Goal: Task Accomplishment & Management: Manage account settings

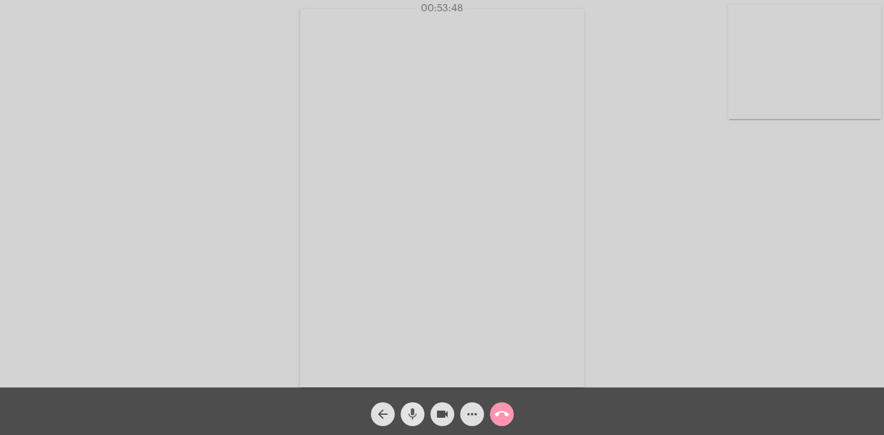
click at [416, 412] on mat-icon "mic" at bounding box center [412, 414] width 14 height 14
click at [413, 411] on mat-icon "mic_off" at bounding box center [412, 414] width 14 height 14
click at [705, 135] on div "Acessando Câmera e Microfone..." at bounding box center [442, 196] width 882 height 387
click at [503, 412] on mat-icon "call_end" at bounding box center [502, 414] width 14 height 14
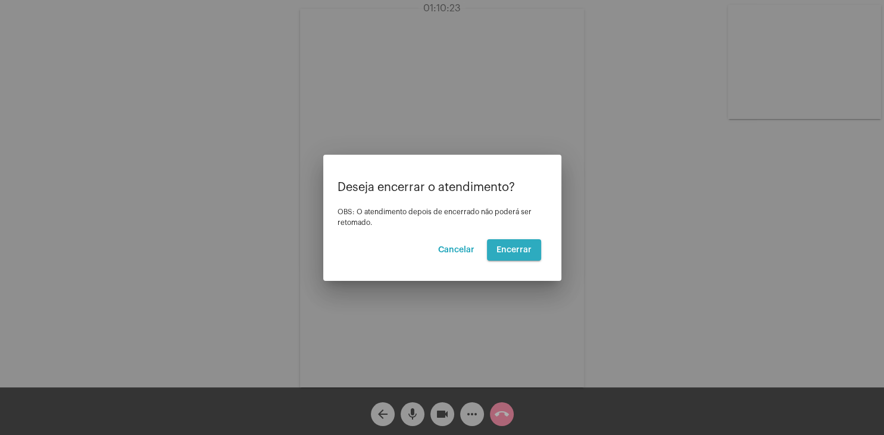
click at [526, 246] on span "Encerrar" at bounding box center [513, 250] width 35 height 8
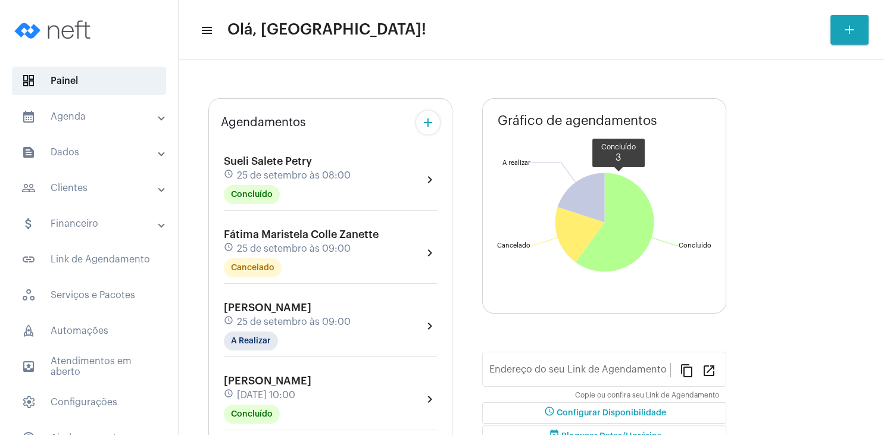
type input "[URL][DOMAIN_NAME]"
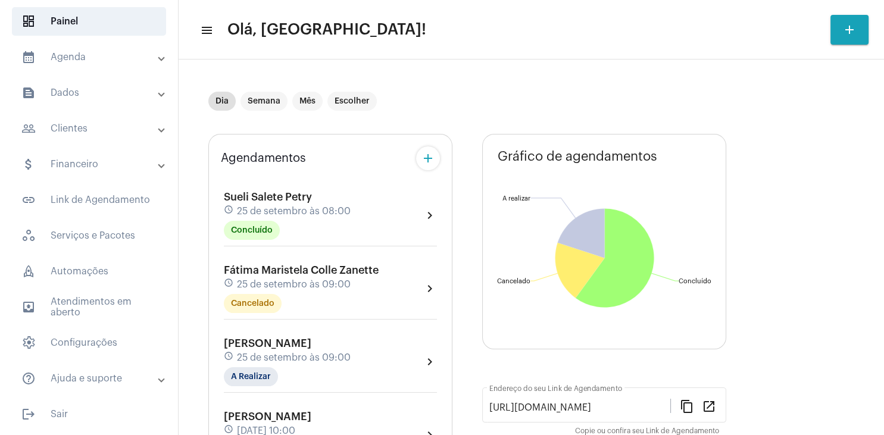
scroll to position [114, 0]
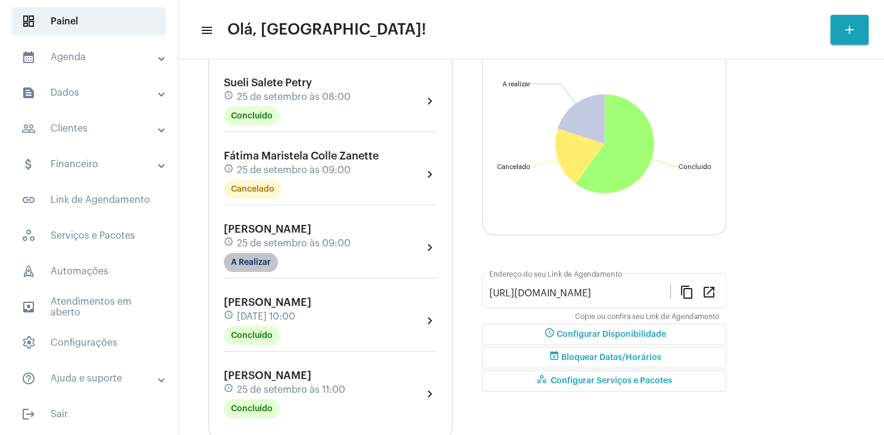
click at [267, 260] on mat-chip "A Realizar" at bounding box center [251, 262] width 54 height 19
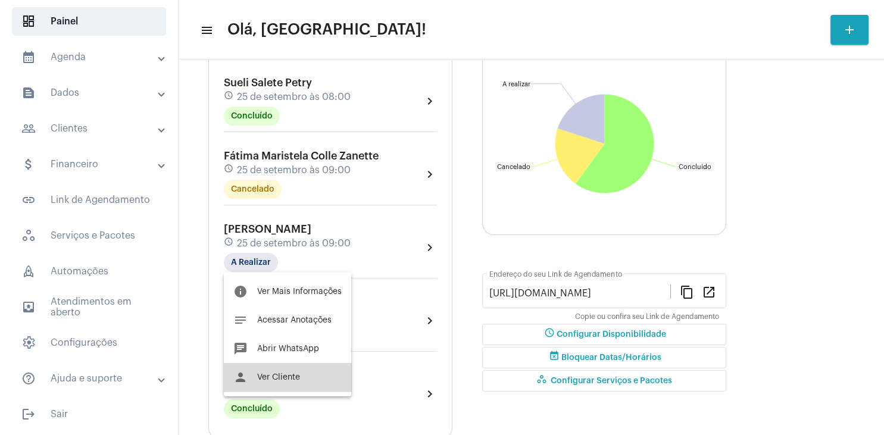
click at [292, 385] on button "person Ver Cliente" at bounding box center [287, 377] width 127 height 29
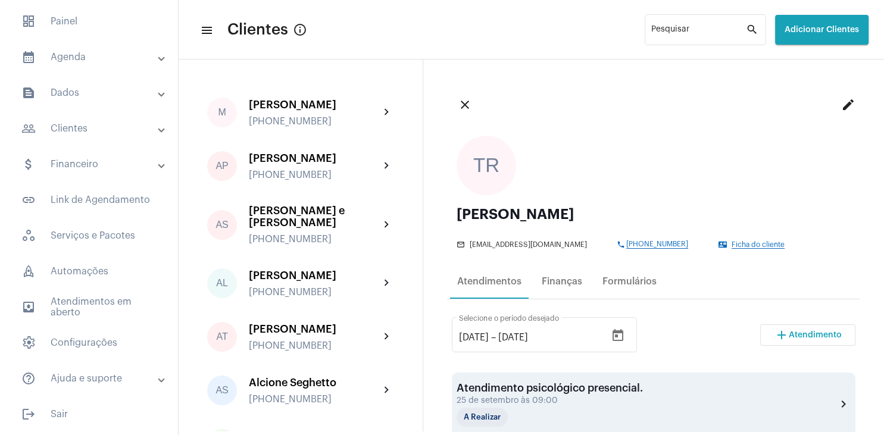
scroll to position [57, 0]
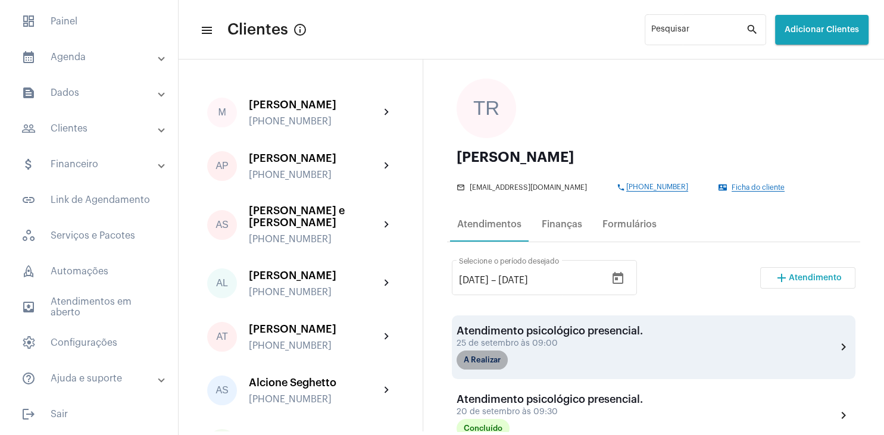
click at [484, 362] on mat-chip "A Realizar" at bounding box center [482, 360] width 51 height 19
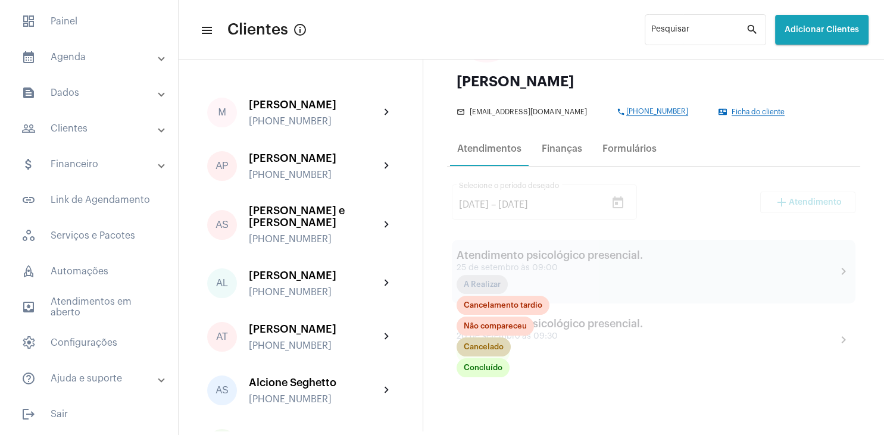
scroll to position [171, 0]
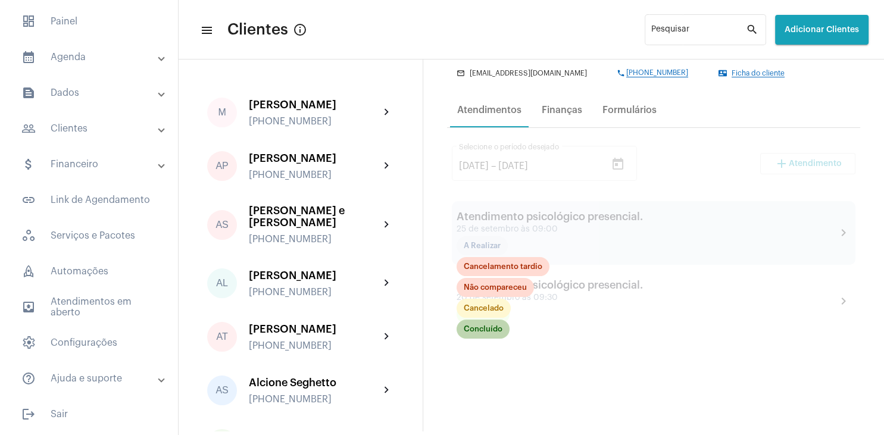
click at [487, 335] on mat-chip "Concluído" at bounding box center [483, 329] width 53 height 19
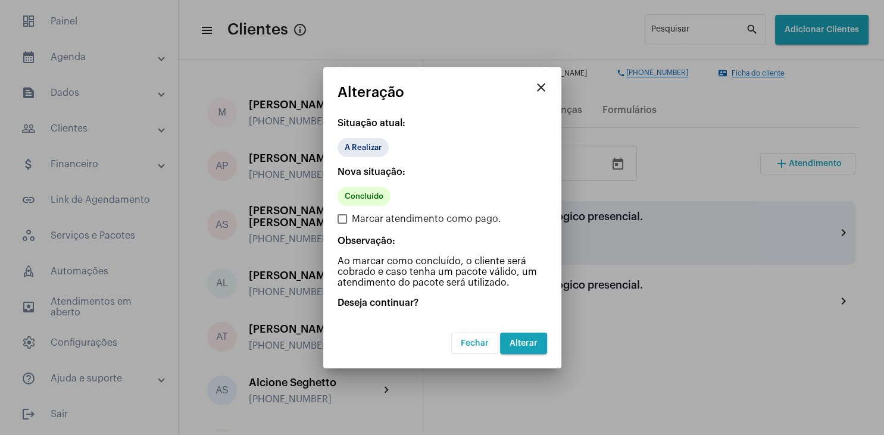
click at [527, 345] on span "Alterar" at bounding box center [524, 343] width 28 height 8
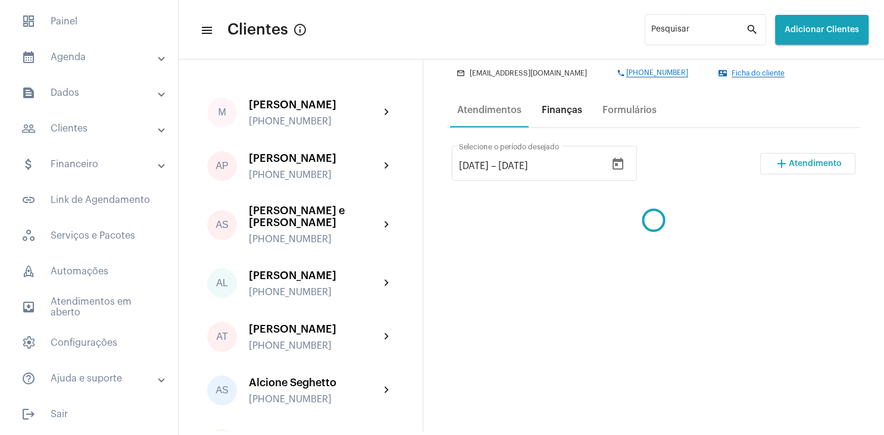
click at [562, 108] on div "Finanças" at bounding box center [562, 110] width 40 height 11
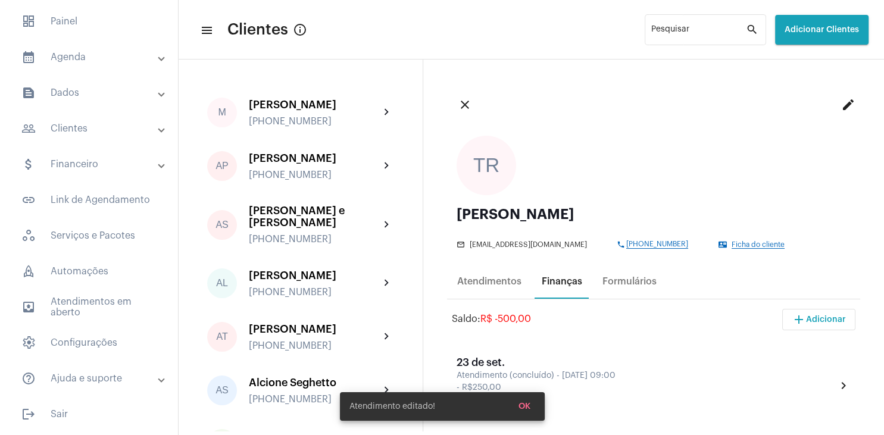
scroll to position [171, 0]
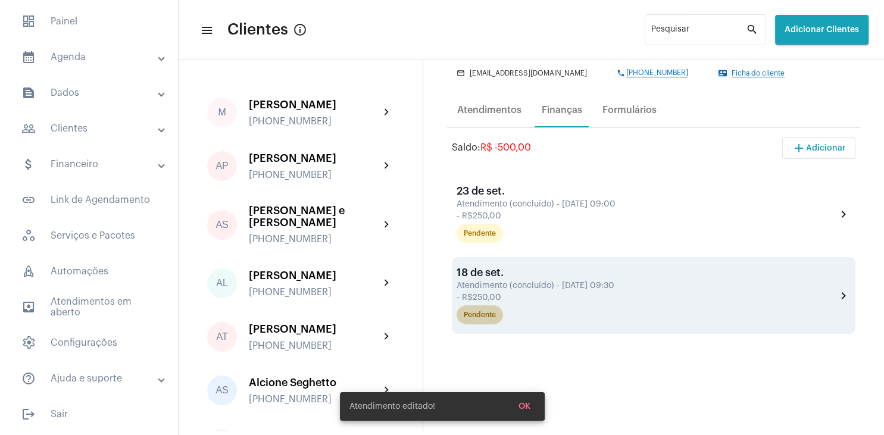
click at [482, 316] on div "Pendente" at bounding box center [480, 315] width 32 height 8
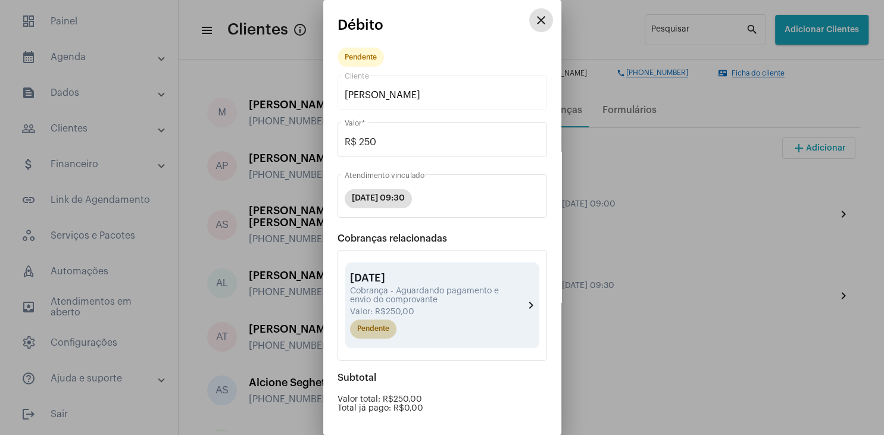
click at [377, 336] on mat-chip "Pendente" at bounding box center [373, 329] width 46 height 19
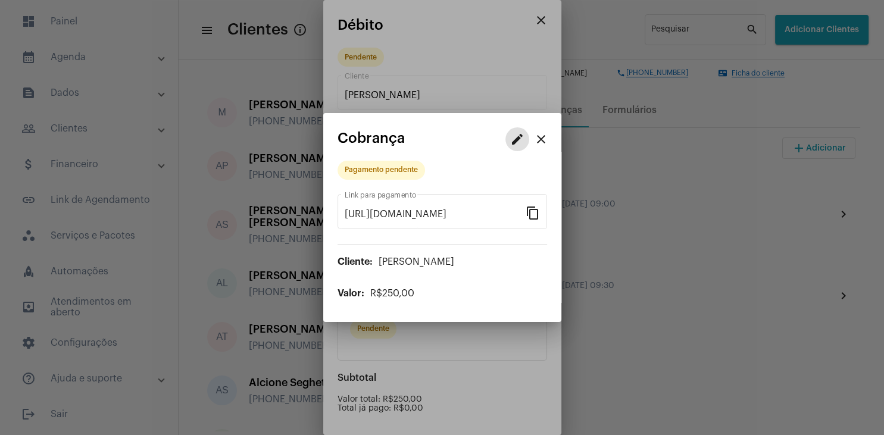
click at [518, 142] on mat-icon "edit" at bounding box center [517, 139] width 14 height 14
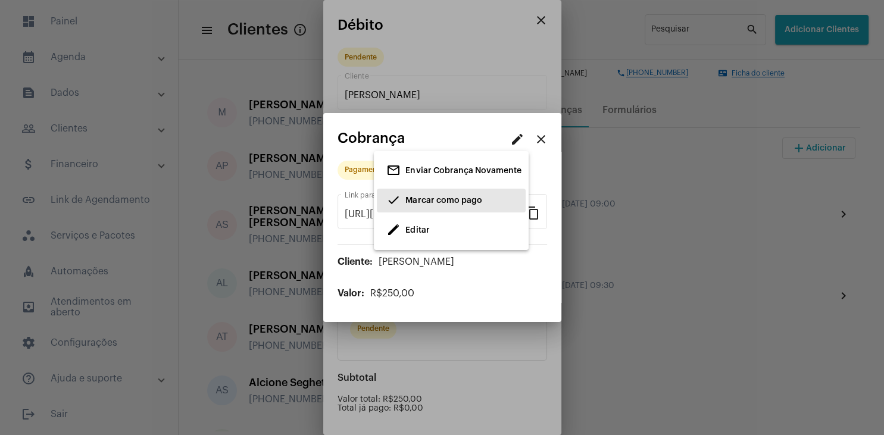
click at [426, 203] on span "Marcar como pago" at bounding box center [443, 200] width 76 height 8
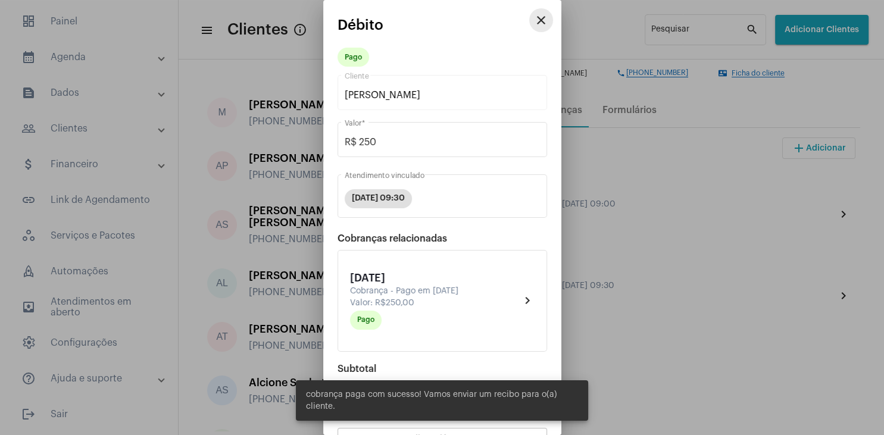
click at [533, 15] on button "close" at bounding box center [541, 20] width 24 height 24
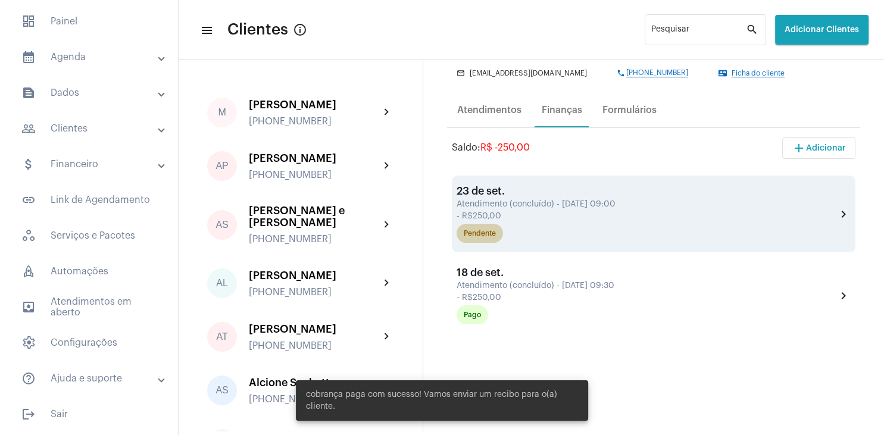
click at [475, 235] on div "Pendente" at bounding box center [480, 234] width 32 height 8
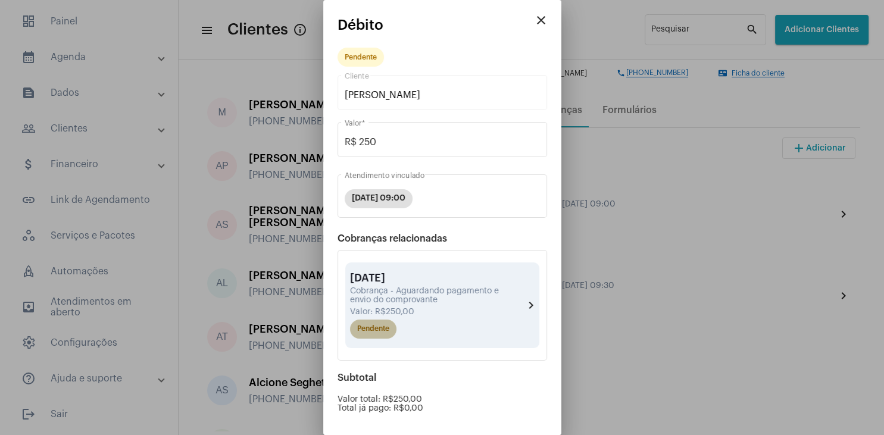
click at [382, 335] on mat-chip "Pendente" at bounding box center [373, 329] width 46 height 19
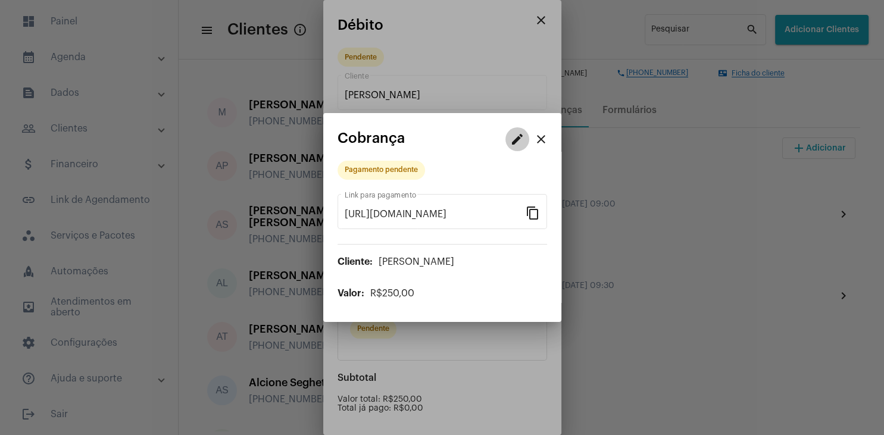
click at [518, 137] on mat-icon "edit" at bounding box center [517, 139] width 14 height 14
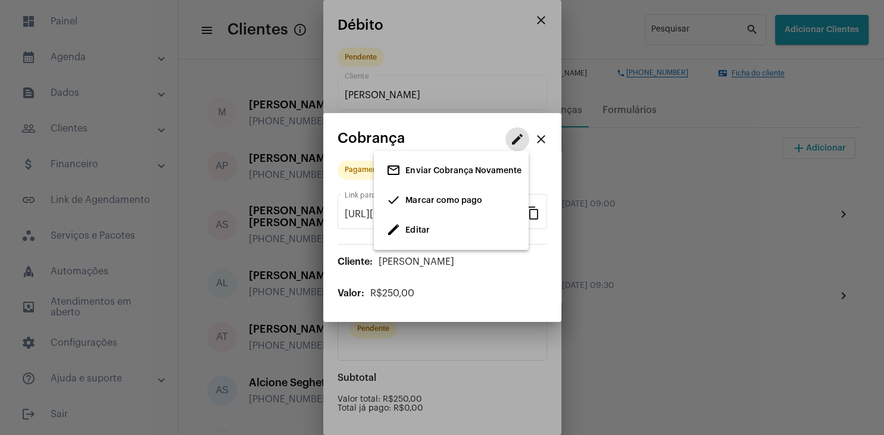
click at [421, 199] on span "Marcar como pago" at bounding box center [443, 200] width 76 height 8
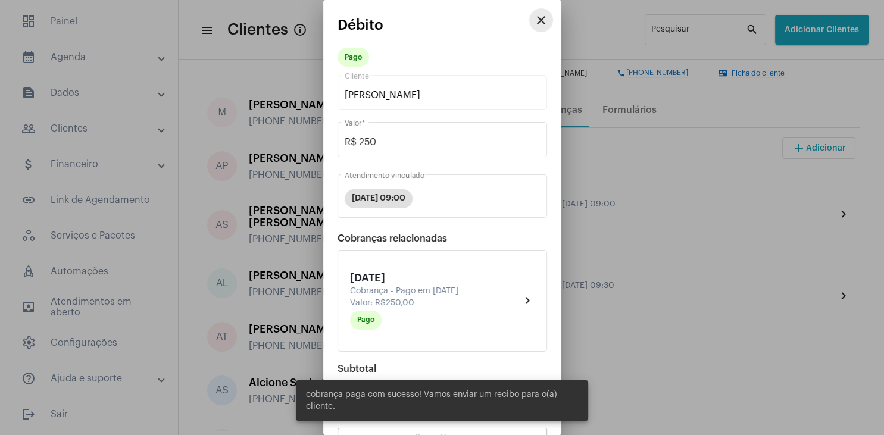
click at [543, 26] on mat-icon "close" at bounding box center [541, 20] width 14 height 14
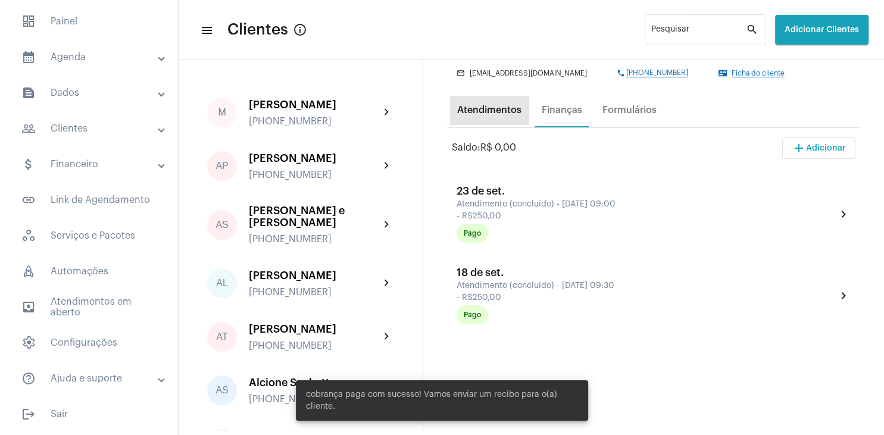
click at [493, 109] on div "Atendimentos" at bounding box center [489, 110] width 64 height 11
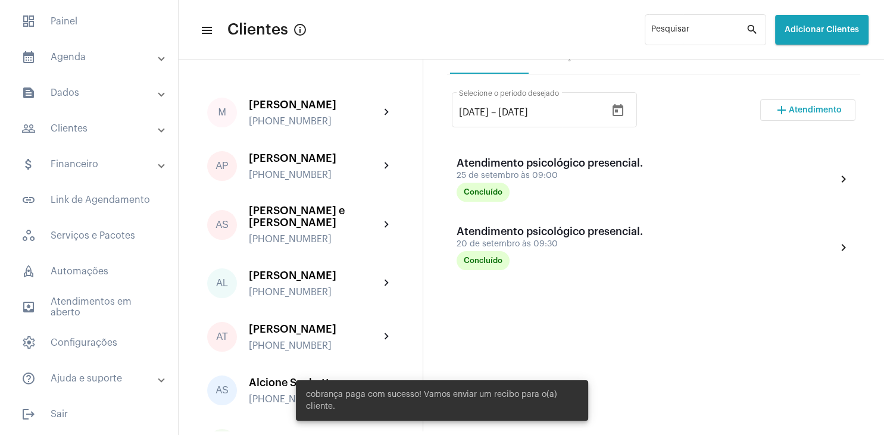
scroll to position [229, 0]
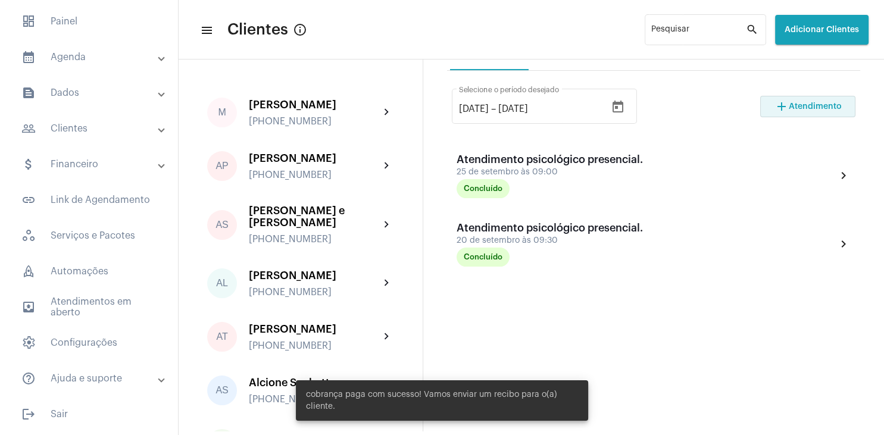
click at [811, 108] on span "Atendimento" at bounding box center [815, 106] width 53 height 8
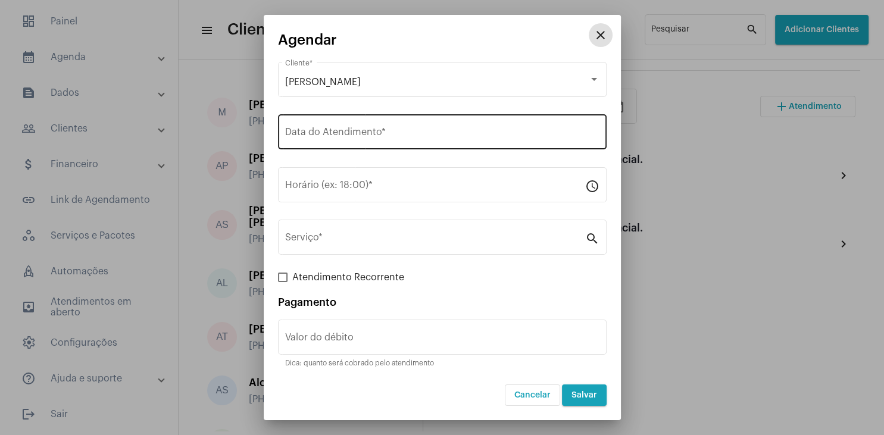
click at [369, 135] on input "Data do Atendimento *" at bounding box center [442, 134] width 314 height 11
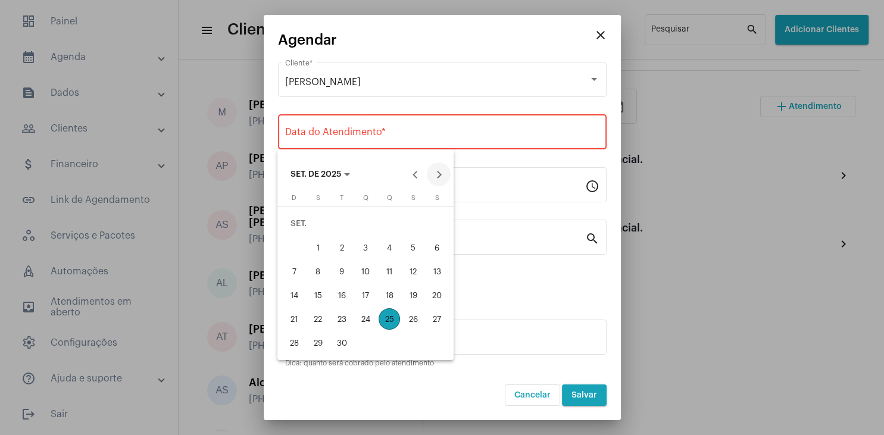
click at [438, 170] on button "Next month" at bounding box center [439, 174] width 24 height 24
click at [392, 229] on div "2" at bounding box center [389, 223] width 21 height 21
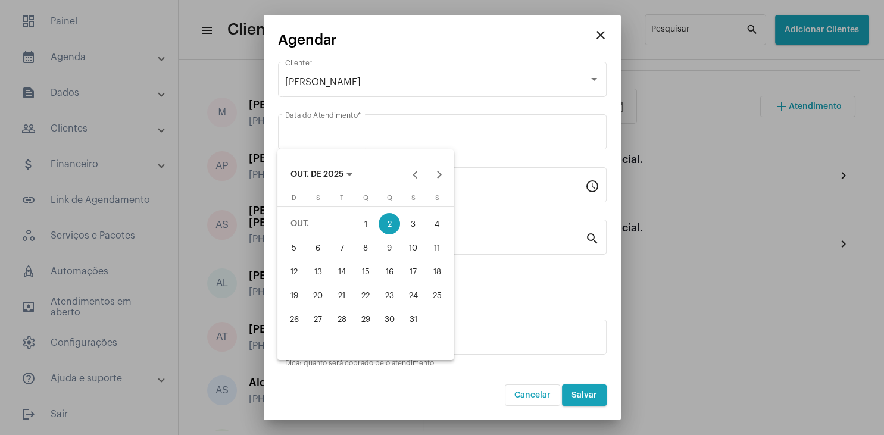
type input "[DATE]"
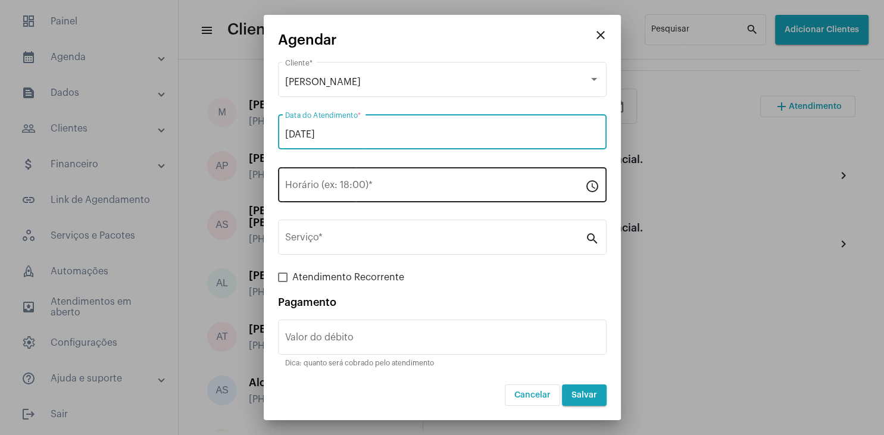
click at [351, 189] on input "Horário (ex: 18:00) *" at bounding box center [435, 187] width 300 height 11
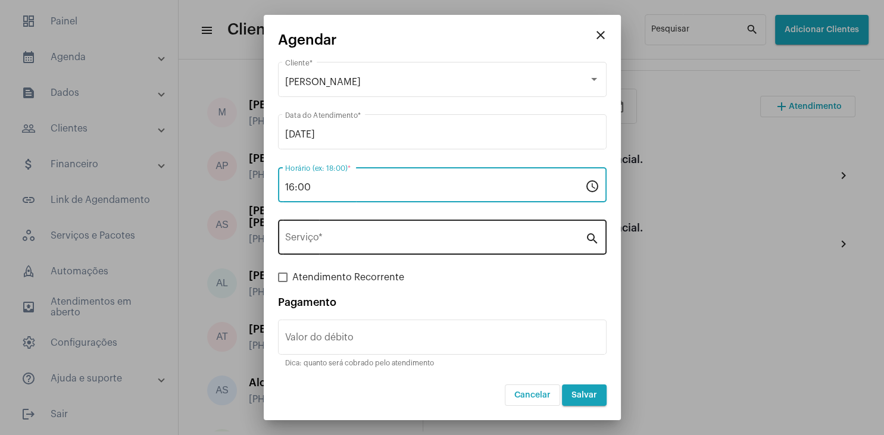
type input "16:00"
click at [330, 242] on input "Serviço *" at bounding box center [435, 240] width 300 height 11
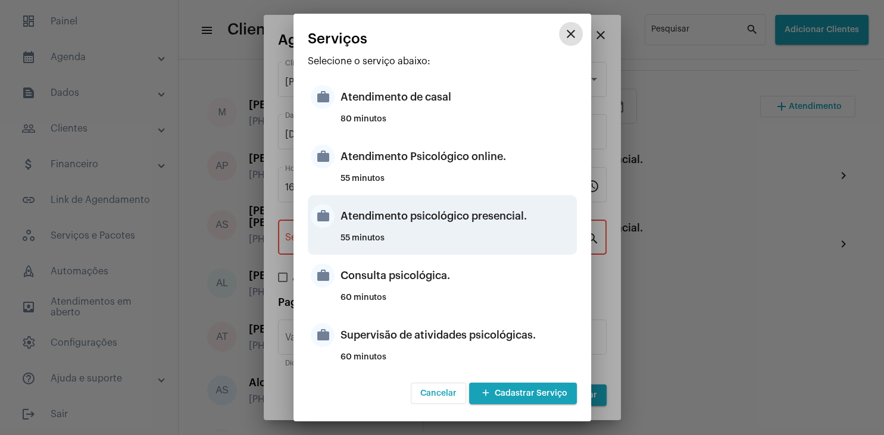
click at [514, 221] on div "Atendimento psicológico presencial." at bounding box center [456, 216] width 233 height 36
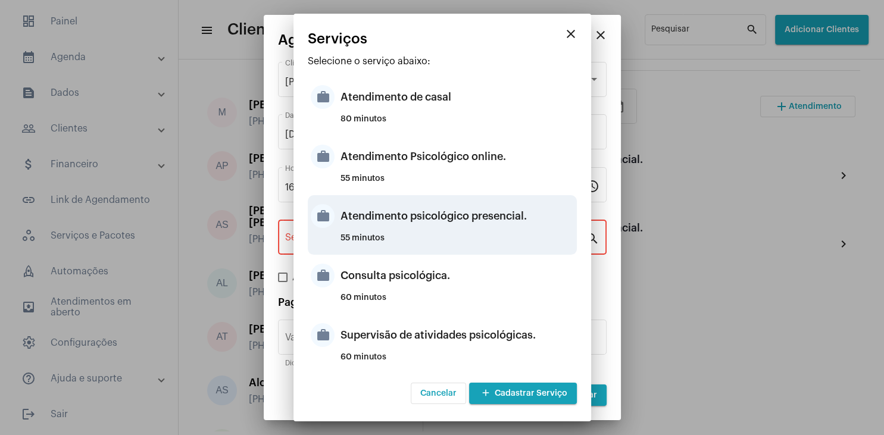
type input "Atendimento psicológico presencial."
type input "R$ 250"
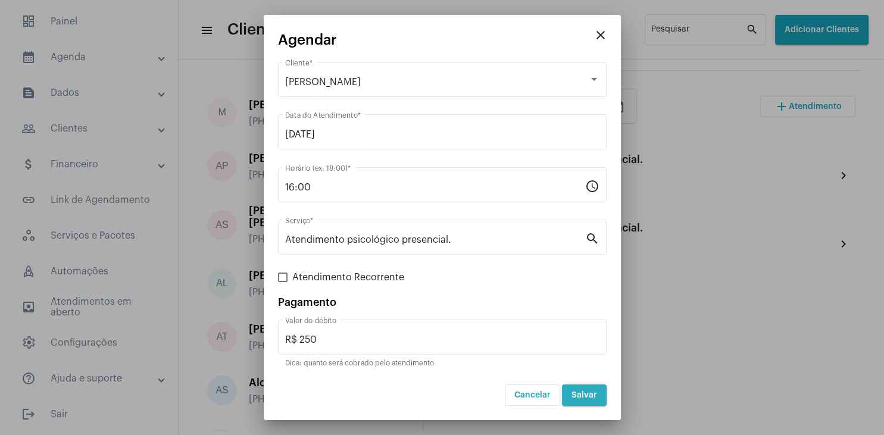
click at [589, 394] on span "Salvar" at bounding box center [584, 395] width 26 height 8
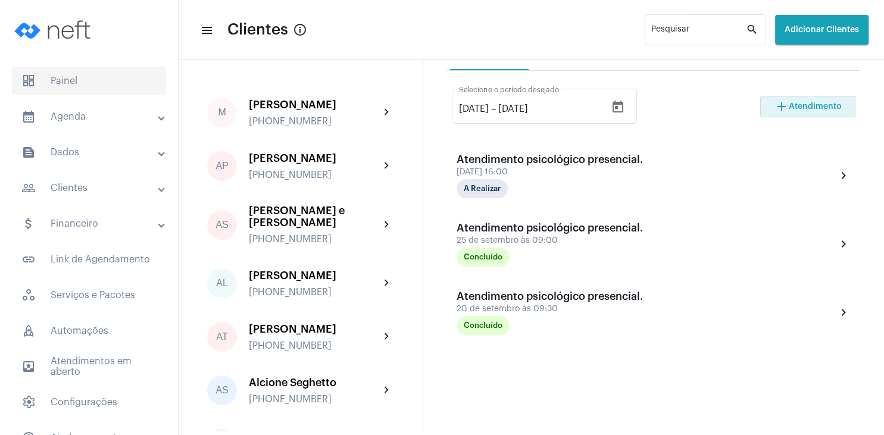
click at [101, 87] on span "dashboard Painel" at bounding box center [89, 81] width 154 height 29
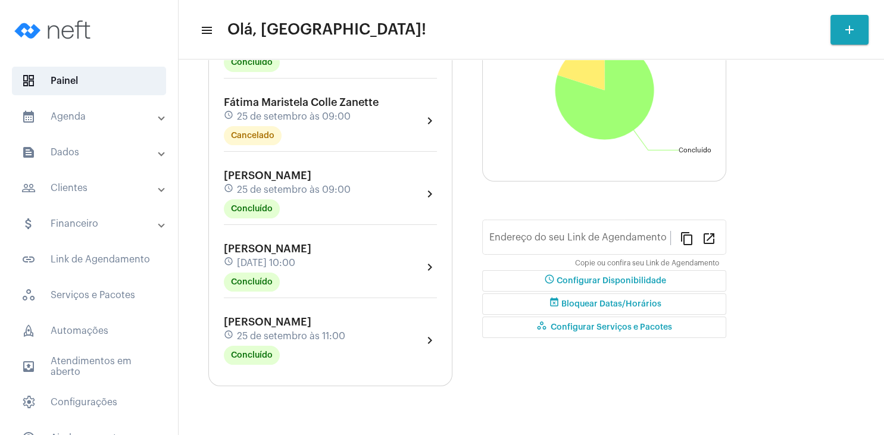
type input "[URL][DOMAIN_NAME]"
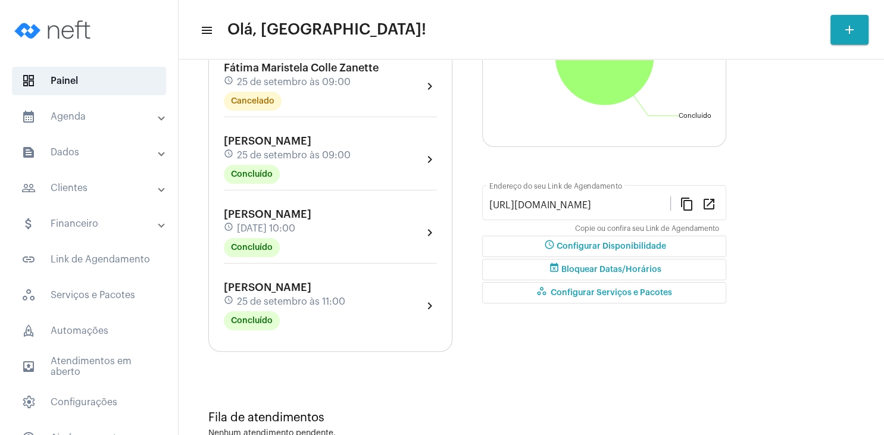
scroll to position [236, 0]
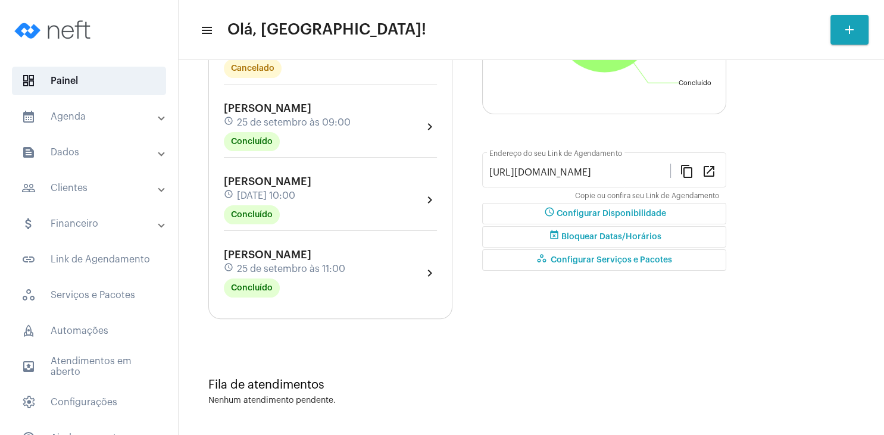
click at [290, 260] on div "[PERSON_NAME] schedule [DATE] 11:00 Concluído" at bounding box center [284, 273] width 121 height 49
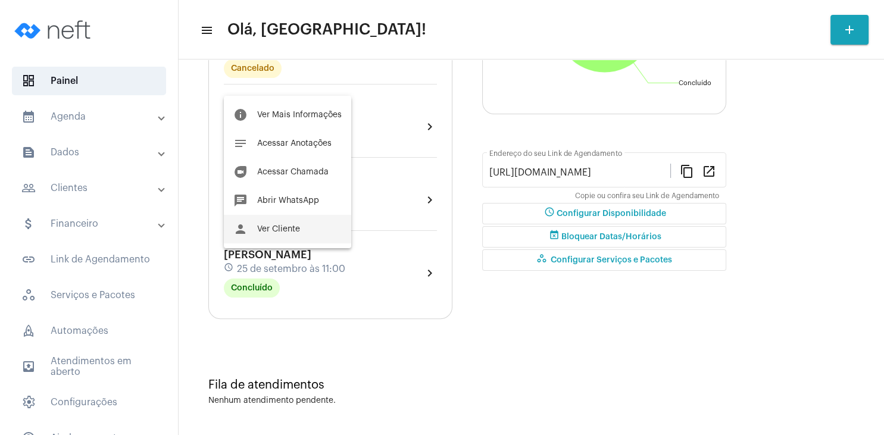
click at [312, 239] on button "person Ver Cliente" at bounding box center [287, 229] width 127 height 29
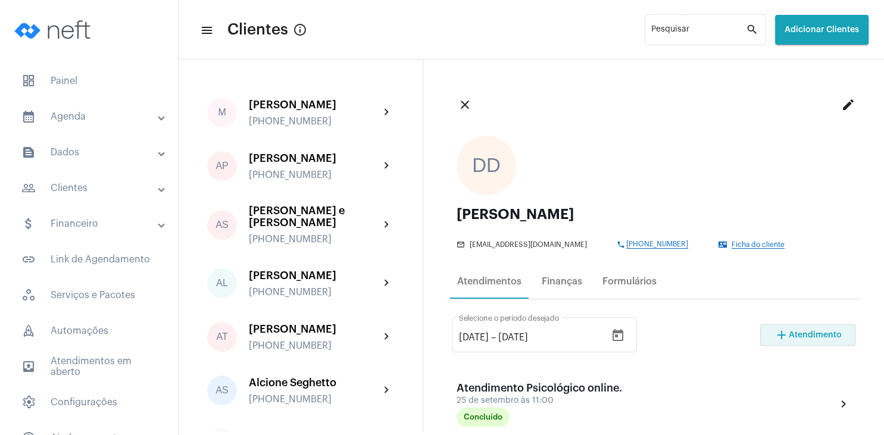
click at [836, 330] on button "add Atendimento" at bounding box center [807, 334] width 95 height 21
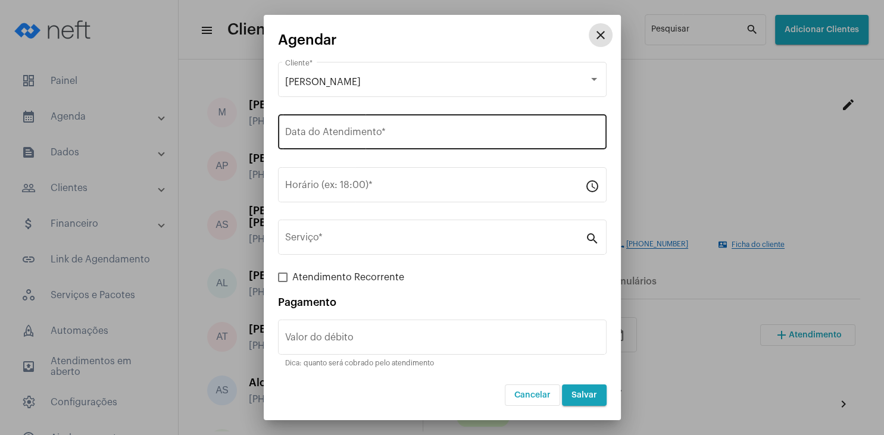
click at [382, 135] on input "Data do Atendimento *" at bounding box center [442, 134] width 314 height 11
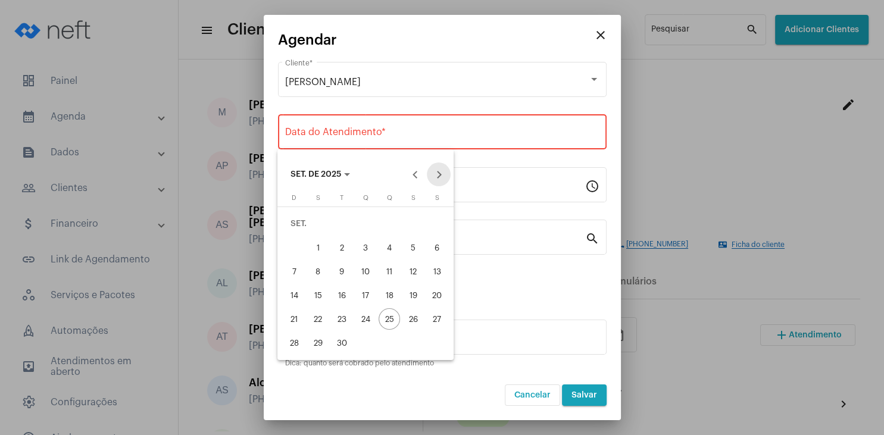
click at [444, 175] on button "Next month" at bounding box center [439, 174] width 24 height 24
click at [387, 252] on div "9" at bounding box center [389, 247] width 21 height 21
type input "[DATE]"
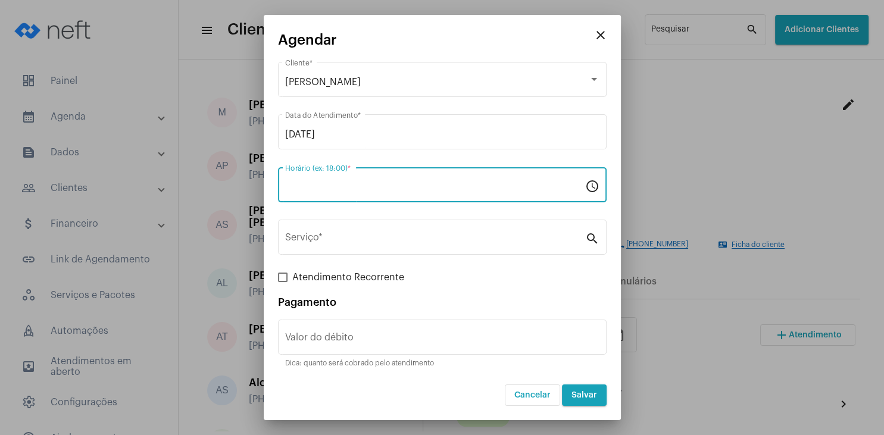
click at [337, 186] on input "Horário (ex: 18:00) *" at bounding box center [435, 187] width 300 height 11
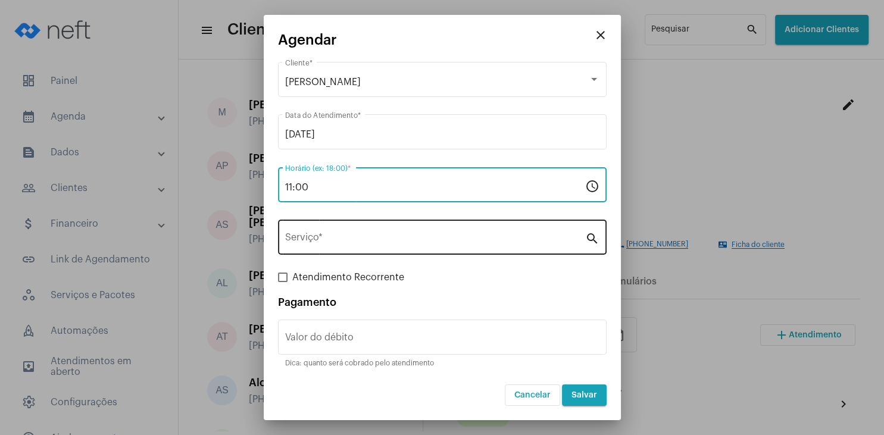
type input "11:00"
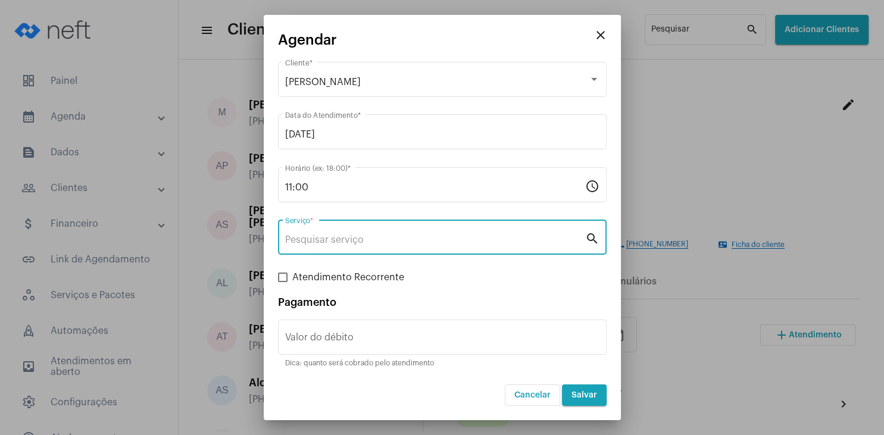
click at [349, 237] on input "Serviço *" at bounding box center [435, 240] width 300 height 11
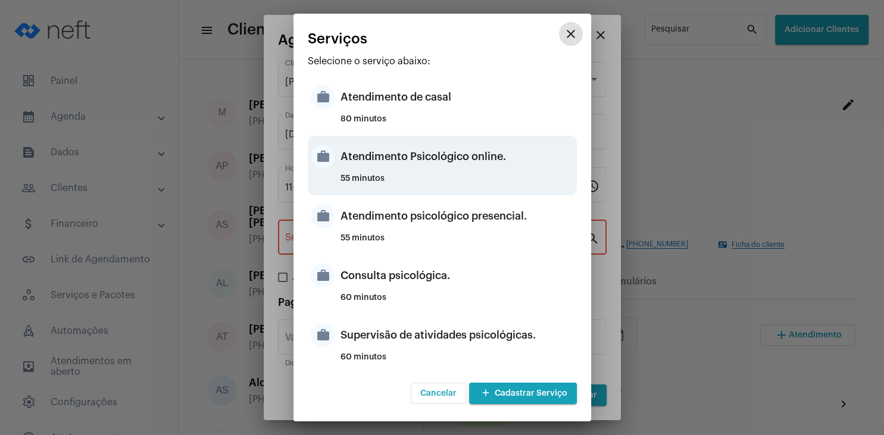
click at [484, 162] on div "Atendimento Psicológico online." at bounding box center [456, 157] width 233 height 36
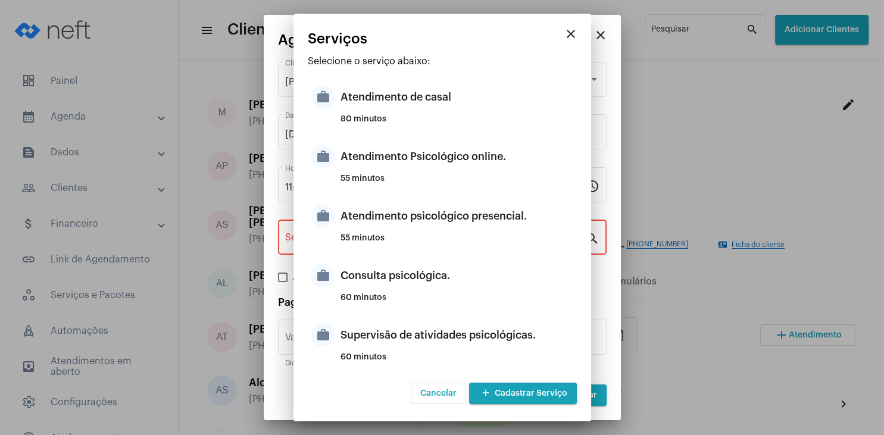
type input "Atendimento Psicológico online."
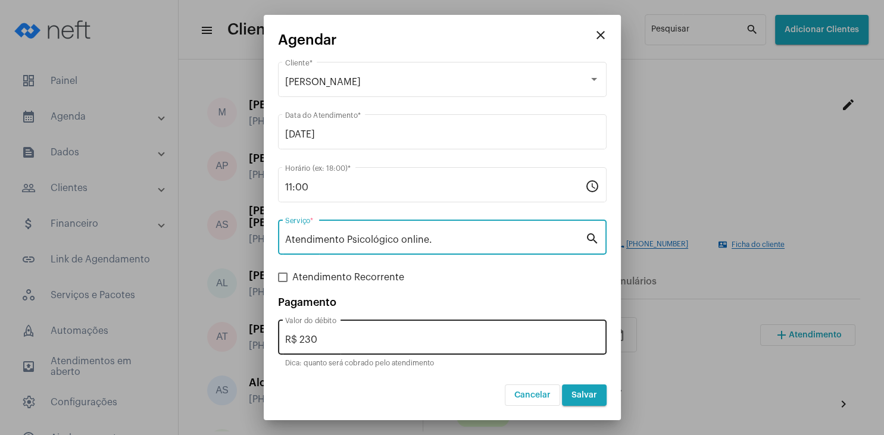
click at [340, 335] on input "R$ 230" at bounding box center [442, 340] width 314 height 11
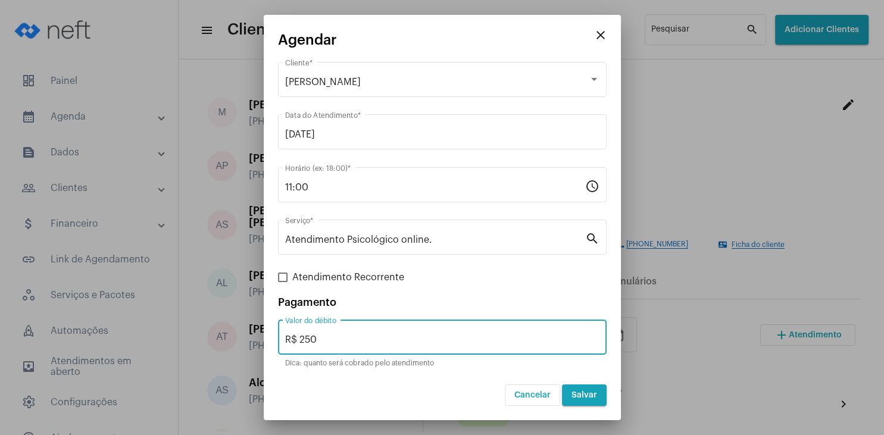
type input "R$ 250"
click at [589, 401] on button "Salvar" at bounding box center [584, 395] width 45 height 21
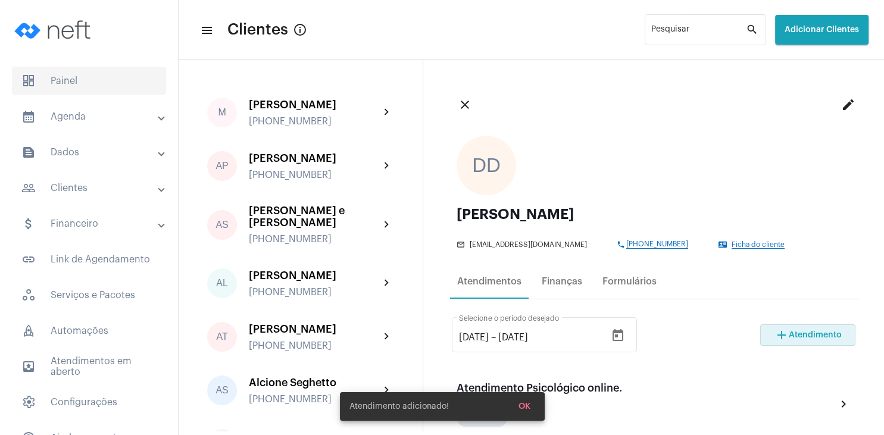
click at [84, 75] on span "dashboard Painel" at bounding box center [89, 81] width 154 height 29
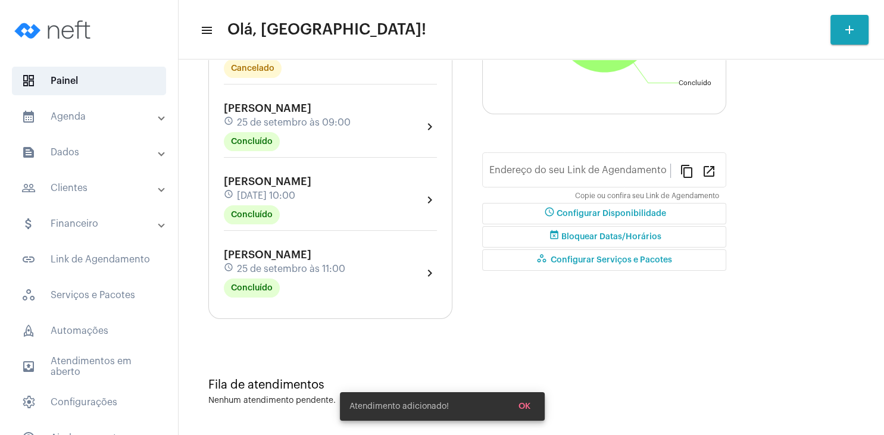
type input "[URL][DOMAIN_NAME]"
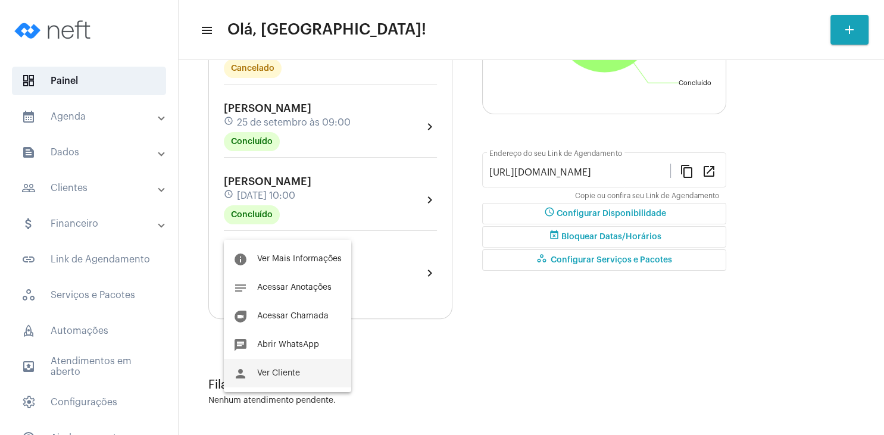
click at [289, 369] on button "person Ver Cliente" at bounding box center [287, 373] width 127 height 29
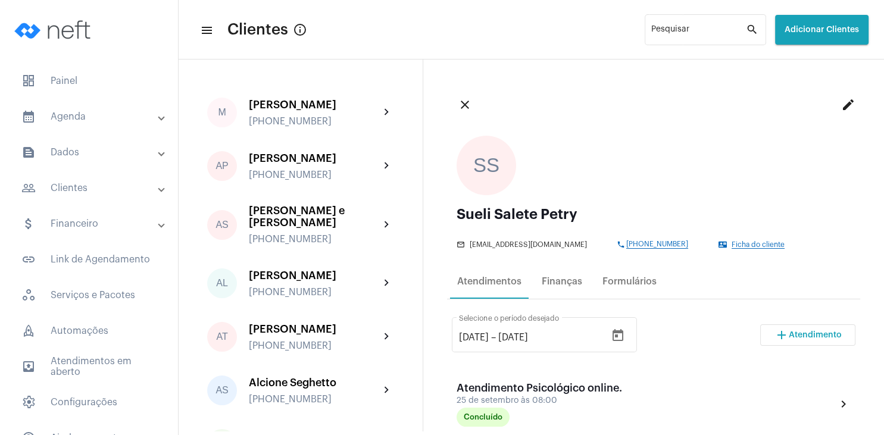
click at [796, 332] on span "Atendimento" at bounding box center [815, 335] width 53 height 8
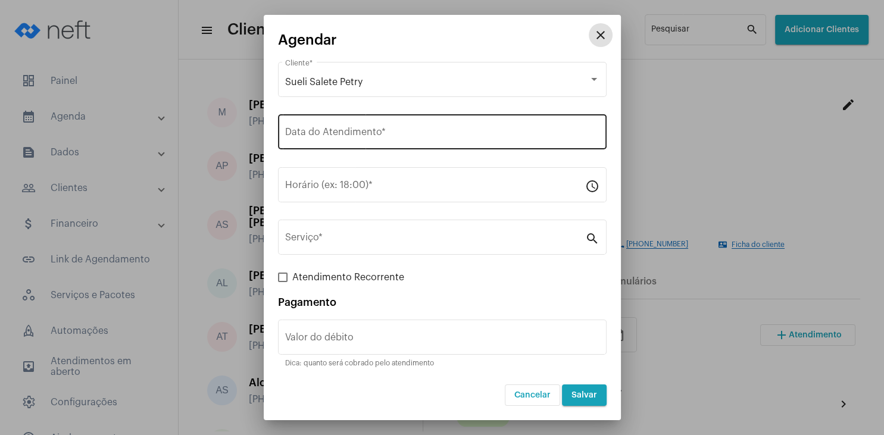
click at [325, 139] on input "Data do Atendimento *" at bounding box center [442, 134] width 314 height 11
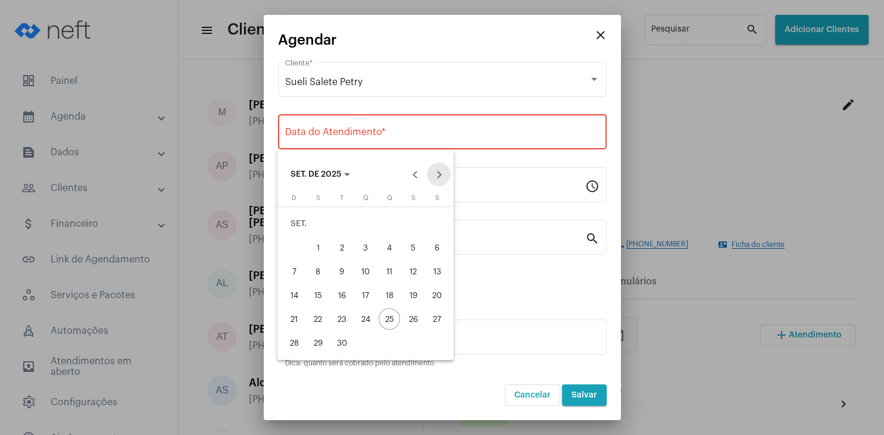
click at [442, 177] on button "Next month" at bounding box center [439, 174] width 24 height 24
click at [392, 224] on div "2" at bounding box center [389, 223] width 21 height 21
type input "[DATE]"
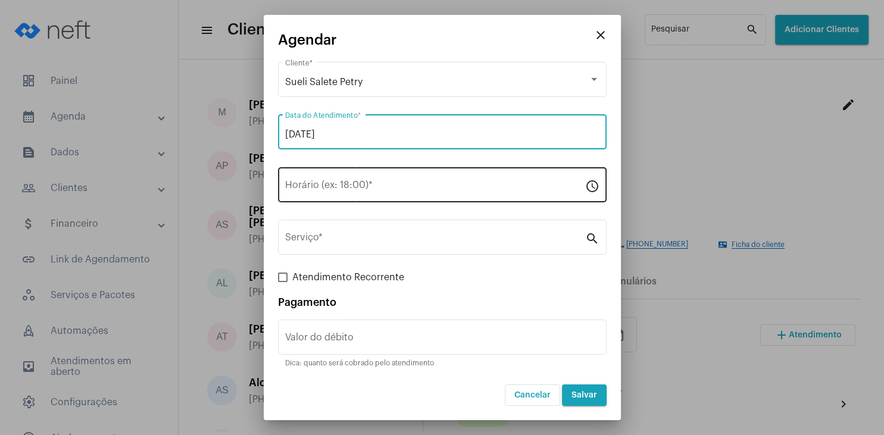
click at [337, 177] on div "Horário (ex: 18:00) *" at bounding box center [435, 183] width 300 height 37
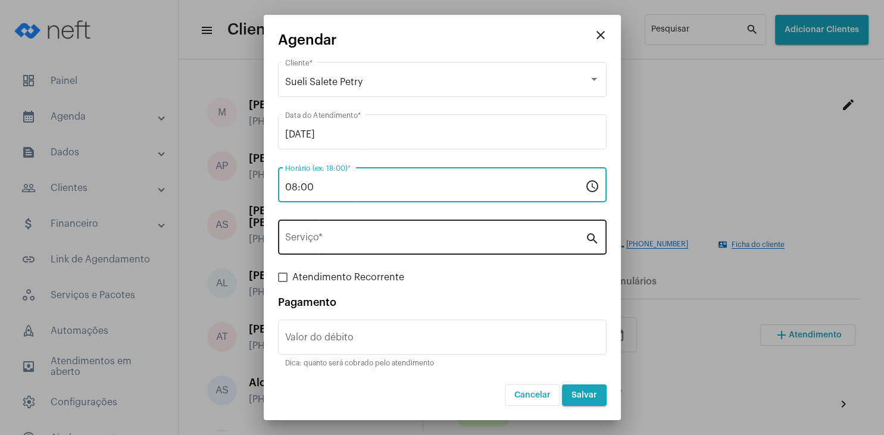
type input "08:00"
click at [339, 236] on input "Serviço *" at bounding box center [435, 240] width 300 height 11
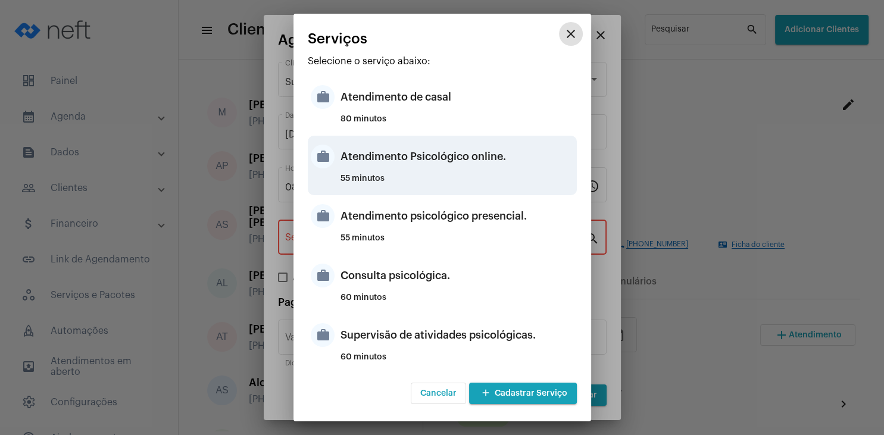
click at [473, 158] on div "Atendimento Psicológico online." at bounding box center [456, 157] width 233 height 36
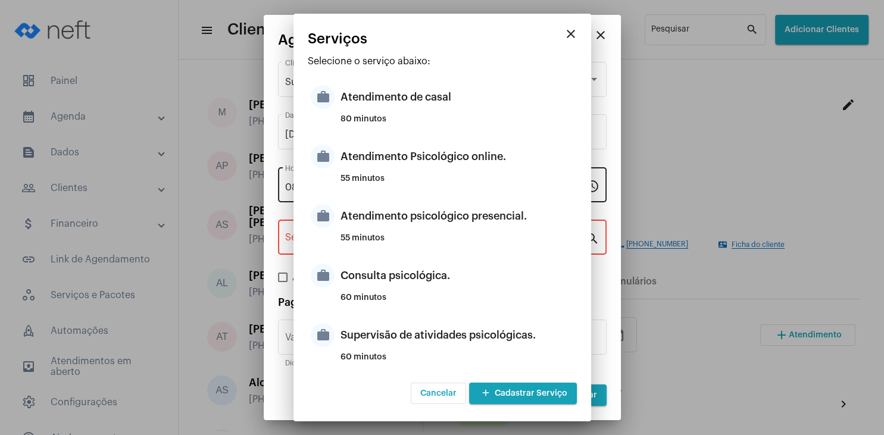
type input "Atendimento Psicológico online."
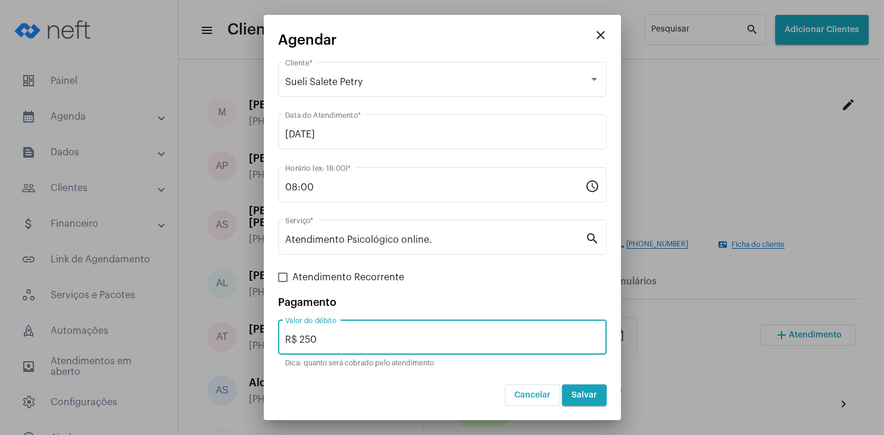
click at [345, 339] on input "R$ 250" at bounding box center [442, 340] width 314 height 11
type input "R$ 230"
click at [575, 397] on span "Salvar" at bounding box center [584, 395] width 26 height 8
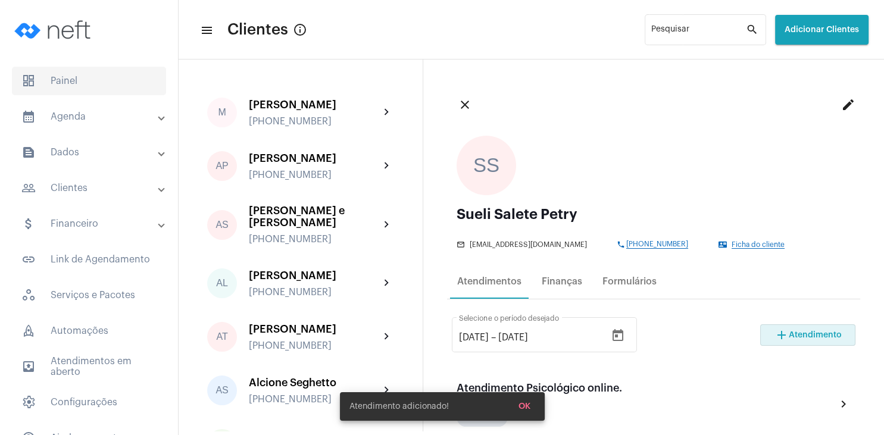
click at [90, 85] on span "dashboard Painel" at bounding box center [89, 81] width 154 height 29
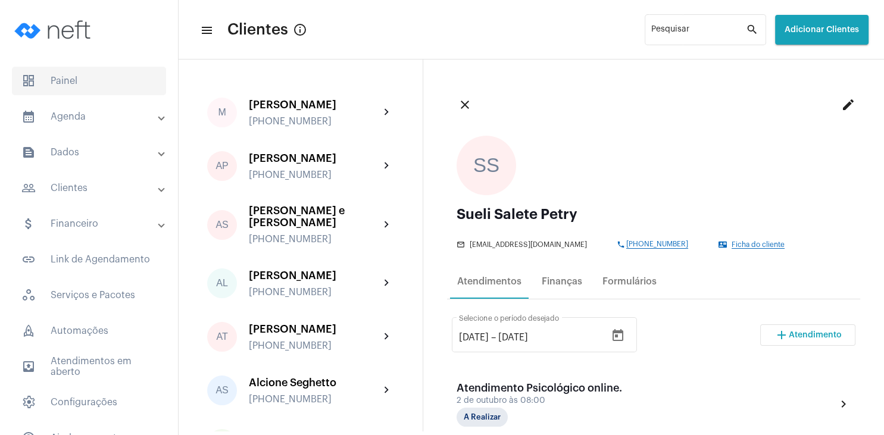
click at [65, 71] on span "dashboard Painel" at bounding box center [89, 81] width 154 height 29
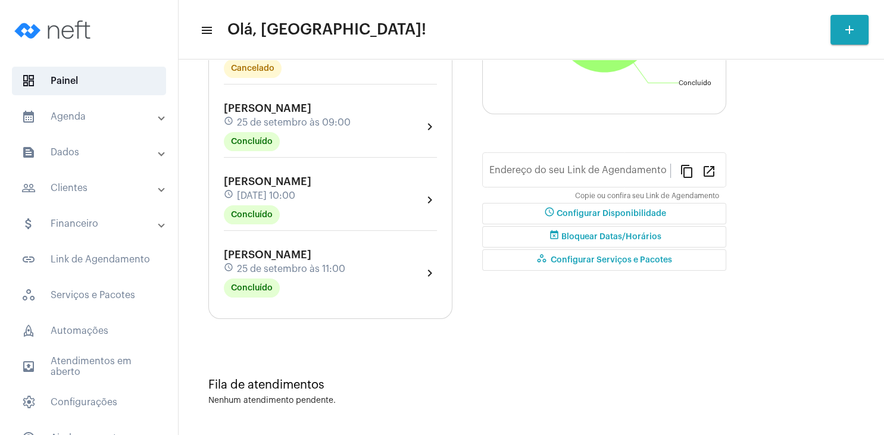
type input "[URL][DOMAIN_NAME]"
click at [296, 187] on span "[PERSON_NAME]" at bounding box center [267, 181] width 87 height 11
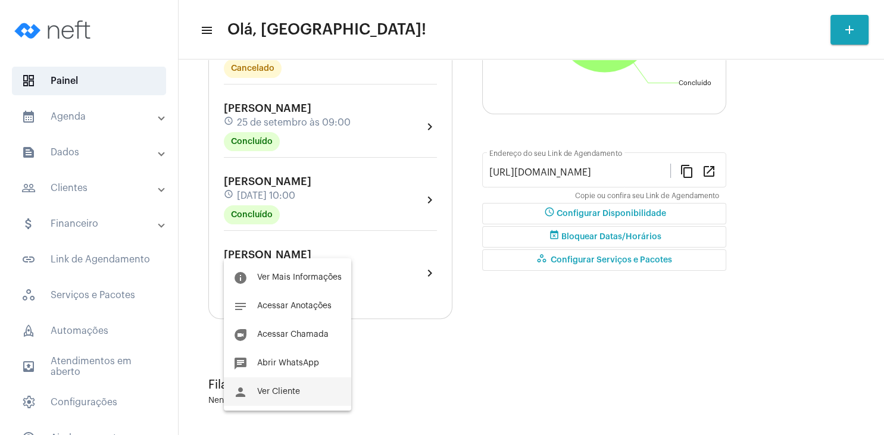
click at [297, 393] on span "Ver Cliente" at bounding box center [278, 391] width 43 height 8
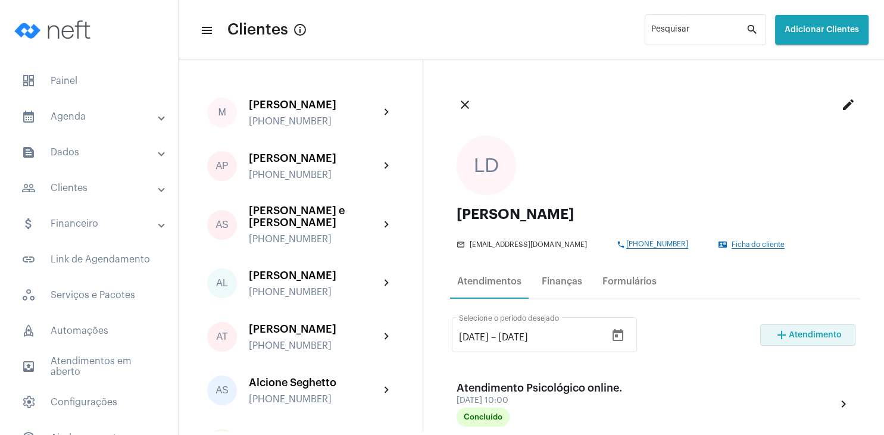
click at [798, 337] on span "Atendimento" at bounding box center [815, 335] width 53 height 8
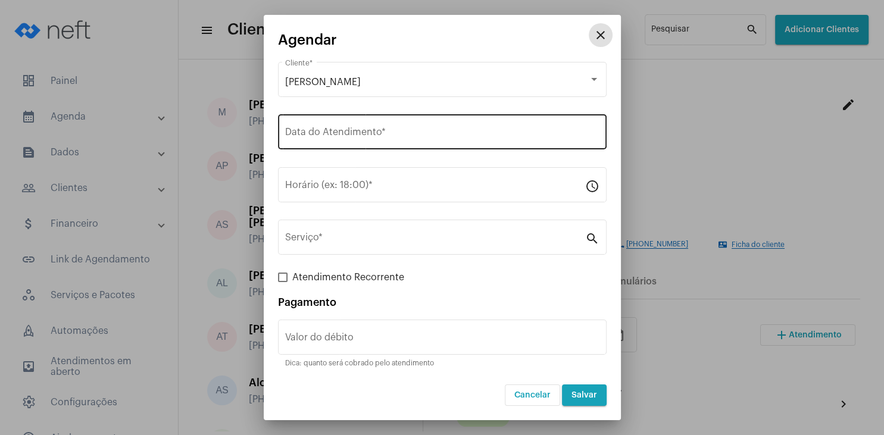
click at [341, 133] on input "Data do Atendimento *" at bounding box center [442, 134] width 314 height 11
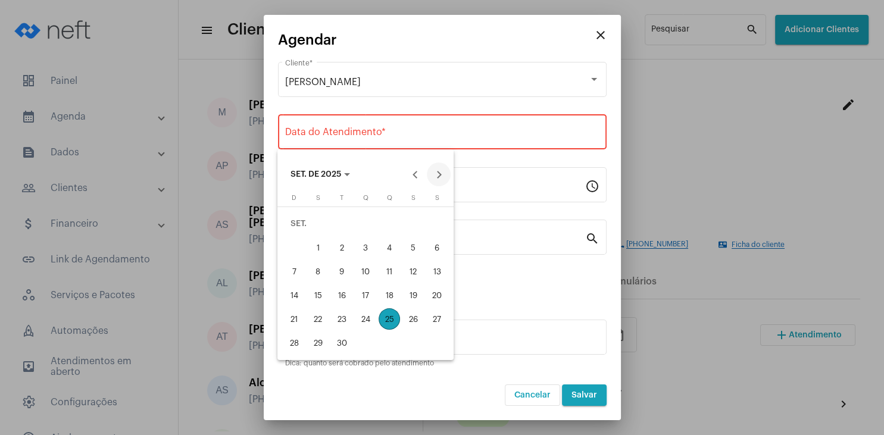
click at [437, 167] on button "Next month" at bounding box center [439, 174] width 24 height 24
click at [392, 224] on div "2" at bounding box center [389, 223] width 21 height 21
type input "[DATE]"
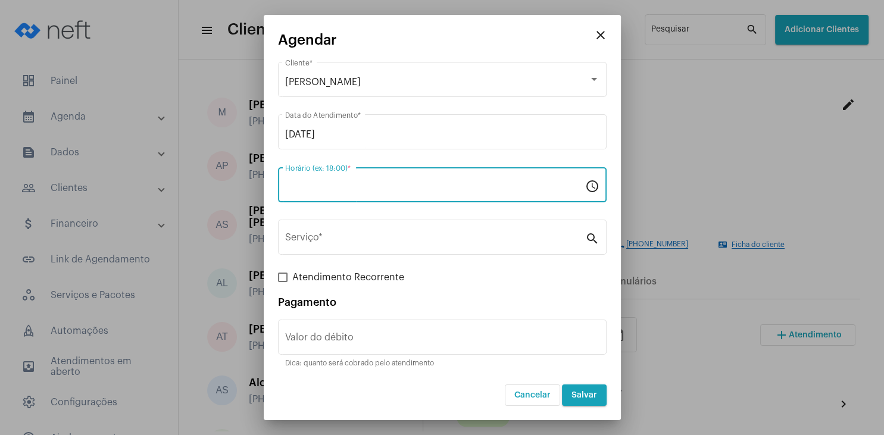
click at [311, 190] on input "Horário (ex: 18:00) *" at bounding box center [435, 187] width 300 height 11
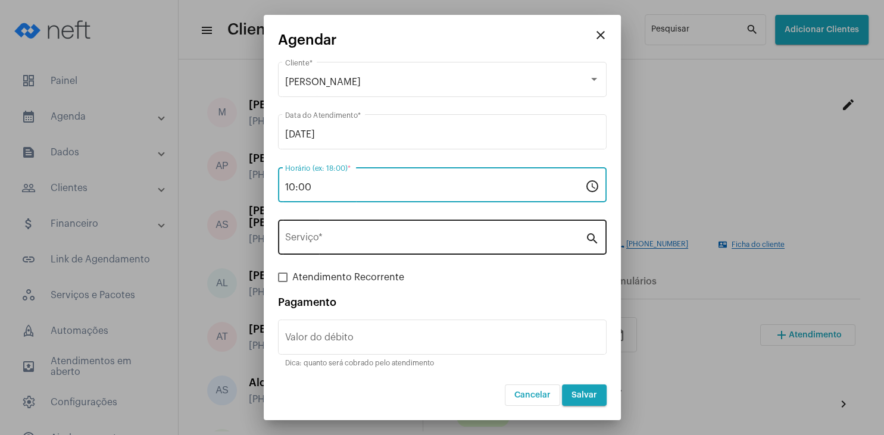
type input "10:00"
click at [327, 241] on input "Serviço *" at bounding box center [435, 240] width 300 height 11
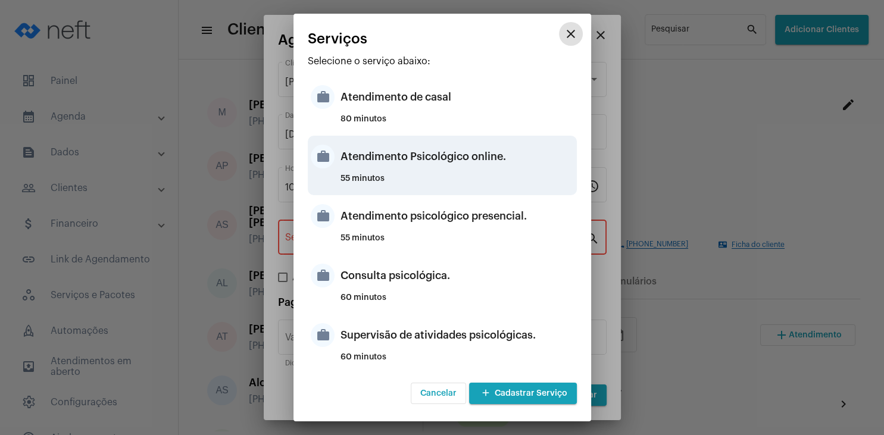
click at [462, 171] on div "Atendimento Psicológico online." at bounding box center [456, 157] width 233 height 36
type input "Atendimento Psicológico online."
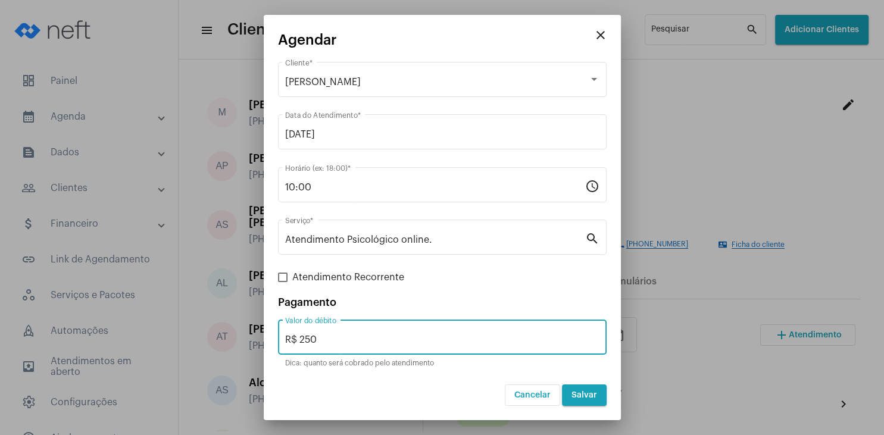
click at [362, 344] on input "R$ 250" at bounding box center [442, 340] width 314 height 11
type input "R$ 175"
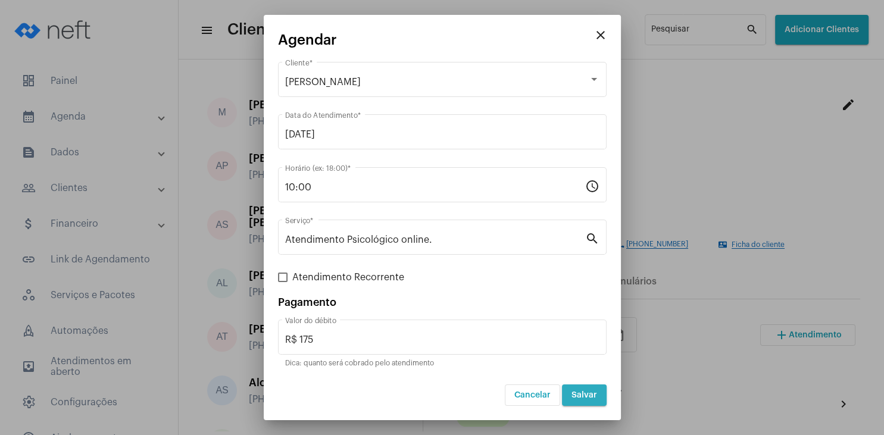
click at [584, 399] on span "Salvar" at bounding box center [584, 395] width 26 height 8
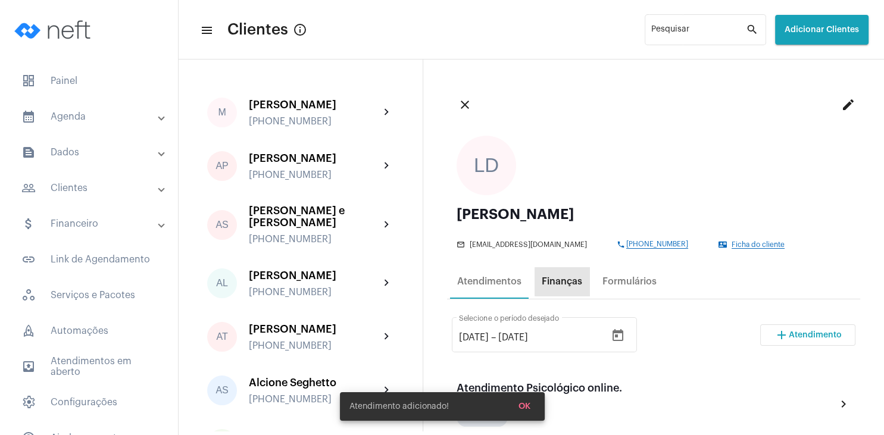
click at [575, 282] on div "Finanças" at bounding box center [562, 281] width 40 height 11
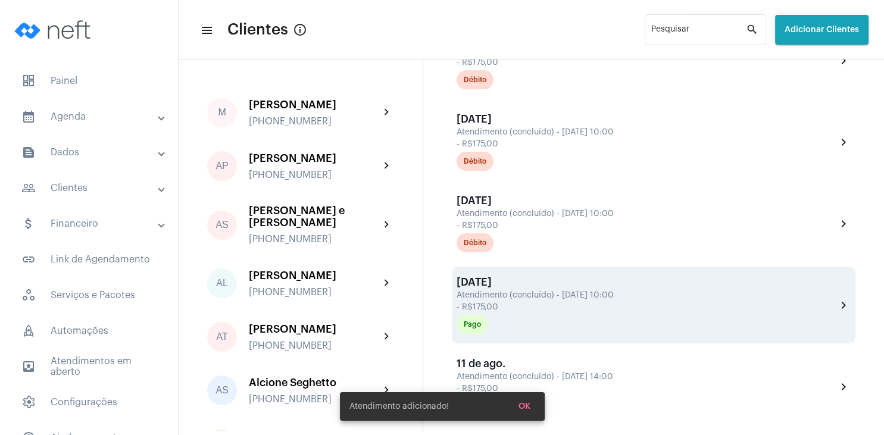
scroll to position [343, 0]
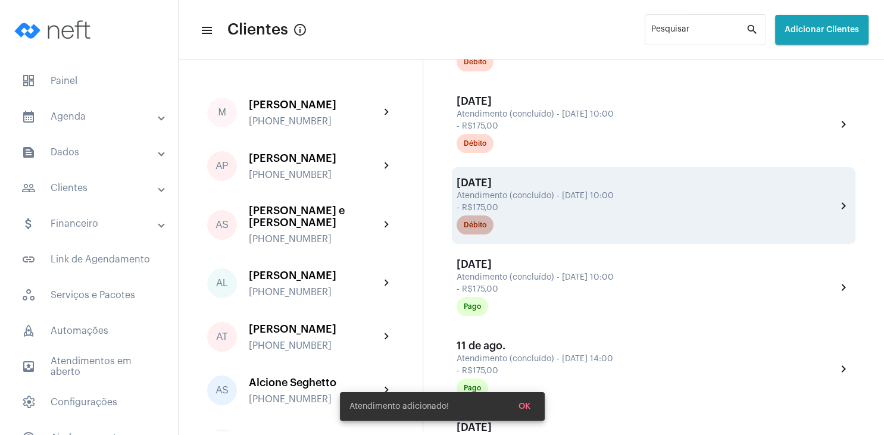
click at [480, 234] on mat-chip "Débito" at bounding box center [475, 224] width 37 height 19
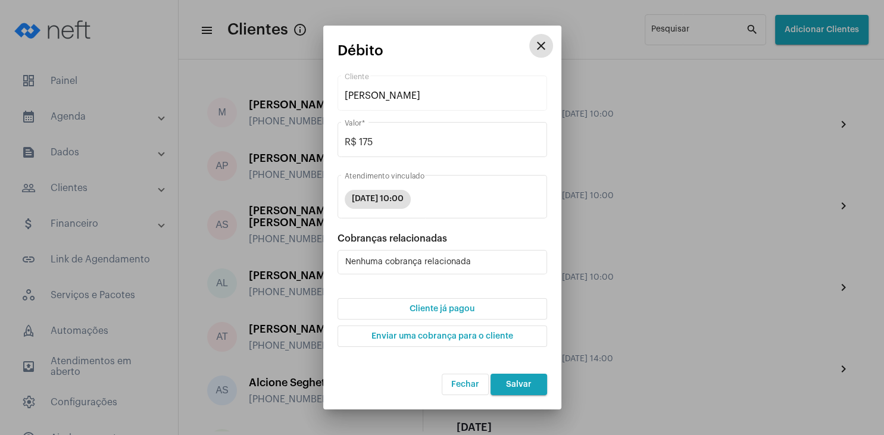
click at [448, 307] on span "Cliente já pagou" at bounding box center [442, 309] width 65 height 8
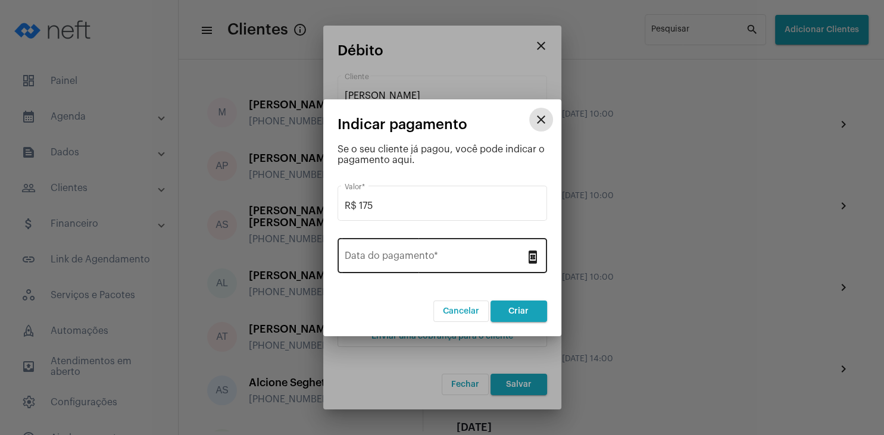
click at [410, 255] on input "Data do pagamento *" at bounding box center [435, 258] width 181 height 11
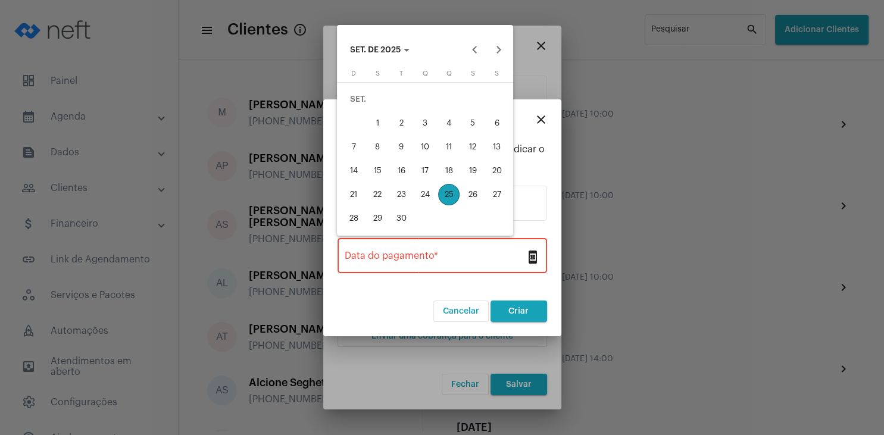
click at [430, 170] on div "17" at bounding box center [424, 170] width 21 height 21
type input "[DATE]"
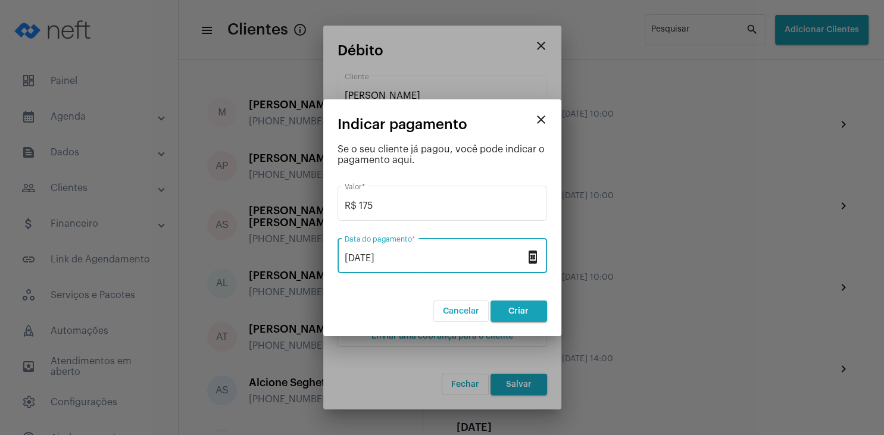
click at [517, 311] on span "Criar" at bounding box center [518, 311] width 20 height 8
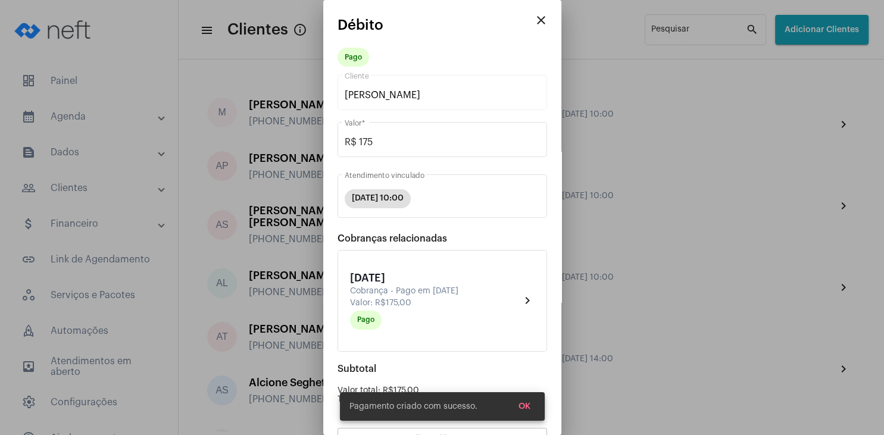
click at [529, 408] on span "OK" at bounding box center [524, 406] width 12 height 8
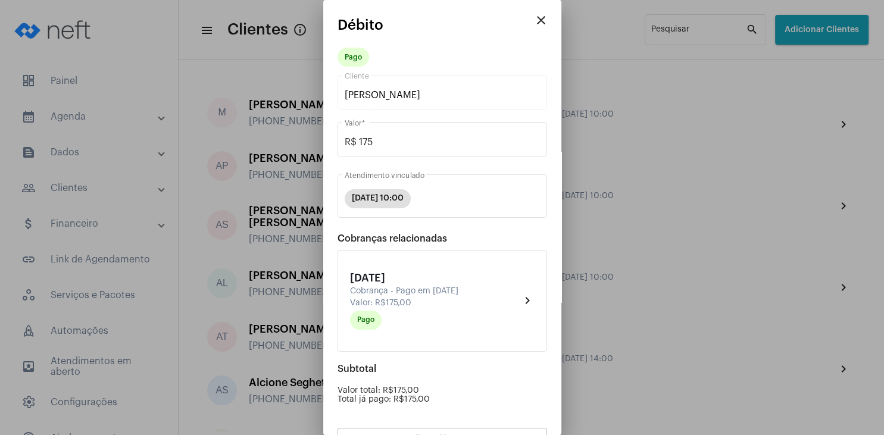
drag, startPoint x: 546, startPoint y: 54, endPoint x: 540, endPoint y: 118, distance: 64.6
click at [535, 367] on div "Subtotal" at bounding box center [442, 369] width 210 height 11
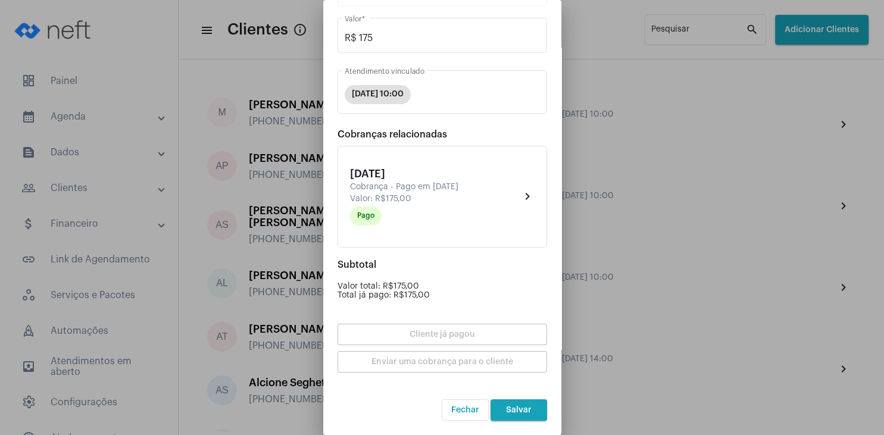
click at [519, 413] on span "Salvar" at bounding box center [519, 410] width 26 height 8
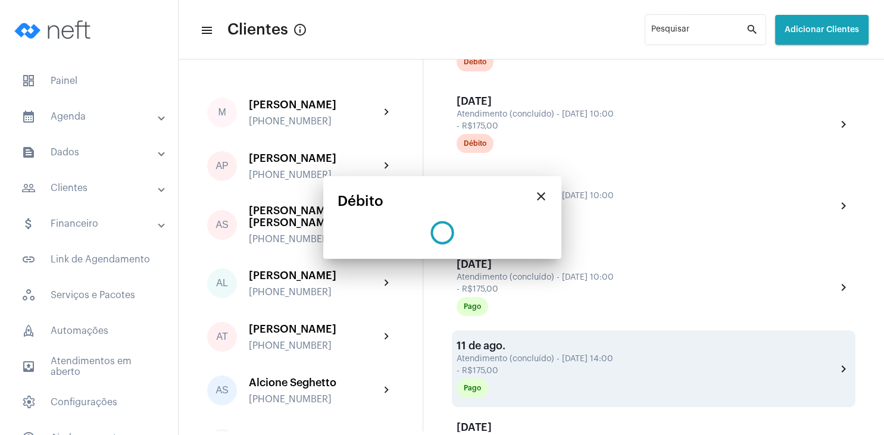
scroll to position [0, 0]
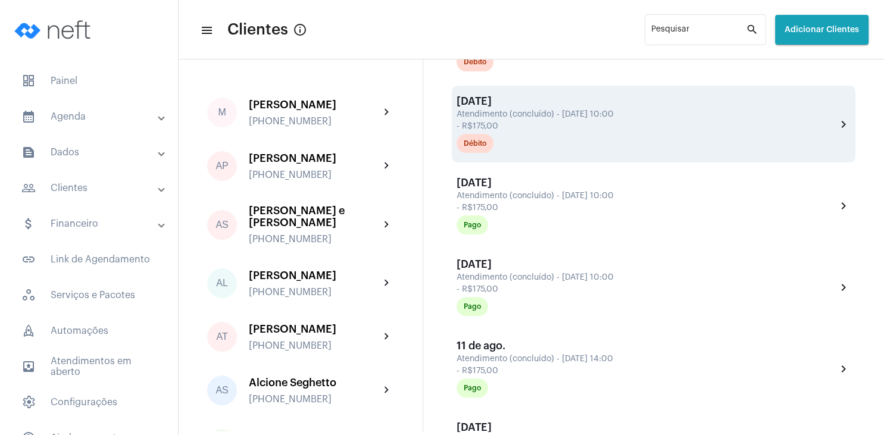
click at [480, 131] on div "- R$175,00" at bounding box center [645, 126] width 377 height 9
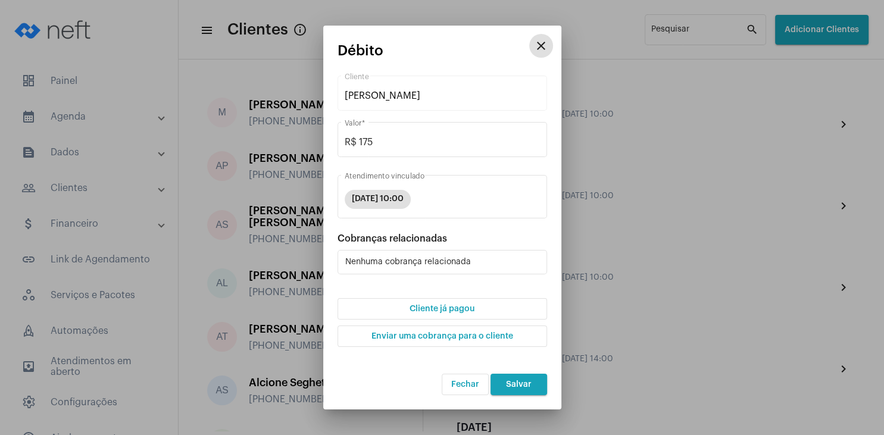
click at [461, 313] on button "Cliente já pagou" at bounding box center [442, 308] width 210 height 21
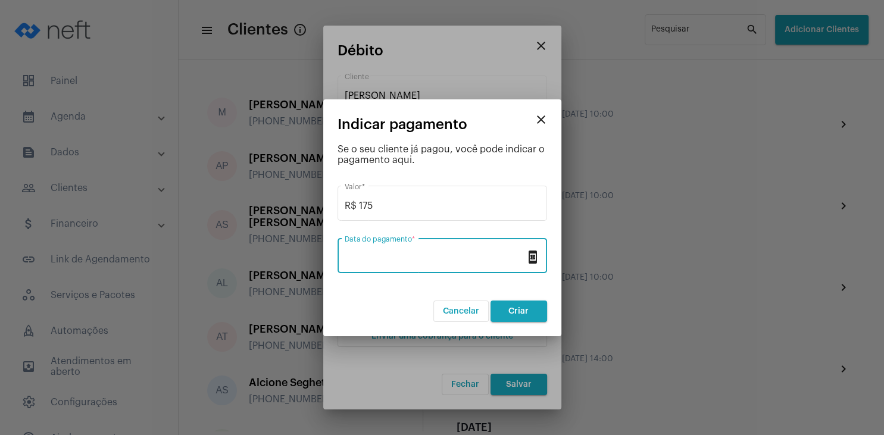
click at [399, 261] on input "Data do pagamento *" at bounding box center [435, 258] width 181 height 11
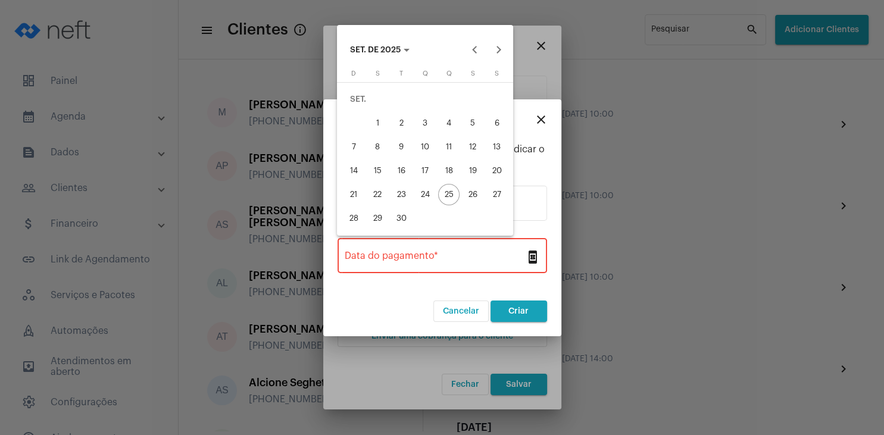
click at [431, 177] on div "17" at bounding box center [424, 170] width 21 height 21
type input "[DATE]"
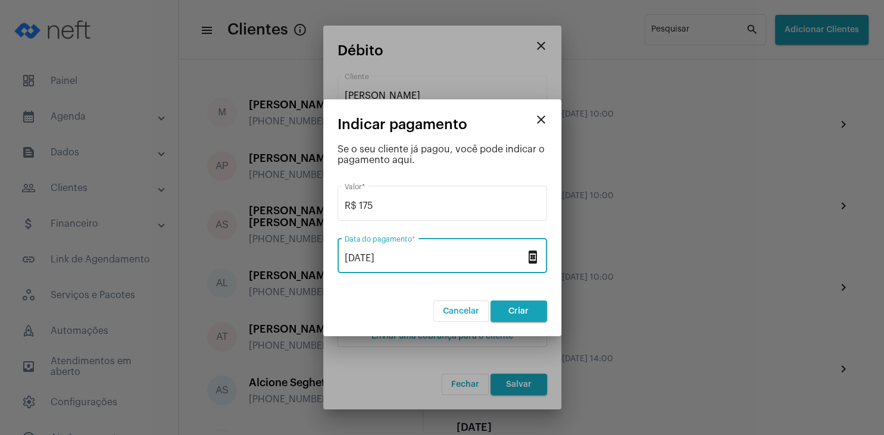
click at [531, 312] on button "Criar" at bounding box center [518, 311] width 57 height 21
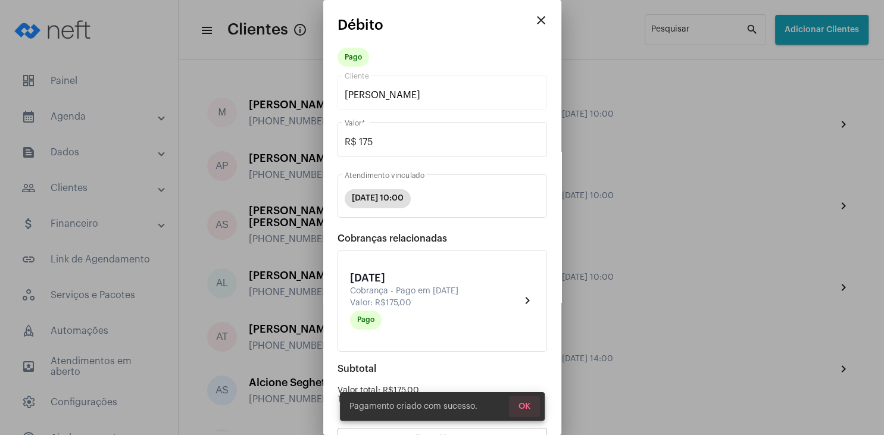
click at [521, 408] on span "OK" at bounding box center [524, 406] width 12 height 8
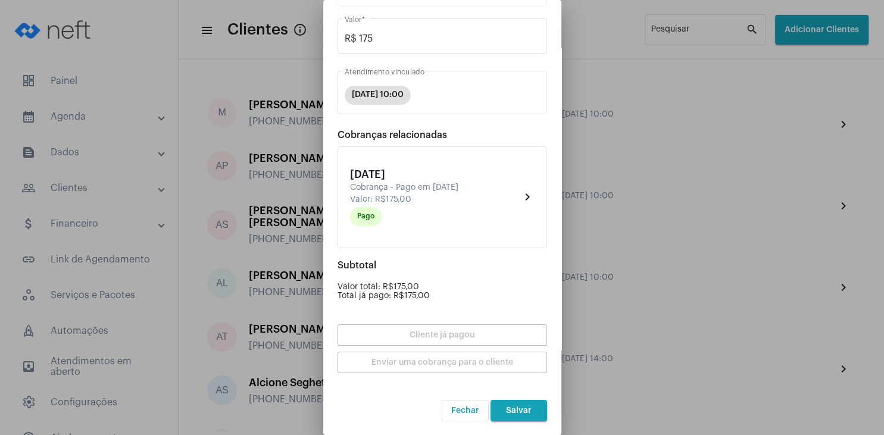
scroll to position [104, 0]
click at [521, 405] on button "Salvar" at bounding box center [518, 409] width 57 height 21
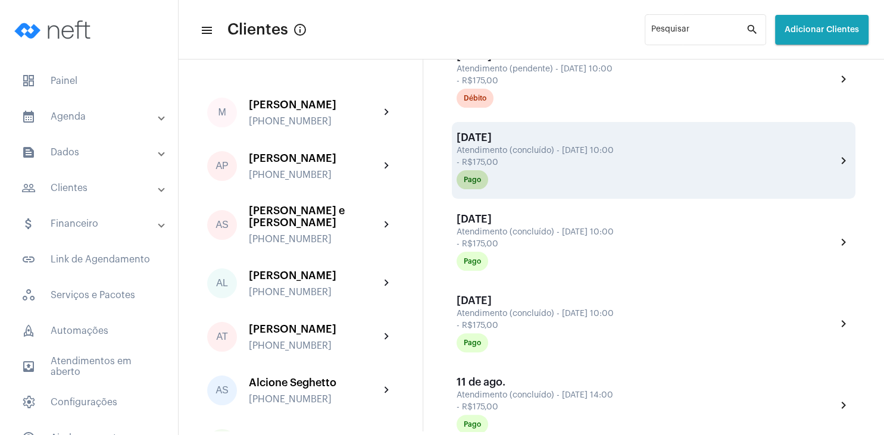
scroll to position [286, 0]
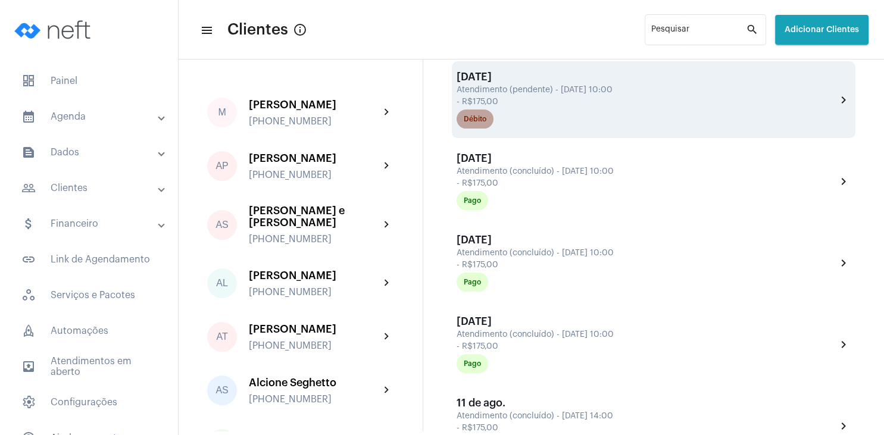
click at [482, 121] on div "Débito" at bounding box center [475, 119] width 23 height 8
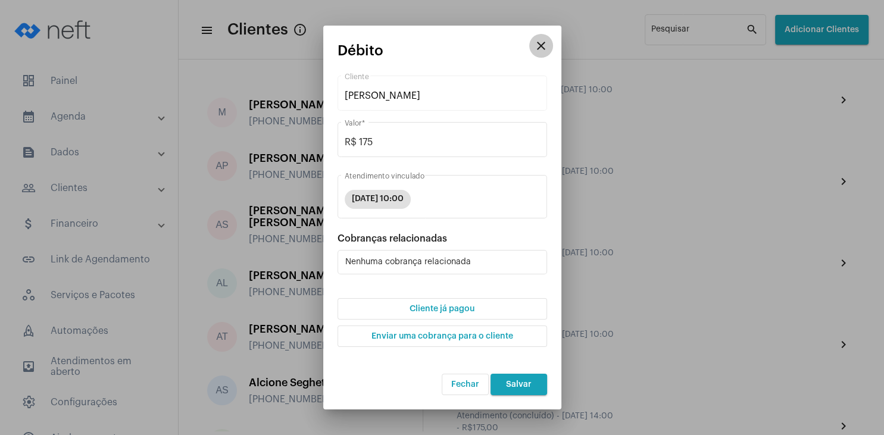
click at [537, 53] on mat-icon "close" at bounding box center [541, 46] width 14 height 14
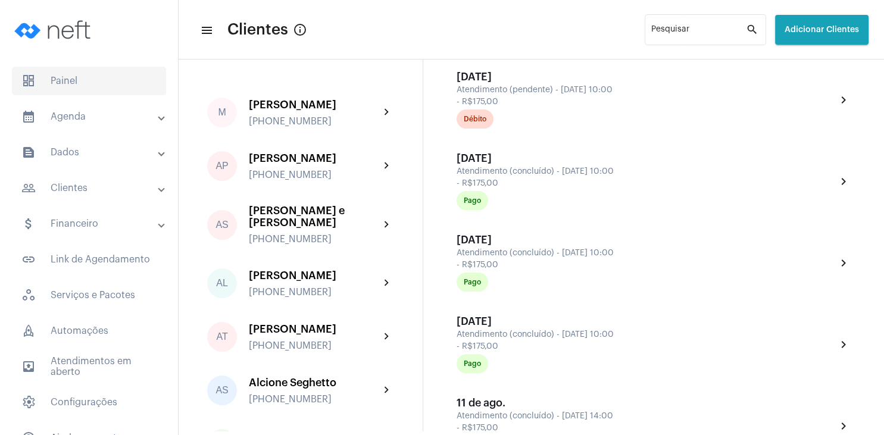
click at [69, 78] on span "dashboard Painel" at bounding box center [89, 81] width 154 height 29
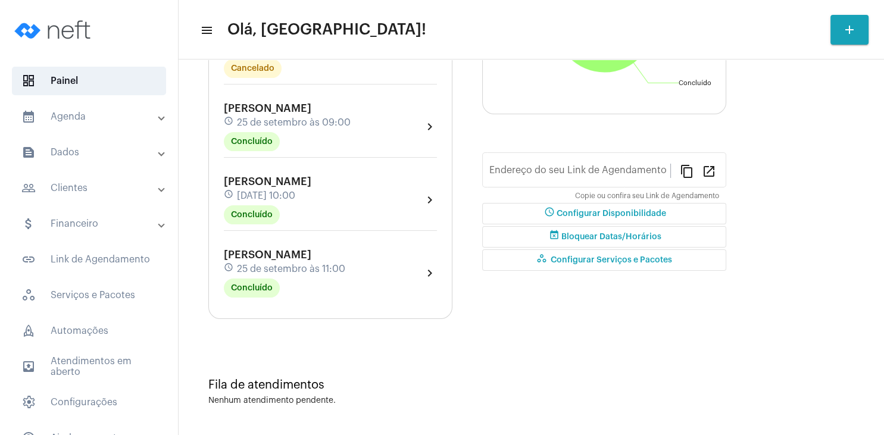
type input "[URL][DOMAIN_NAME]"
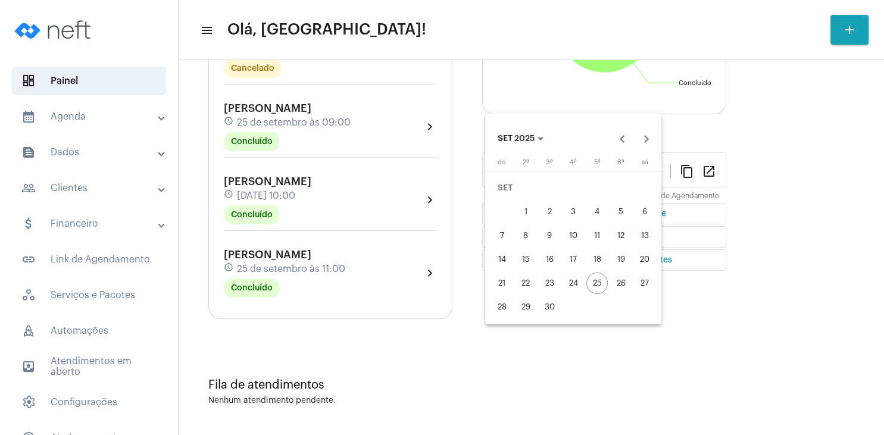
click at [494, 308] on div "28" at bounding box center [501, 306] width 21 height 21
type input "[DATE]"
click at [645, 139] on button "Next month" at bounding box center [647, 139] width 24 height 24
click at [653, 193] on div "4" at bounding box center [644, 187] width 21 height 21
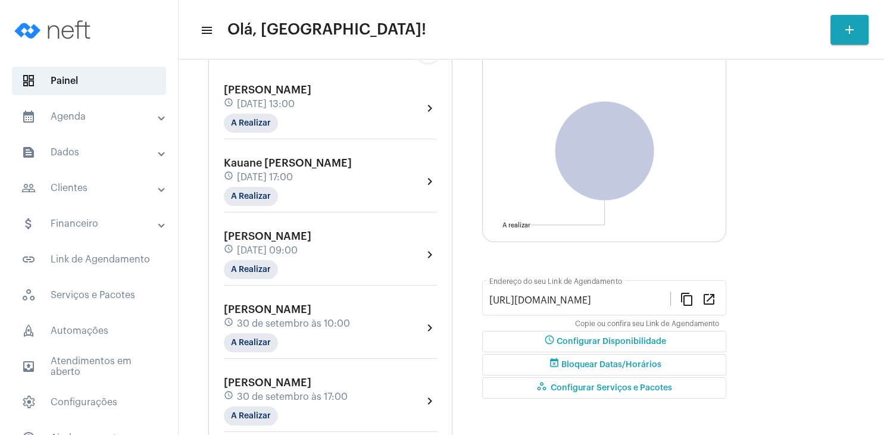
scroll to position [114, 0]
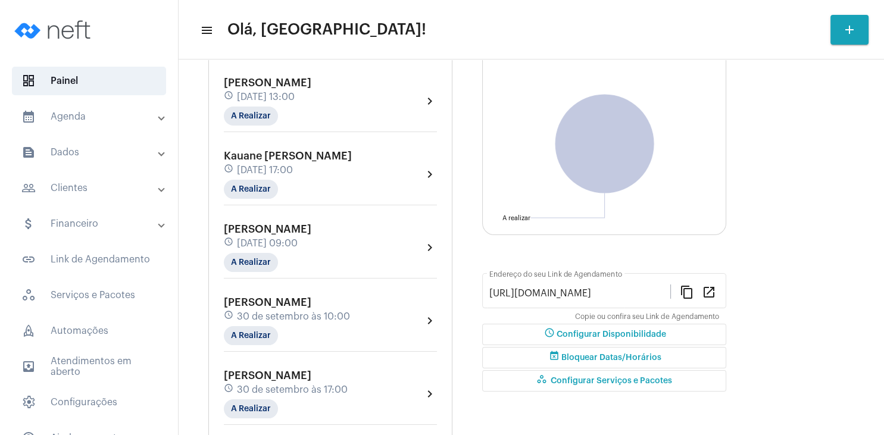
click at [61, 178] on mat-expansion-panel-header "people_outline Clientes" at bounding box center [92, 188] width 171 height 29
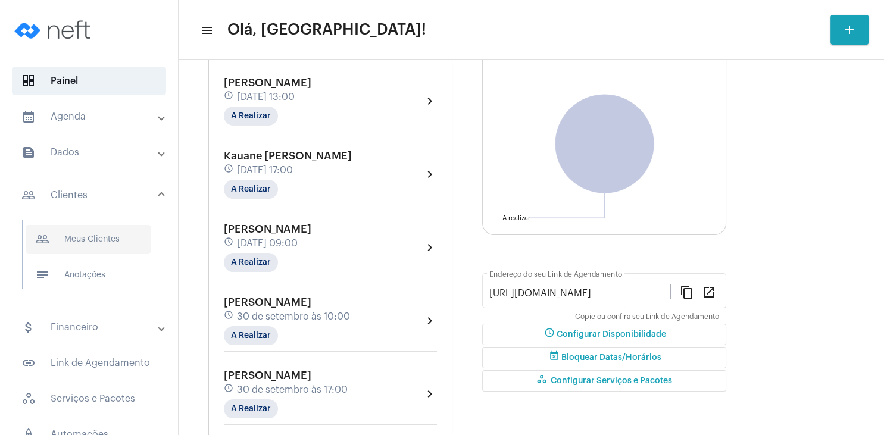
click at [99, 233] on span "people_outline Meus Clientes" at bounding box center [89, 239] width 126 height 29
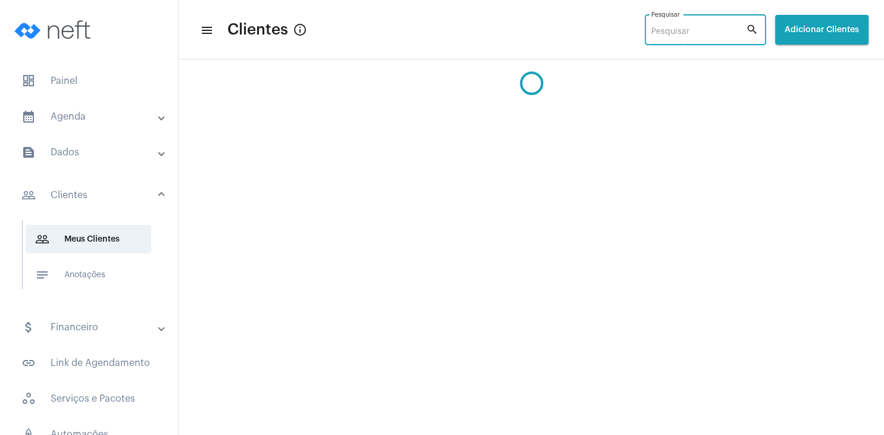
click at [658, 30] on input "Pesquisar" at bounding box center [698, 32] width 95 height 10
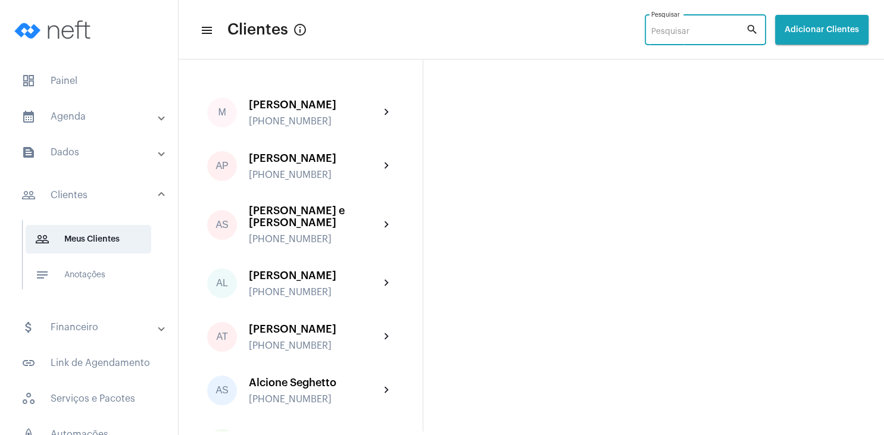
type input "a"
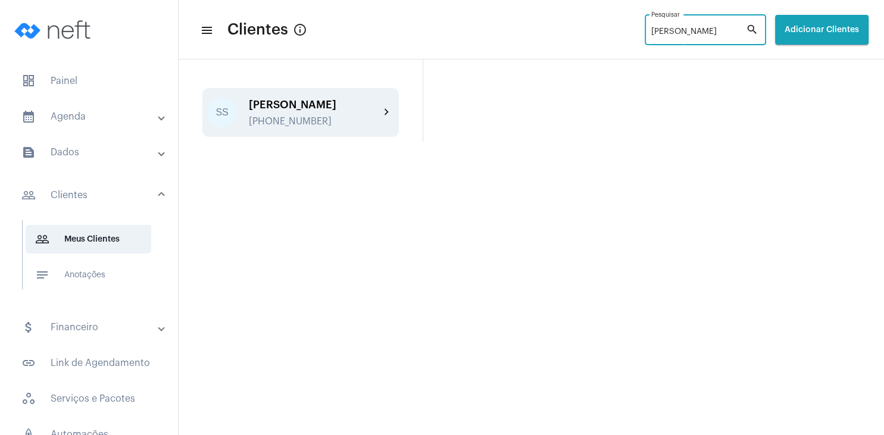
type input "[PERSON_NAME]"
click at [335, 126] on div "[PHONE_NUMBER]" at bounding box center [314, 121] width 131 height 11
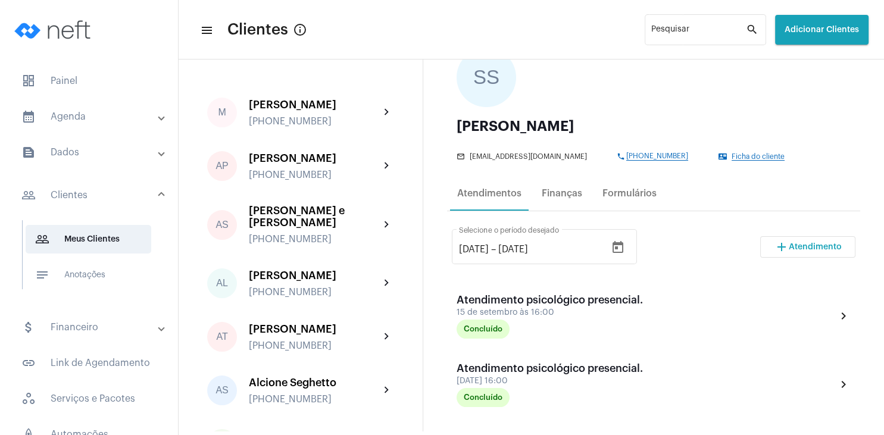
scroll to position [114, 0]
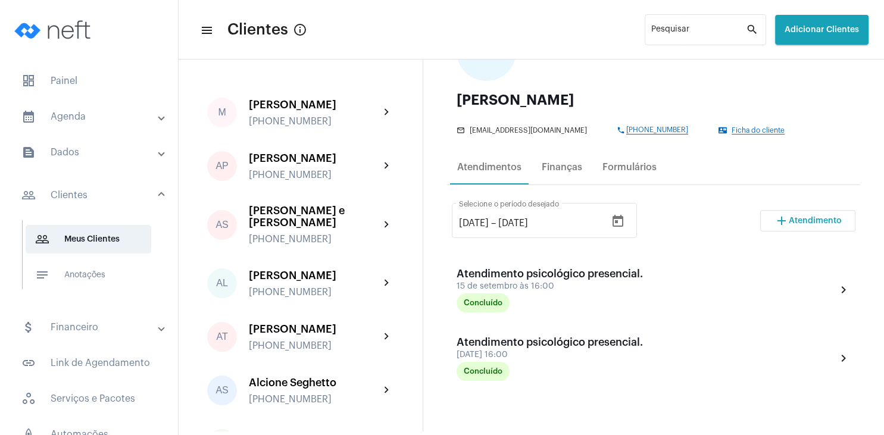
click at [798, 218] on span "Atendimento" at bounding box center [815, 221] width 53 height 8
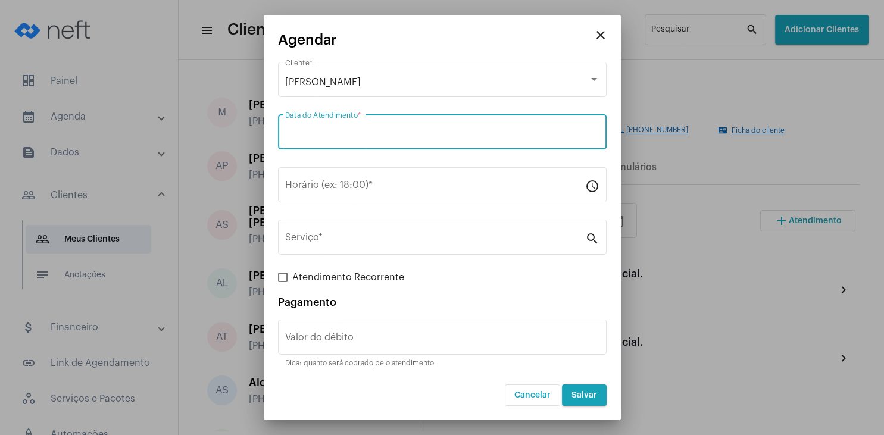
click at [367, 139] on input "Data do Atendimento *" at bounding box center [442, 134] width 314 height 11
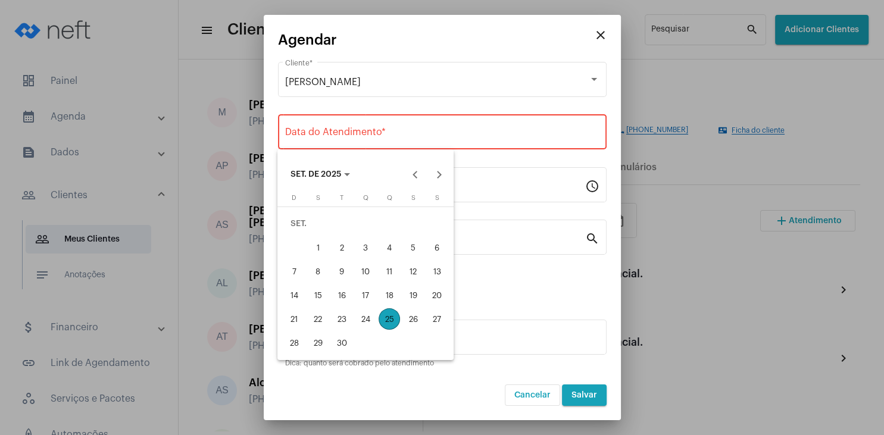
click at [322, 345] on div "29" at bounding box center [317, 342] width 21 height 21
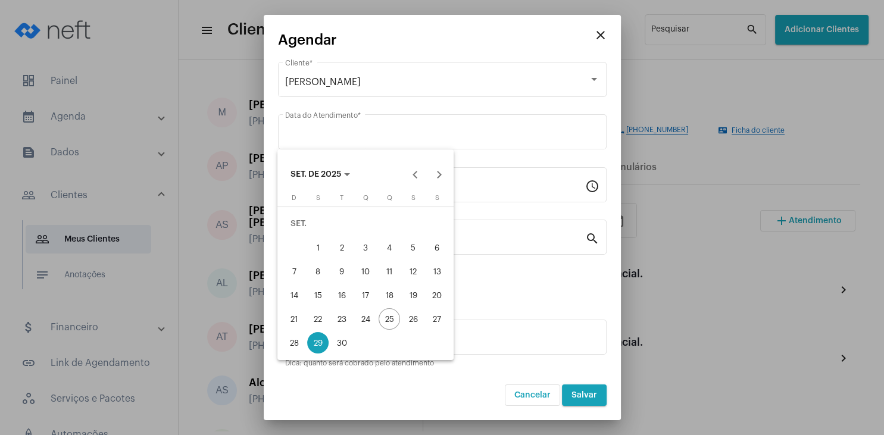
type input "[DATE]"
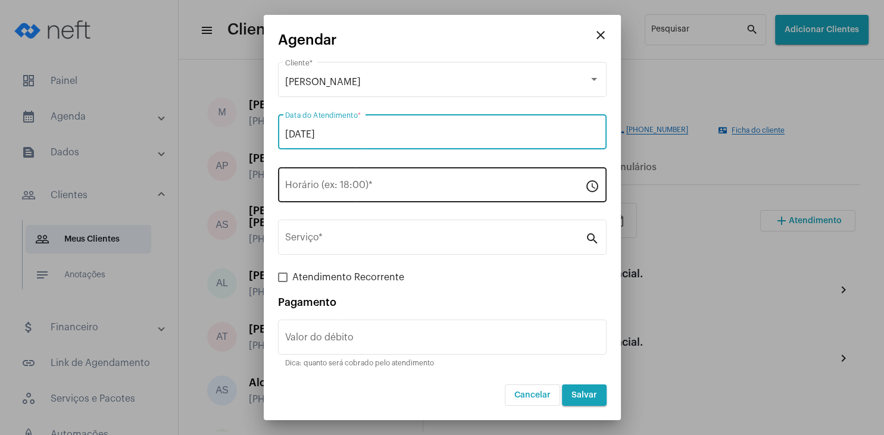
click at [315, 185] on input "Horário (ex: 18:00) *" at bounding box center [435, 187] width 300 height 11
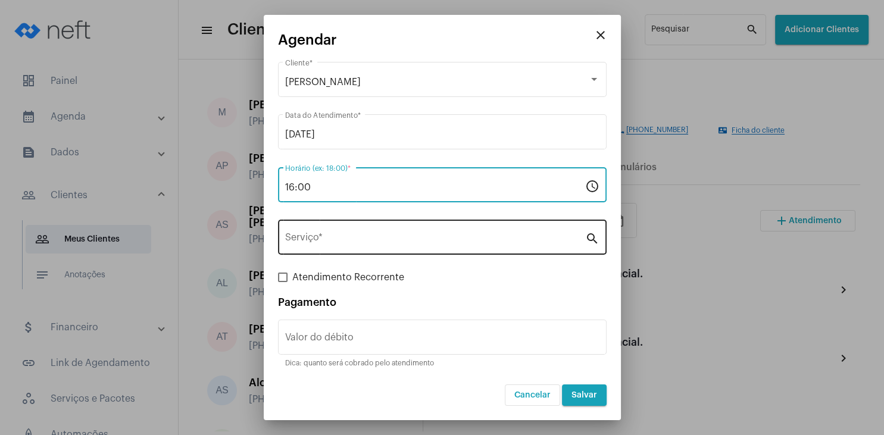
type input "16:00"
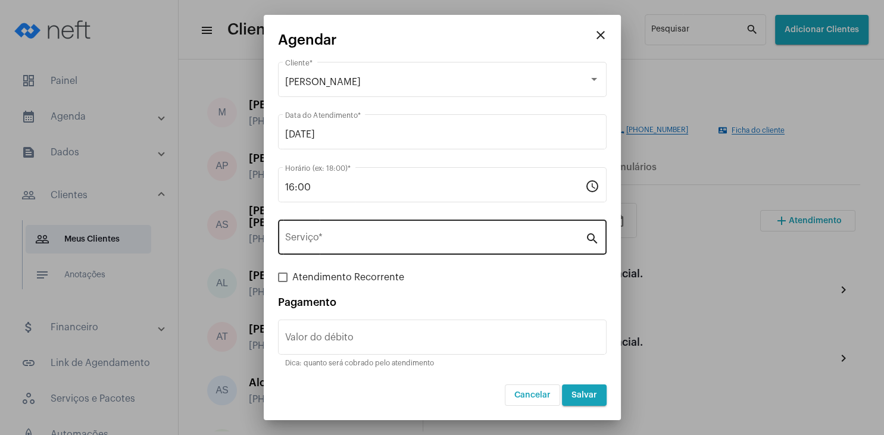
click at [323, 228] on div "Serviço *" at bounding box center [435, 235] width 300 height 37
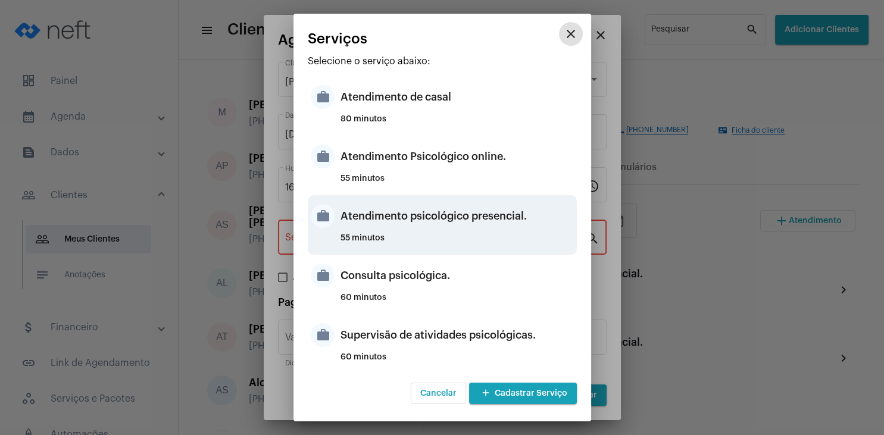
click at [523, 223] on div "Atendimento psicológico presencial." at bounding box center [456, 216] width 233 height 36
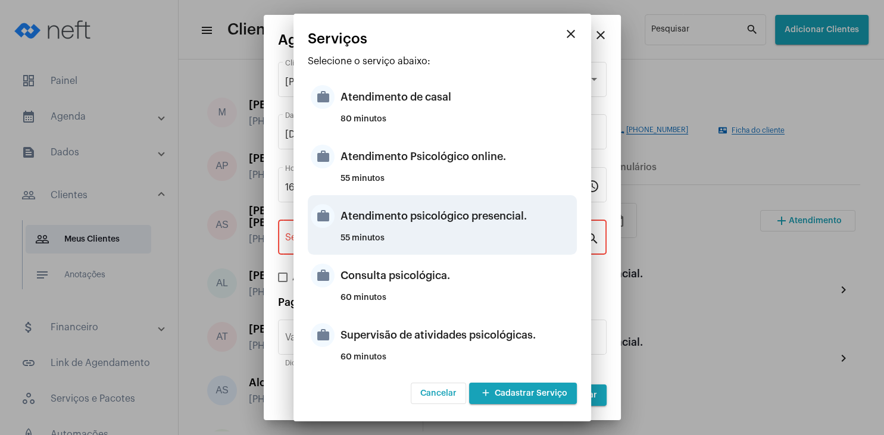
type input "Atendimento psicológico presencial."
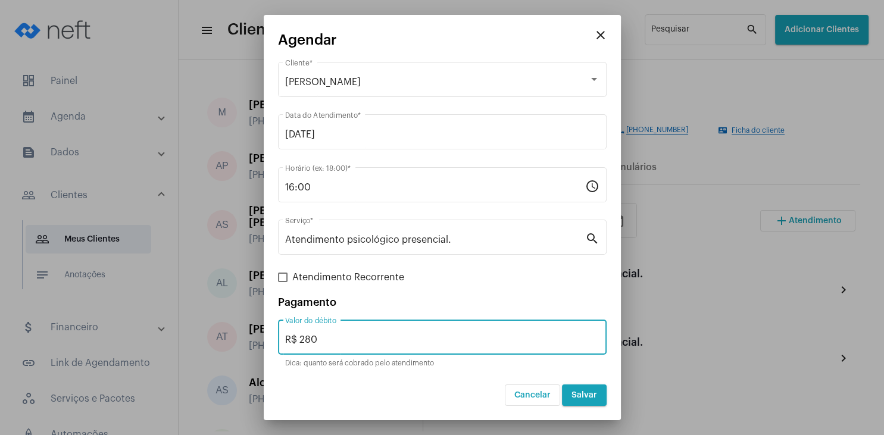
click at [392, 341] on input "R$ 280" at bounding box center [442, 340] width 314 height 11
type input "R$ 230"
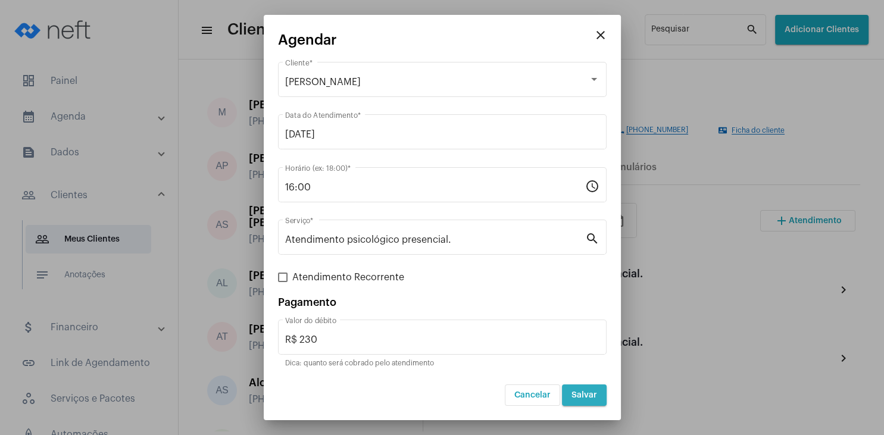
click at [591, 401] on button "Salvar" at bounding box center [584, 395] width 45 height 21
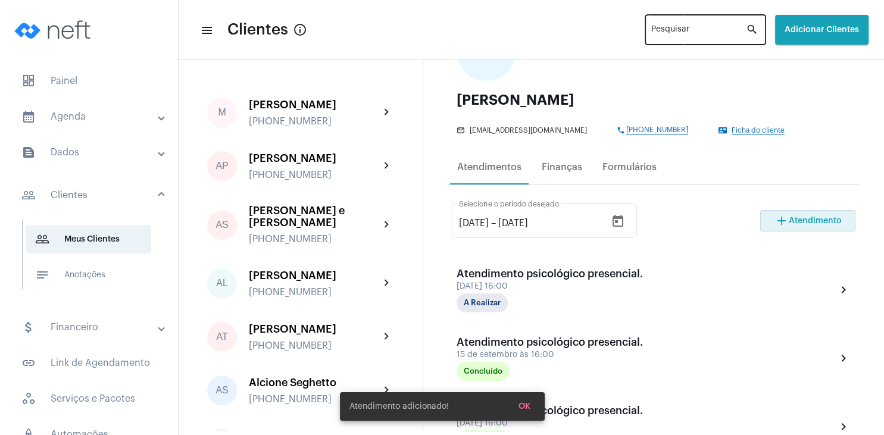
click at [651, 37] on div "Pesquisar" at bounding box center [698, 28] width 95 height 33
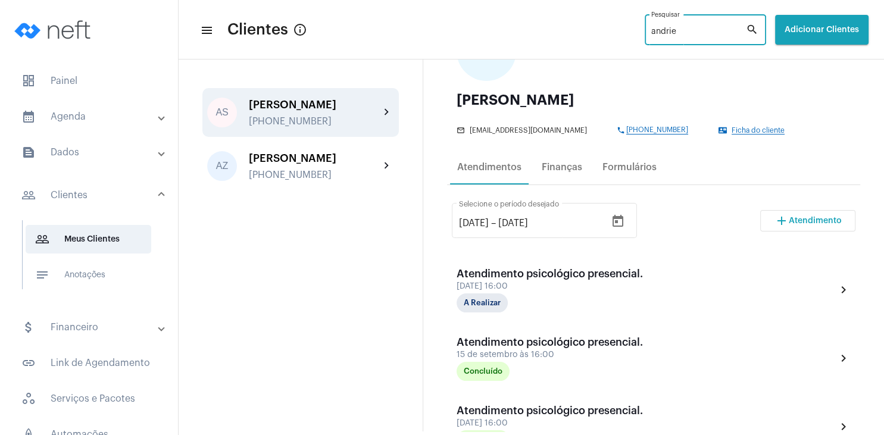
type input "andrie"
click at [286, 105] on div "[PERSON_NAME]" at bounding box center [314, 105] width 131 height 12
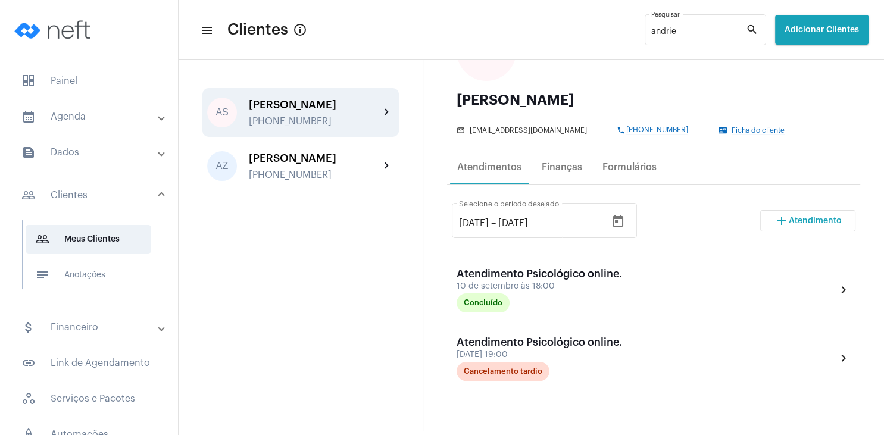
click at [792, 232] on button "add Atendimento" at bounding box center [807, 220] width 95 height 21
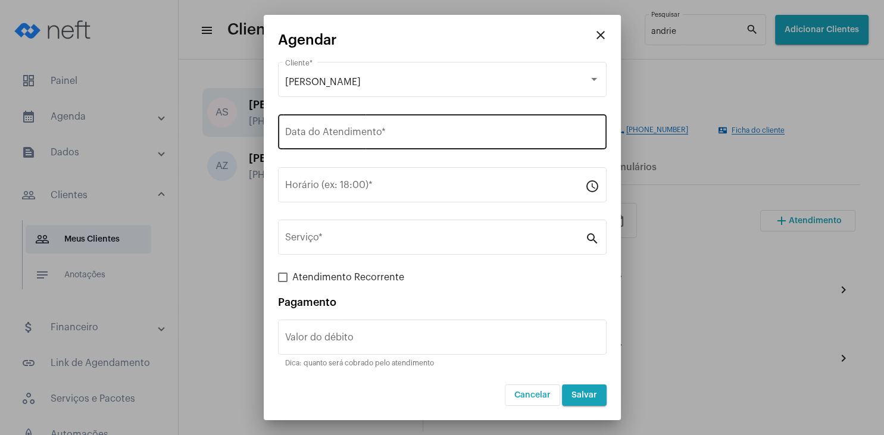
click at [387, 142] on div "Data do Atendimento *" at bounding box center [442, 130] width 314 height 37
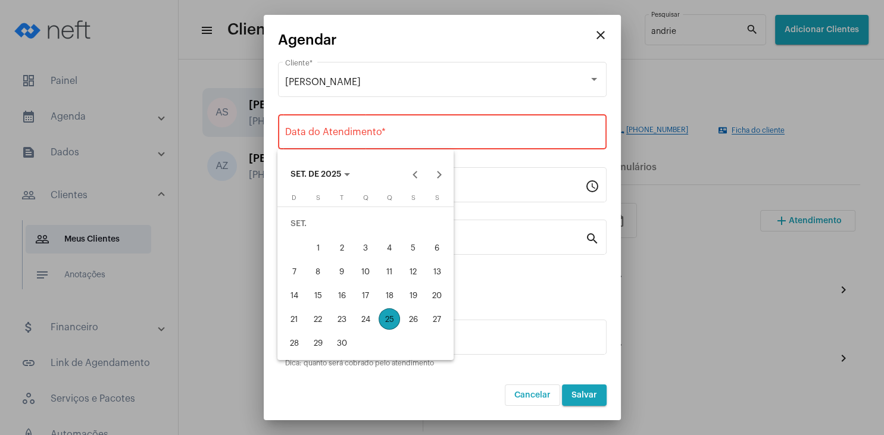
click at [307, 346] on button "29" at bounding box center [318, 343] width 24 height 24
type input "[DATE]"
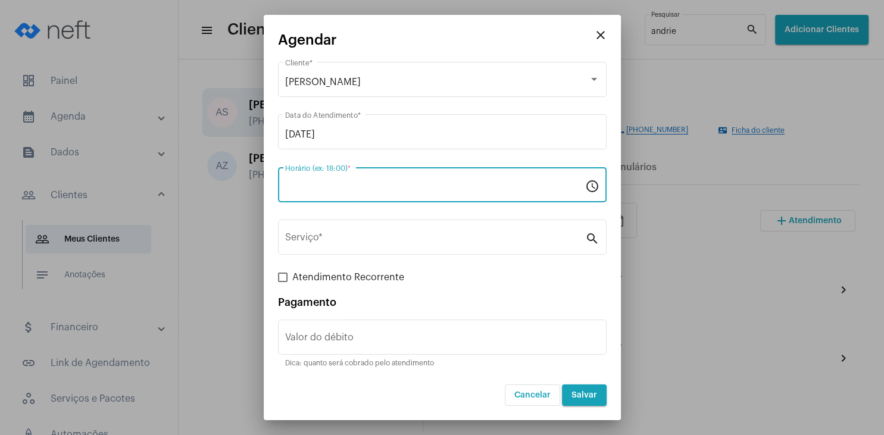
click at [317, 182] on input "Horário (ex: 18:00) *" at bounding box center [435, 187] width 300 height 11
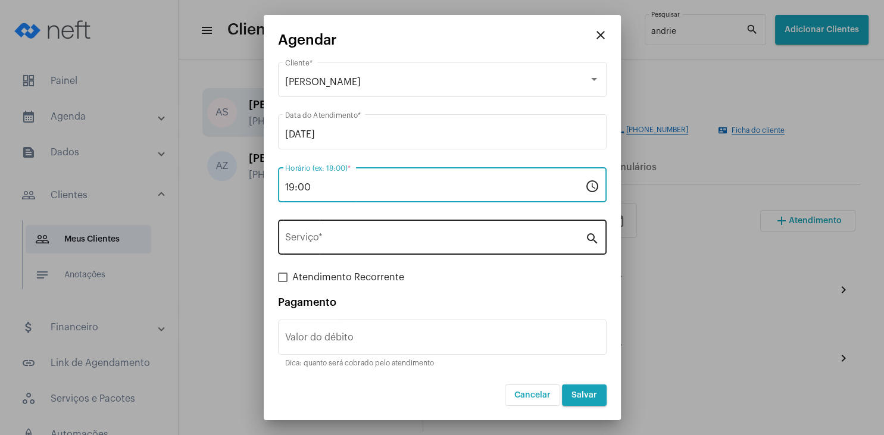
type input "19:00"
click at [340, 229] on div "Serviço *" at bounding box center [435, 235] width 300 height 37
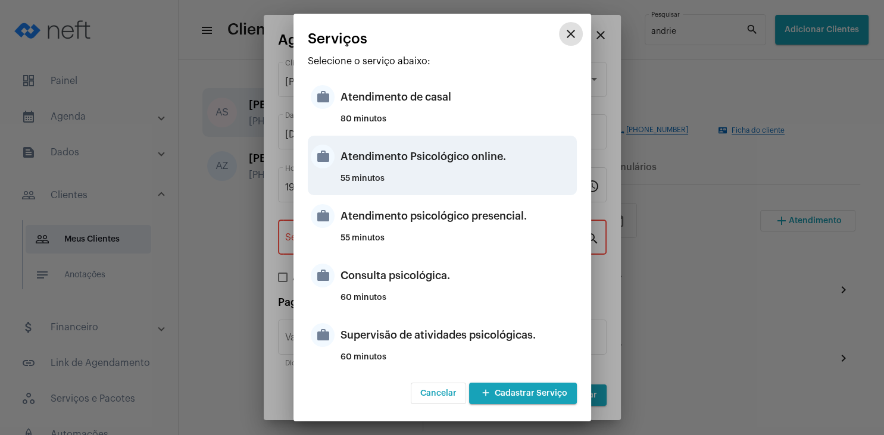
click at [481, 164] on div "Atendimento Psicológico online." at bounding box center [456, 157] width 233 height 36
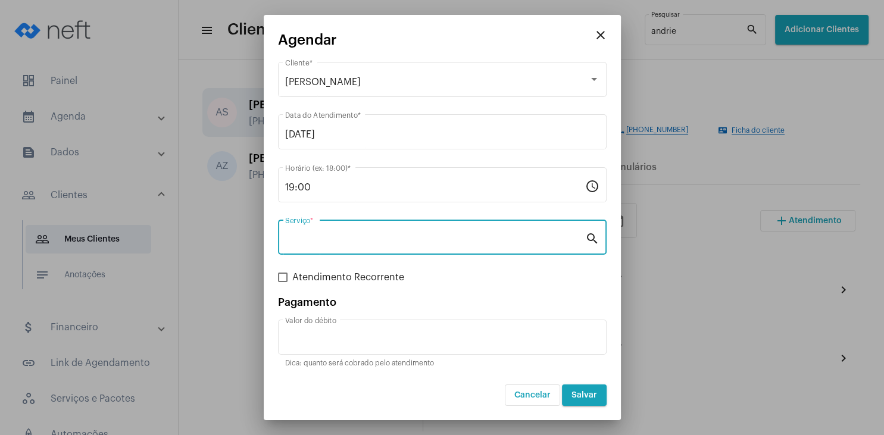
type input "Atendimento Psicológico online."
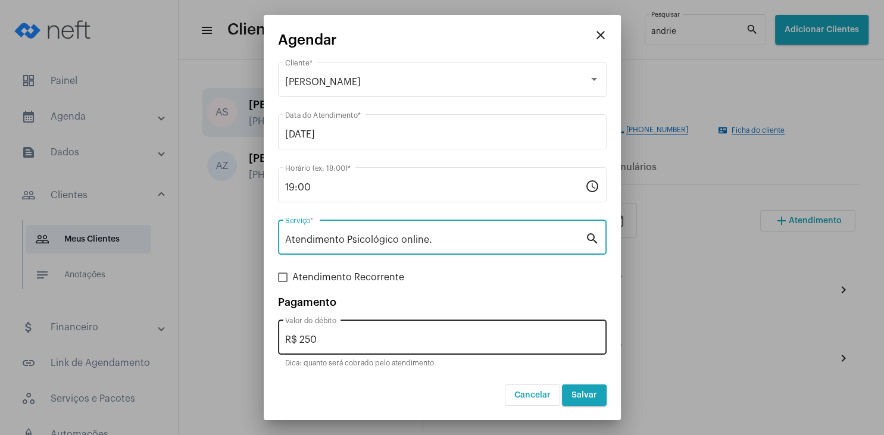
click at [368, 336] on input "R$ 250" at bounding box center [442, 340] width 314 height 11
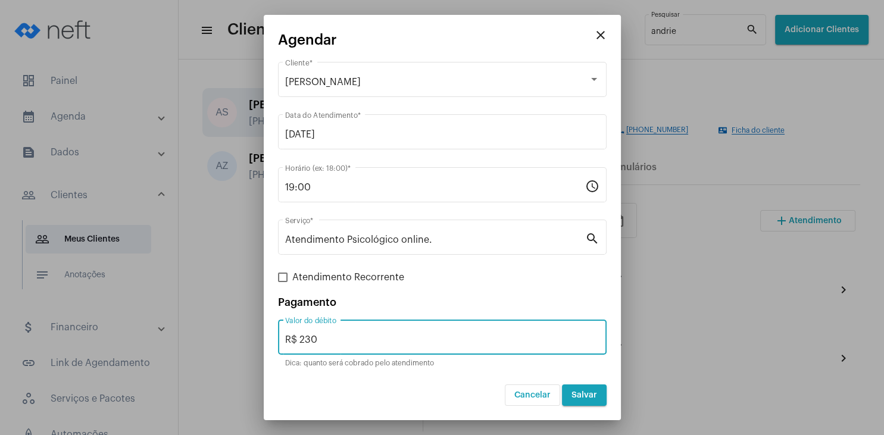
type input "R$ 230"
click at [582, 389] on button "Salvar" at bounding box center [584, 395] width 45 height 21
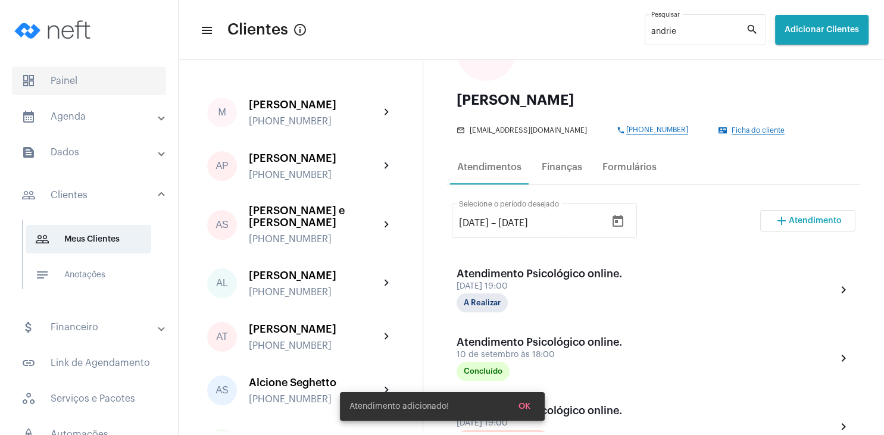
click at [71, 90] on span "dashboard Painel" at bounding box center [89, 81] width 154 height 29
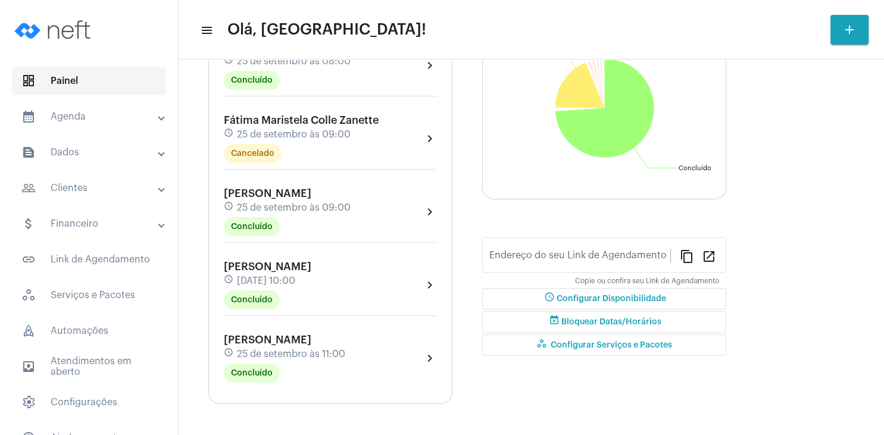
type input "[URL][DOMAIN_NAME]"
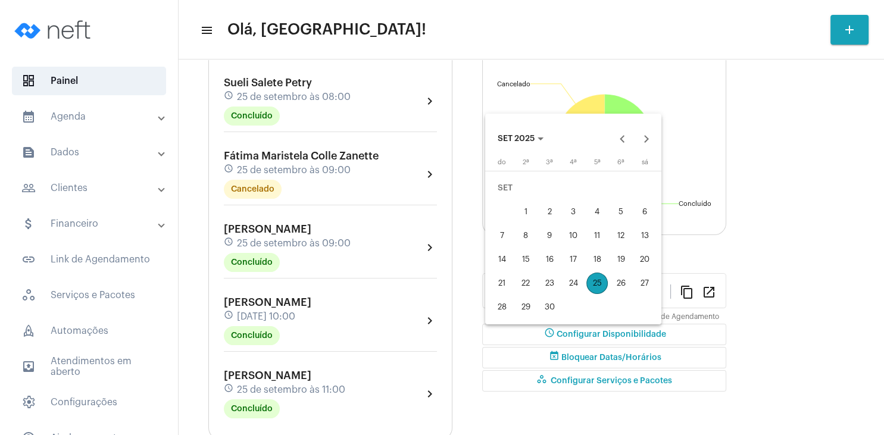
click at [500, 301] on div "28" at bounding box center [501, 306] width 21 height 21
type input "[DATE]"
click at [652, 139] on button "Next month" at bounding box center [647, 139] width 24 height 24
click at [648, 191] on div "4" at bounding box center [644, 187] width 21 height 21
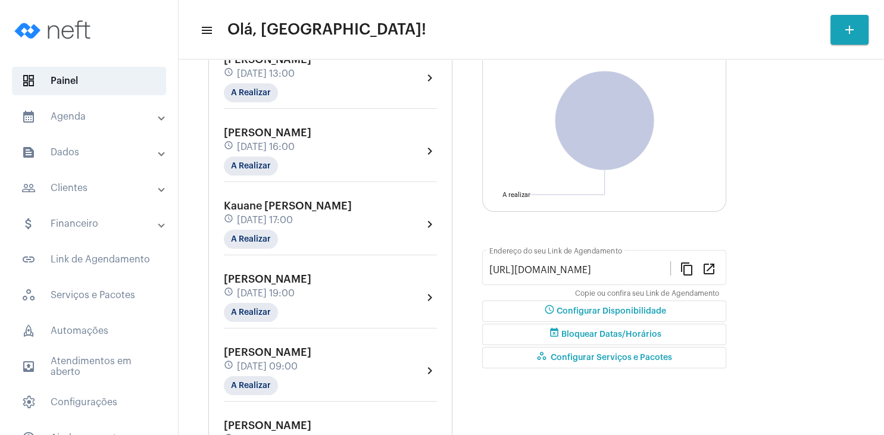
scroll to position [171, 0]
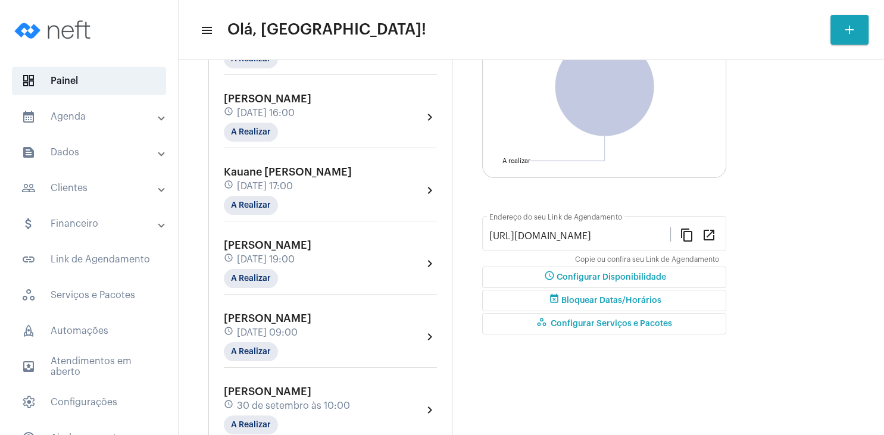
click at [311, 255] on div "schedule [DATE] 19:00" at bounding box center [267, 259] width 87 height 13
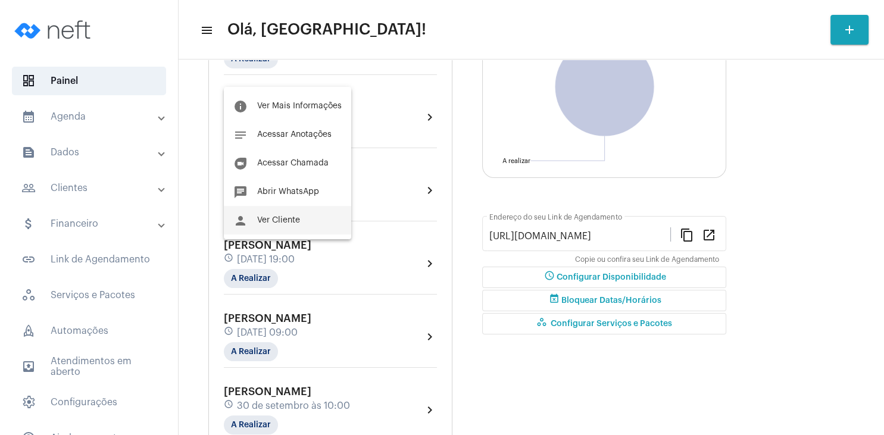
click at [294, 218] on span "Ver Cliente" at bounding box center [278, 220] width 43 height 8
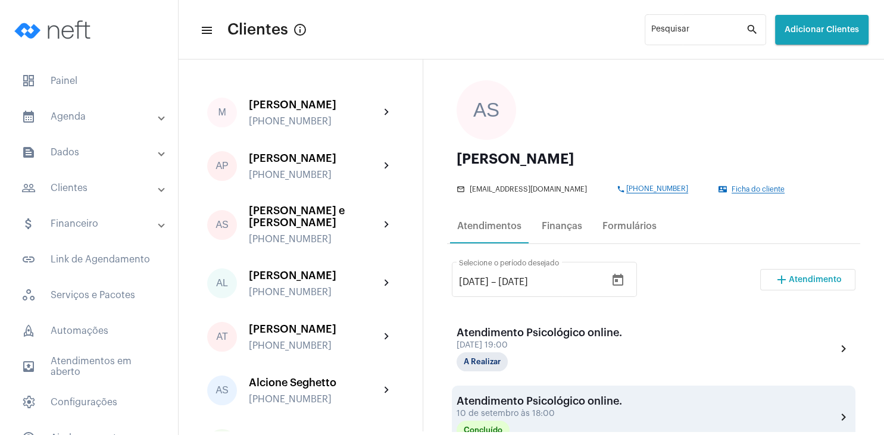
scroll to position [171, 0]
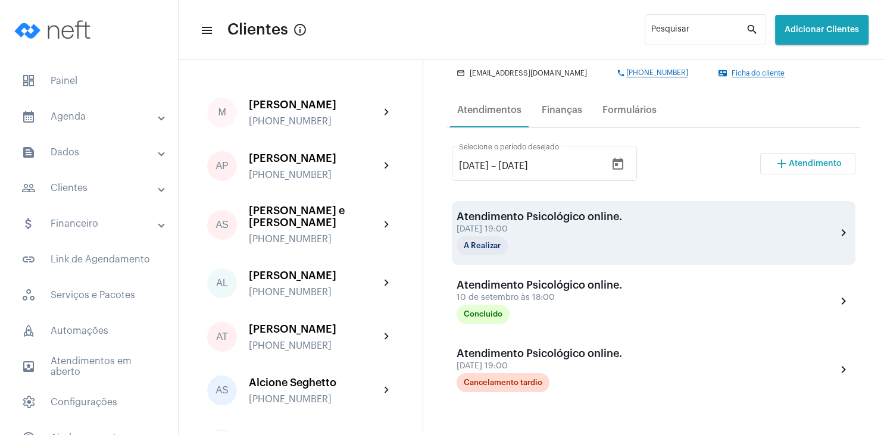
click at [514, 225] on div "Atendimento Psicológico online. [DATE] 19:00 A Realizar" at bounding box center [539, 233] width 165 height 45
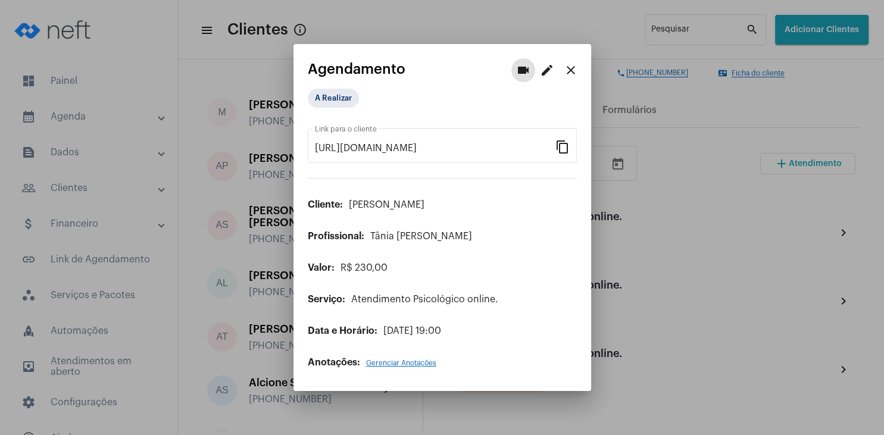
click at [542, 76] on mat-icon "edit" at bounding box center [547, 70] width 14 height 14
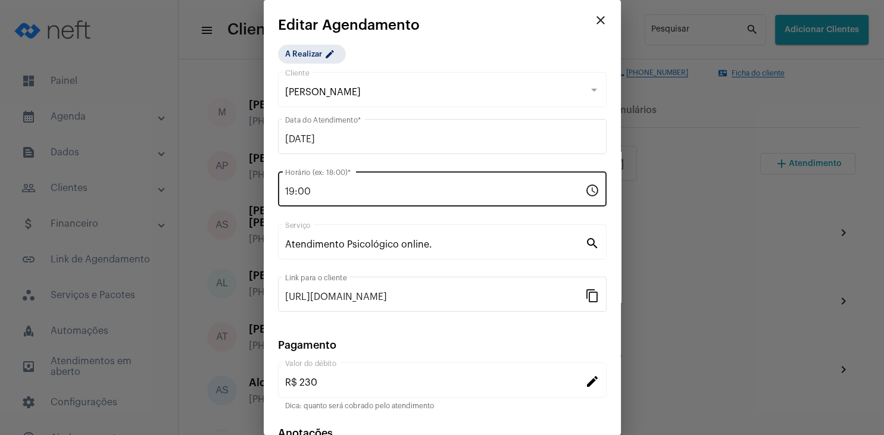
click at [286, 193] on input "19:00" at bounding box center [435, 191] width 300 height 11
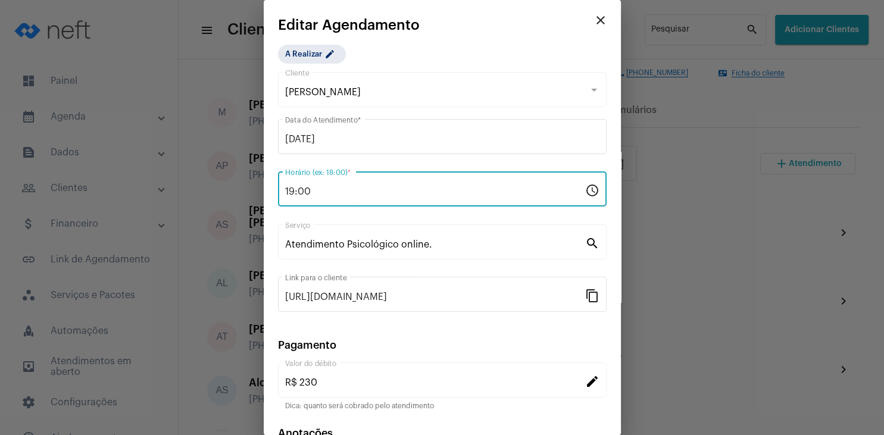
click at [292, 192] on input "19:00" at bounding box center [435, 191] width 300 height 11
type input "18:00"
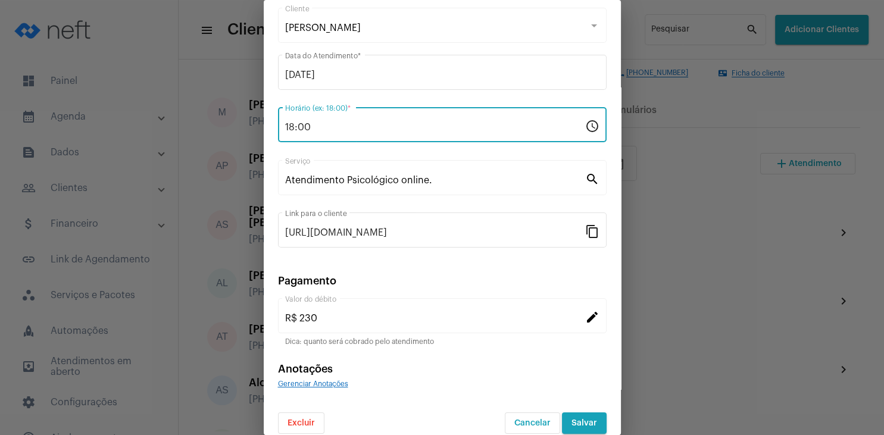
scroll to position [77, 0]
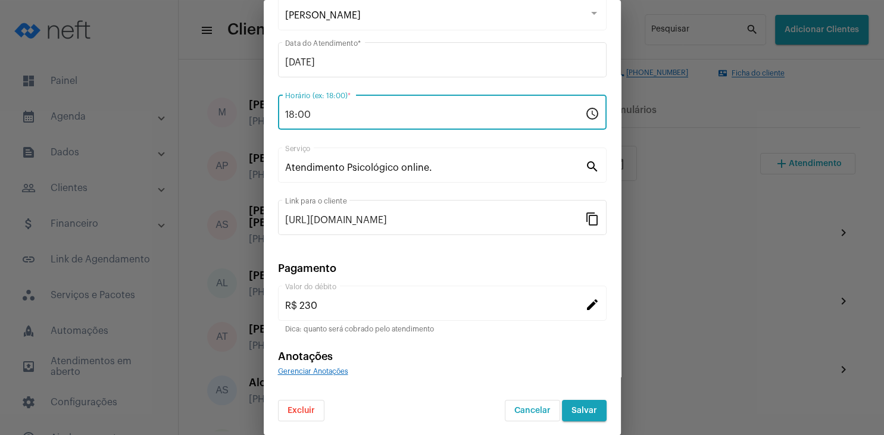
click at [580, 415] on button "Salvar" at bounding box center [584, 410] width 45 height 21
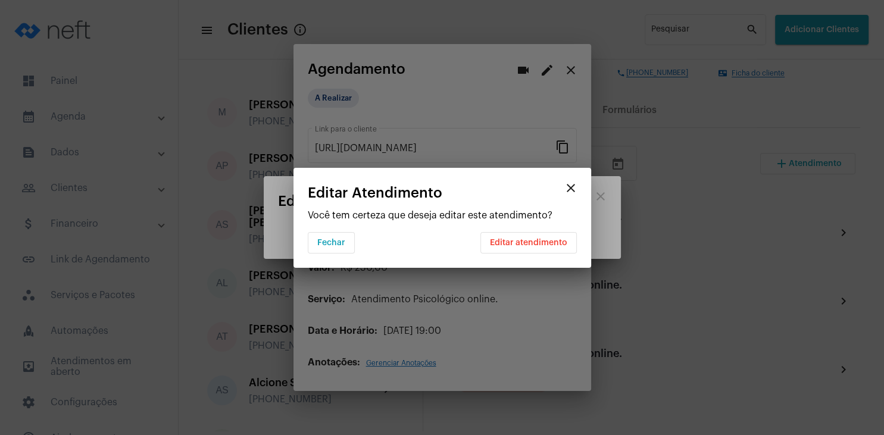
scroll to position [0, 0]
click at [542, 242] on span "Editar atendimento" at bounding box center [528, 243] width 77 height 8
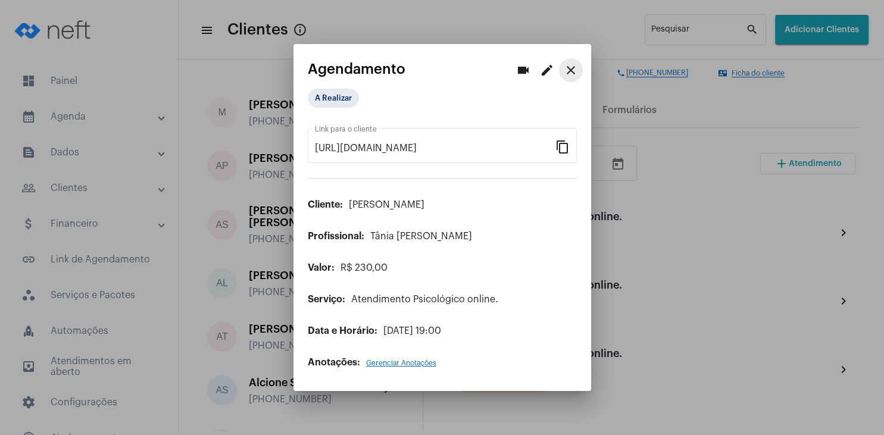
click at [574, 70] on mat-icon "close" at bounding box center [571, 70] width 14 height 14
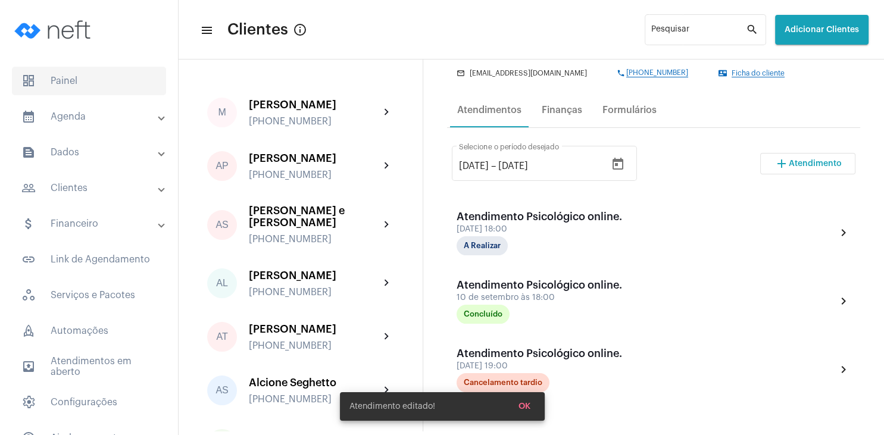
click at [116, 79] on span "dashboard Painel" at bounding box center [89, 81] width 154 height 29
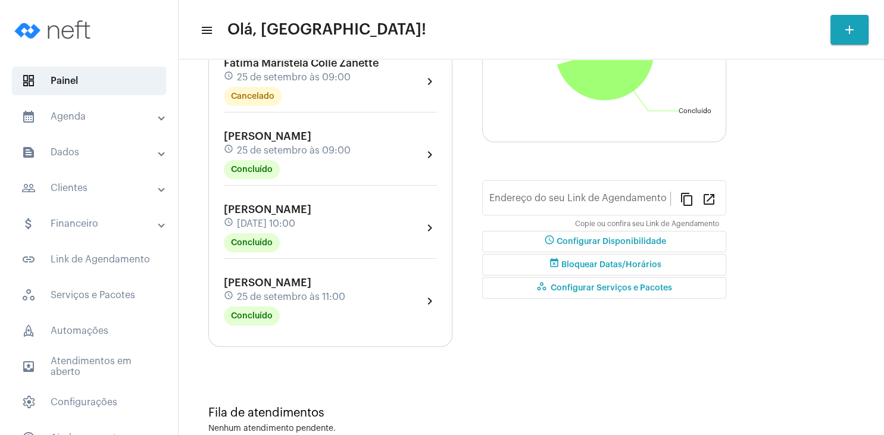
type input "[URL][DOMAIN_NAME]"
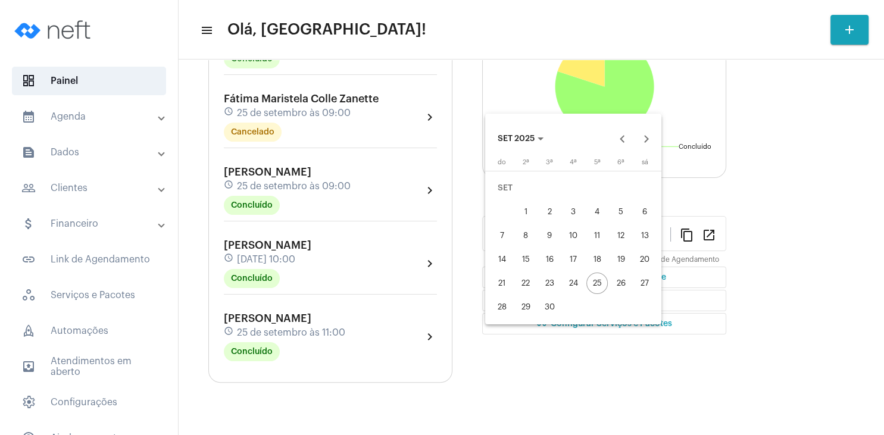
click at [494, 305] on div "28" at bounding box center [501, 306] width 21 height 21
type input "[DATE]"
click at [648, 139] on button "Next month" at bounding box center [647, 139] width 24 height 24
click at [649, 187] on div "4" at bounding box center [644, 187] width 21 height 21
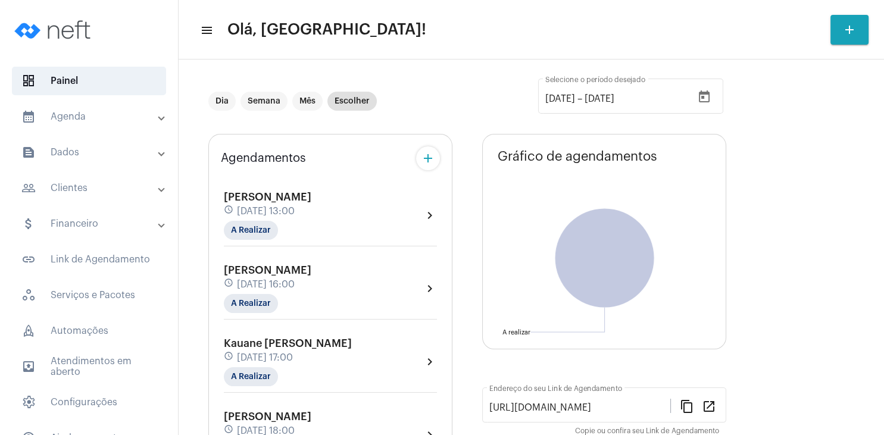
click at [65, 188] on mat-panel-title "people_outline Clientes" at bounding box center [89, 188] width 137 height 14
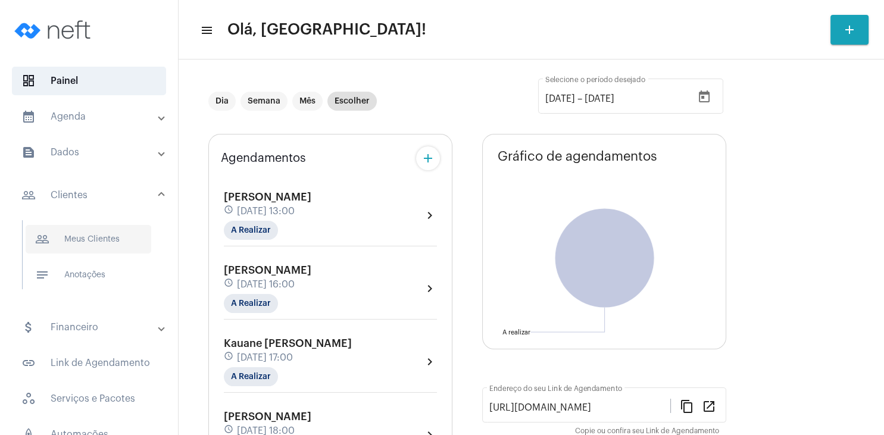
click at [73, 240] on span "people_outline Meus Clientes" at bounding box center [89, 239] width 126 height 29
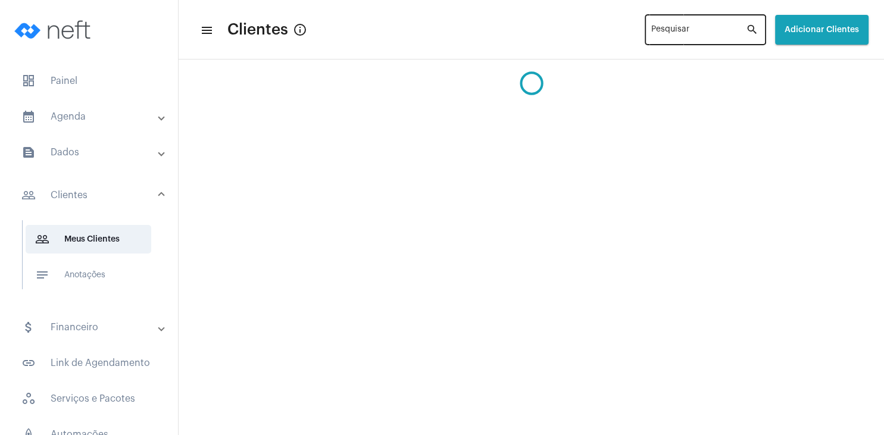
click at [651, 26] on div "Pesquisar" at bounding box center [698, 28] width 95 height 33
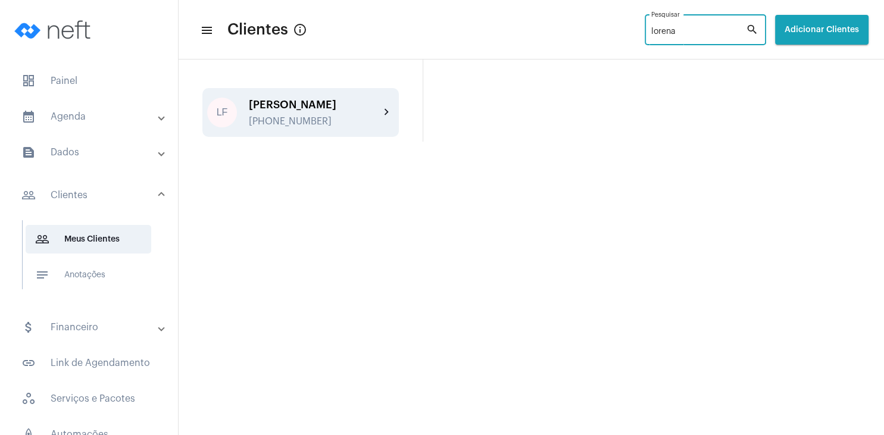
type input "lorena"
click at [279, 116] on div "[PHONE_NUMBER]" at bounding box center [314, 121] width 131 height 11
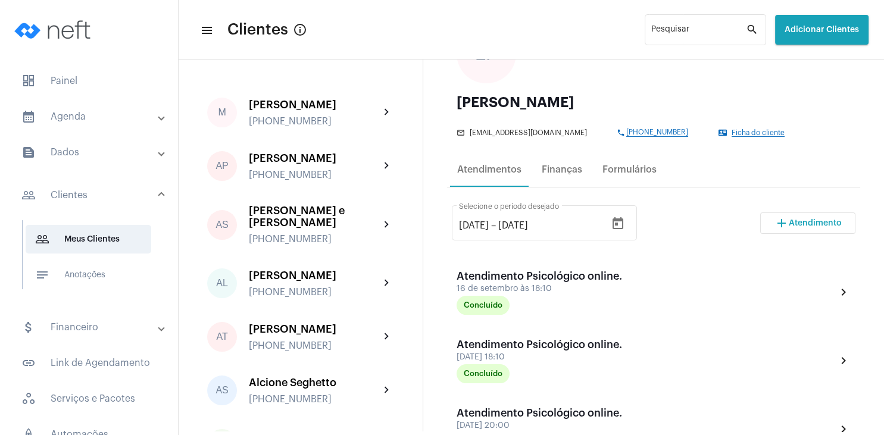
scroll to position [114, 0]
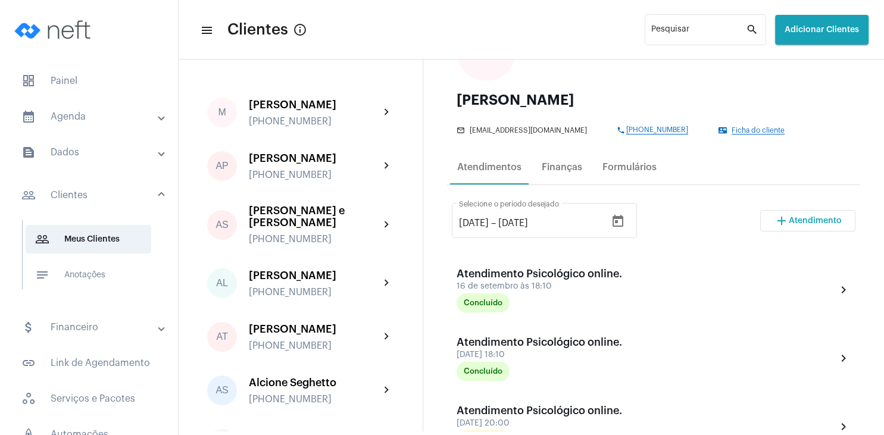
click at [796, 221] on span "Atendimento" at bounding box center [815, 221] width 53 height 8
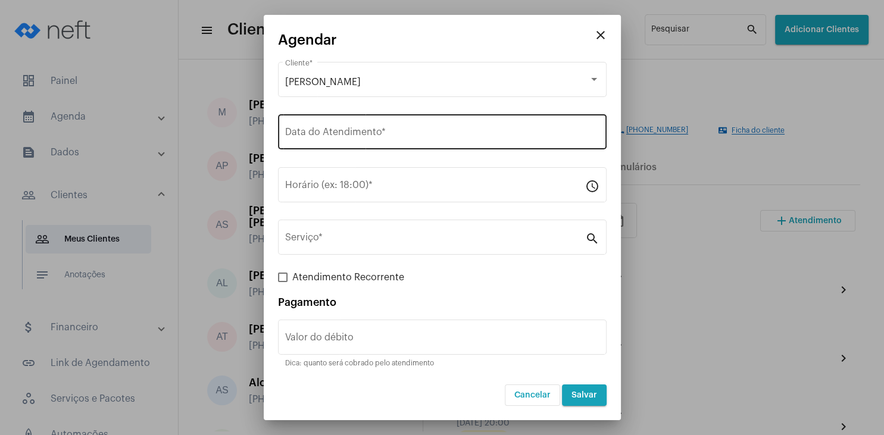
click at [320, 129] on div "Data do Atendimento *" at bounding box center [442, 130] width 314 height 37
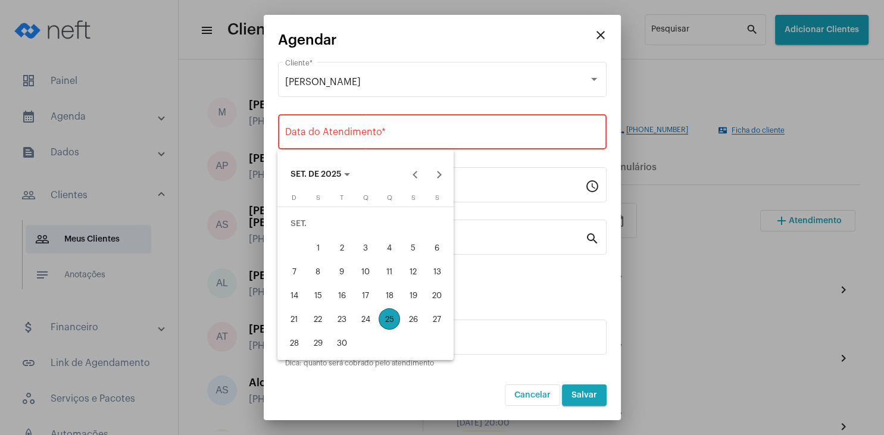
click at [346, 345] on div "30" at bounding box center [341, 342] width 21 height 21
type input "[DATE]"
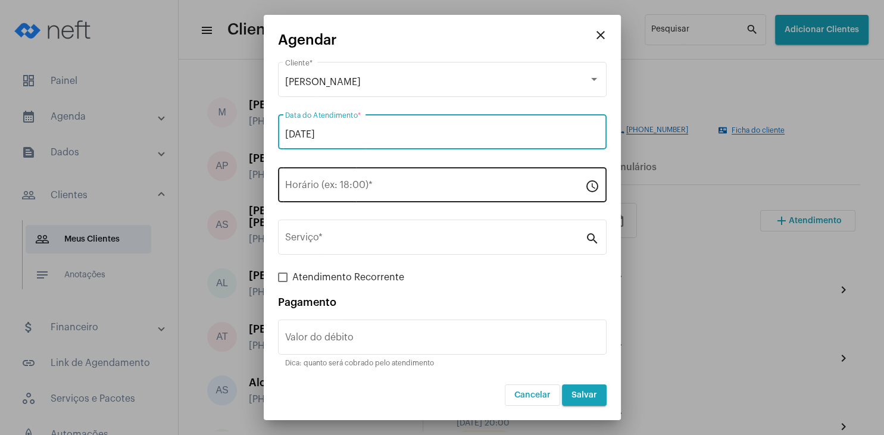
click at [301, 186] on input "Horário (ex: 18:00) *" at bounding box center [435, 187] width 300 height 11
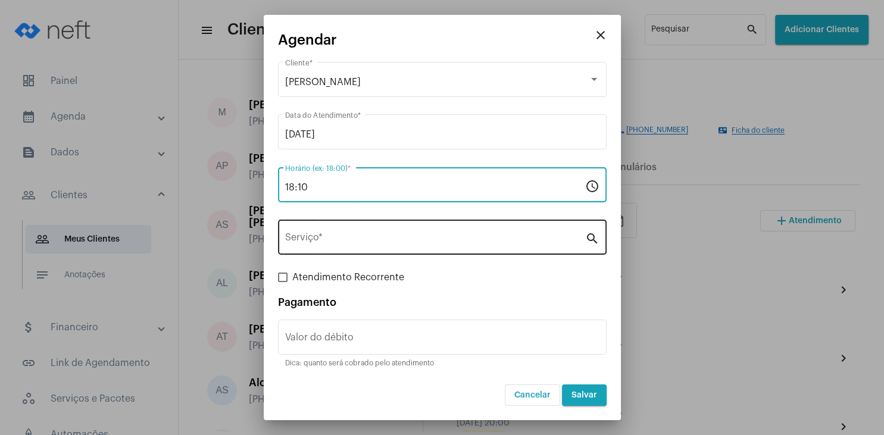
type input "18:10"
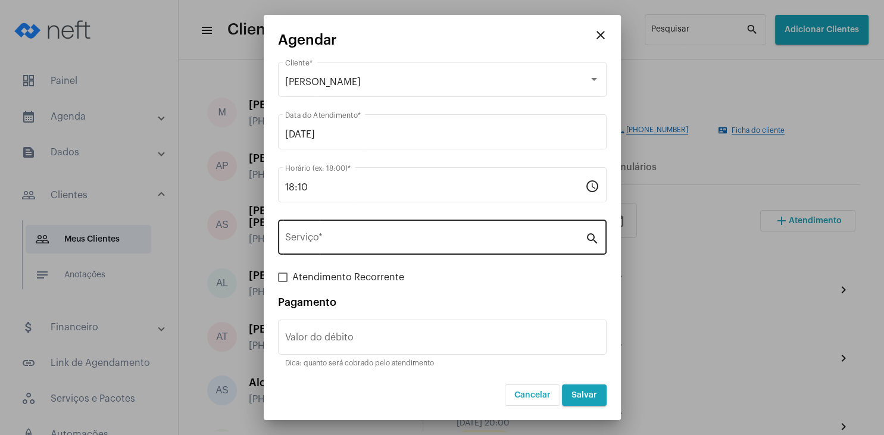
click at [318, 231] on div "Serviço *" at bounding box center [435, 235] width 300 height 37
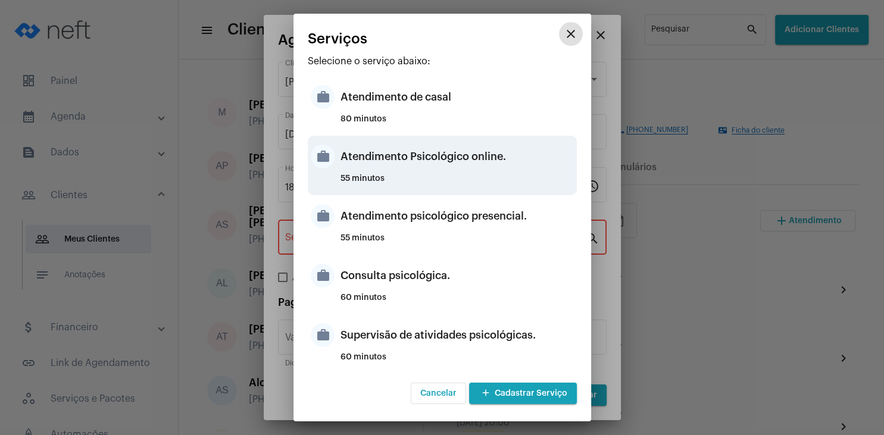
click at [465, 160] on div "Atendimento Psicológico online." at bounding box center [456, 157] width 233 height 36
type input "Atendimento Psicológico online."
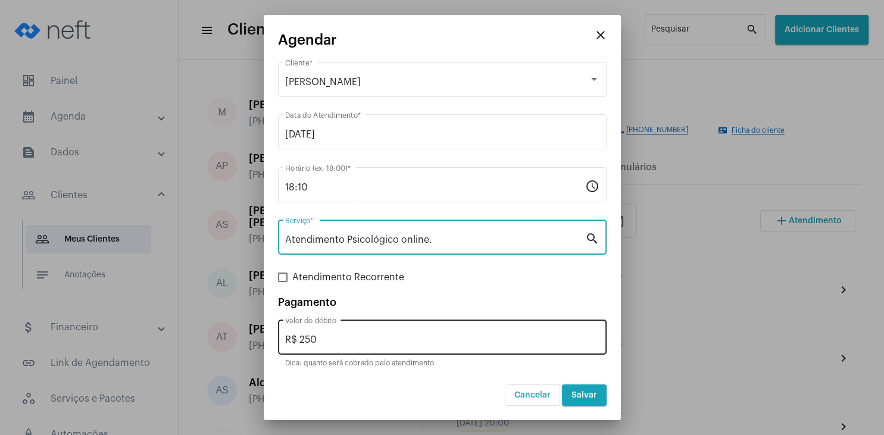
click at [350, 341] on input "R$ 250" at bounding box center [442, 340] width 314 height 11
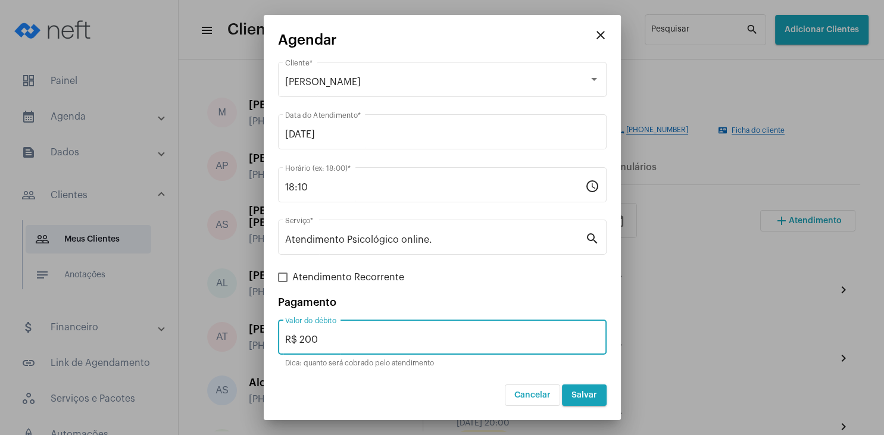
type input "R$ 200"
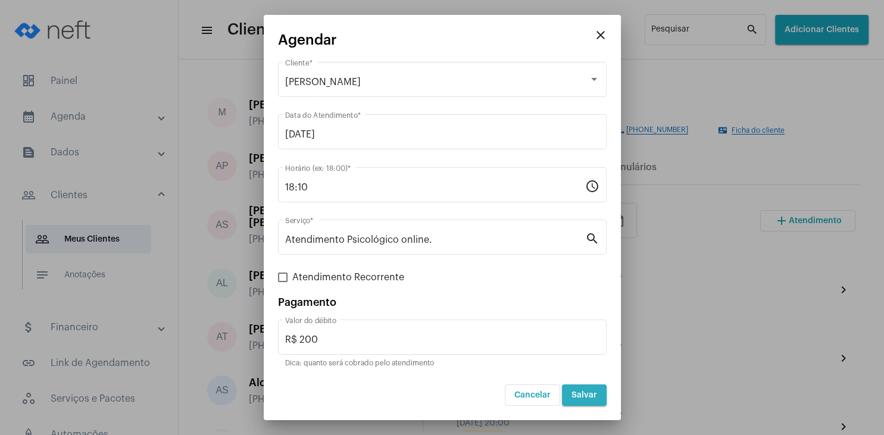
click at [585, 396] on span "Salvar" at bounding box center [584, 395] width 26 height 8
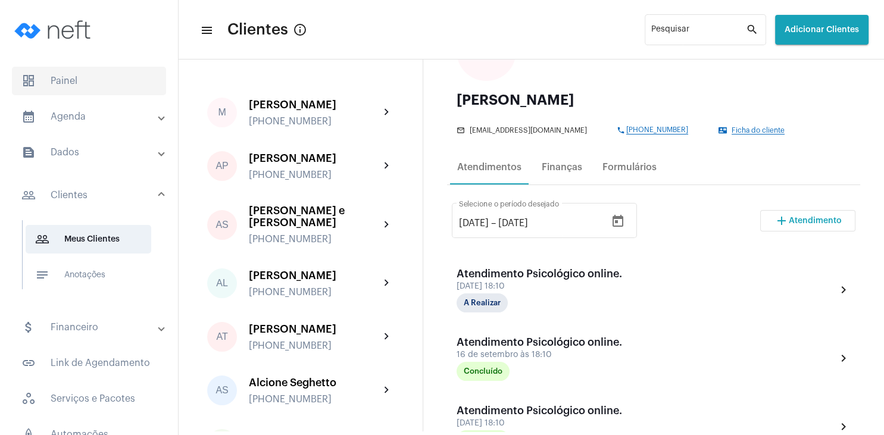
click at [80, 82] on span "dashboard Painel" at bounding box center [89, 81] width 154 height 29
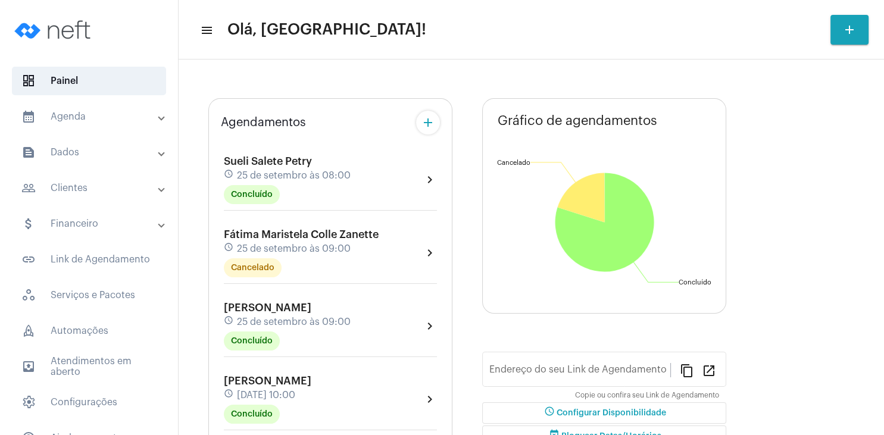
type input "[URL][DOMAIN_NAME]"
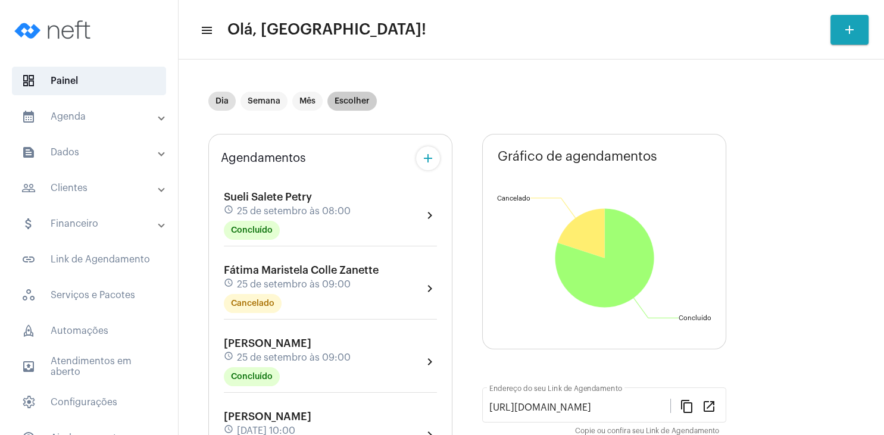
click at [351, 103] on mat-chip "Escolher" at bounding box center [351, 101] width 49 height 19
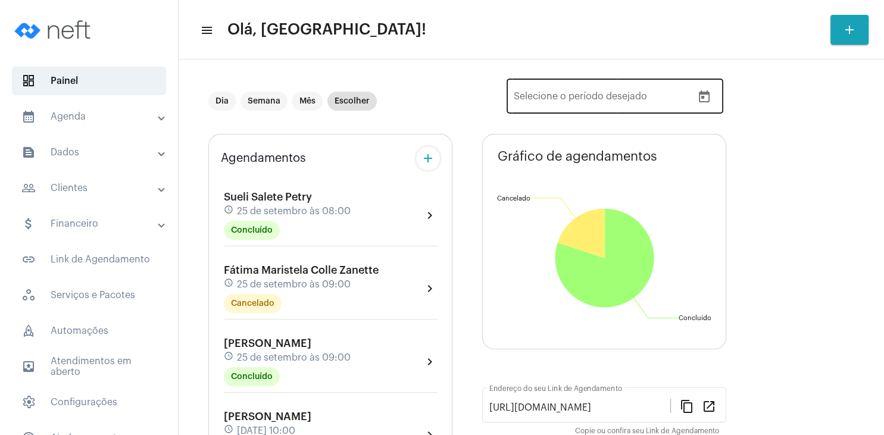
click at [701, 93] on icon "Open calendar" at bounding box center [704, 96] width 11 height 12
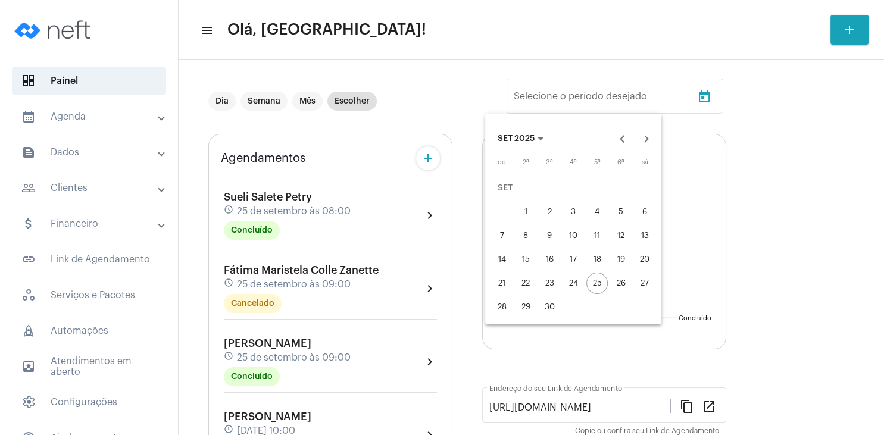
click at [495, 310] on div "28" at bounding box center [501, 306] width 21 height 21
type input "[DATE]"
click at [650, 139] on button "Next month" at bounding box center [647, 139] width 24 height 24
click at [648, 193] on div "4" at bounding box center [644, 187] width 21 height 21
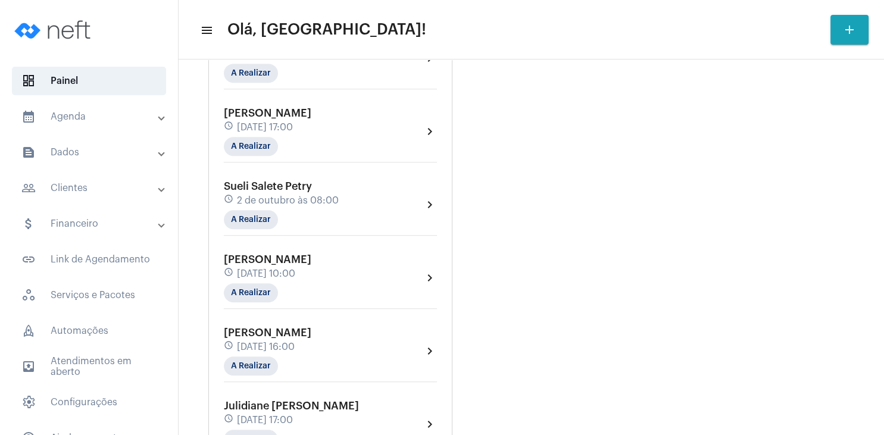
scroll to position [857, 0]
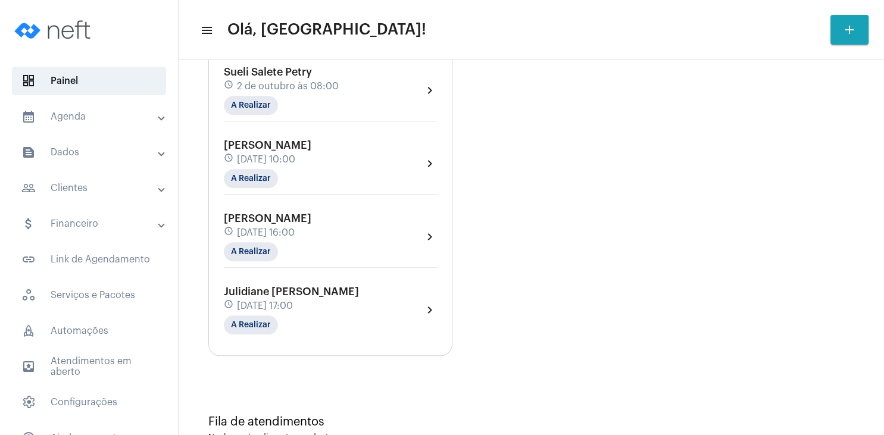
click at [105, 191] on mat-panel-title "people_outline Clientes" at bounding box center [89, 188] width 137 height 14
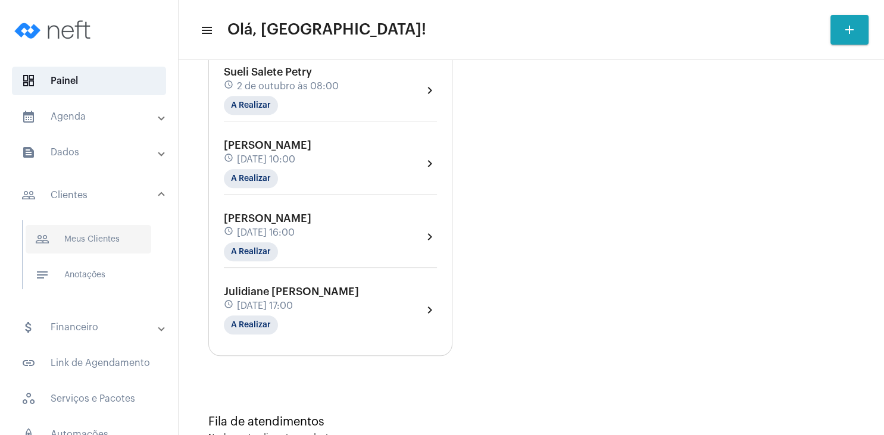
click at [135, 239] on span "people_outline Meus Clientes" at bounding box center [89, 239] width 126 height 29
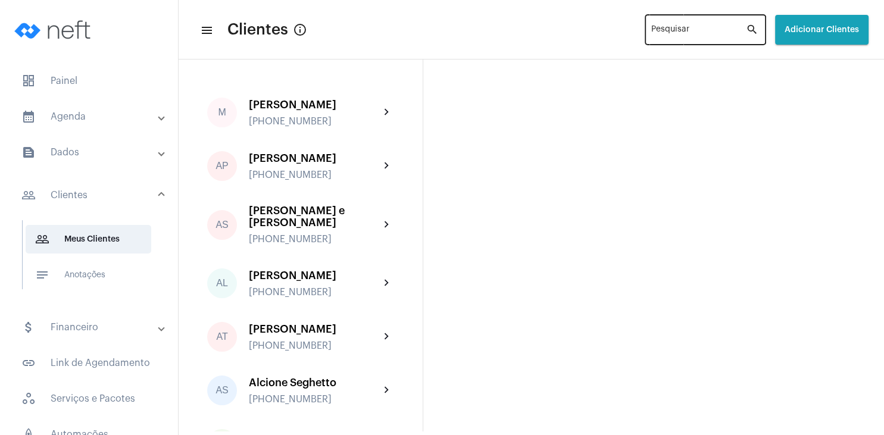
click at [676, 33] on input "Pesquisar" at bounding box center [698, 32] width 95 height 10
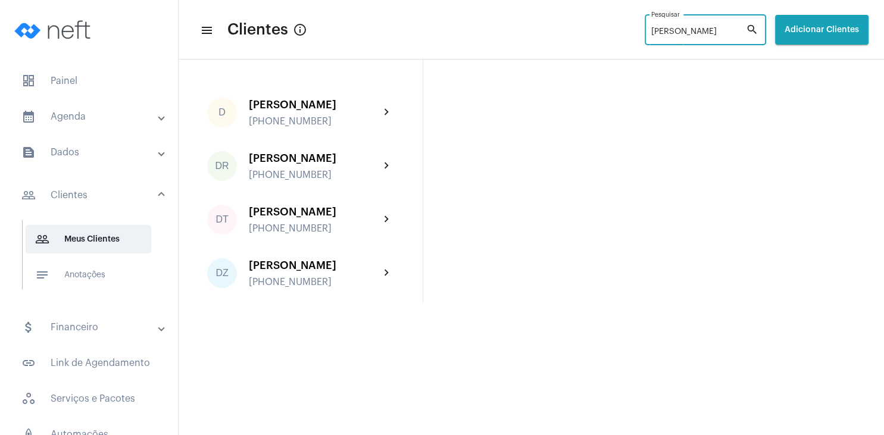
type input "[PERSON_NAME]"
click at [318, 227] on div "[PHONE_NUMBER]" at bounding box center [314, 228] width 131 height 11
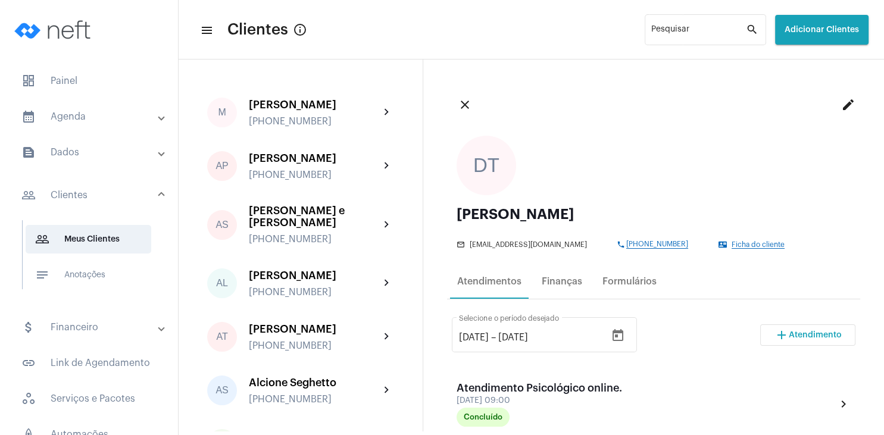
click at [806, 340] on button "add Atendimento" at bounding box center [807, 334] width 95 height 21
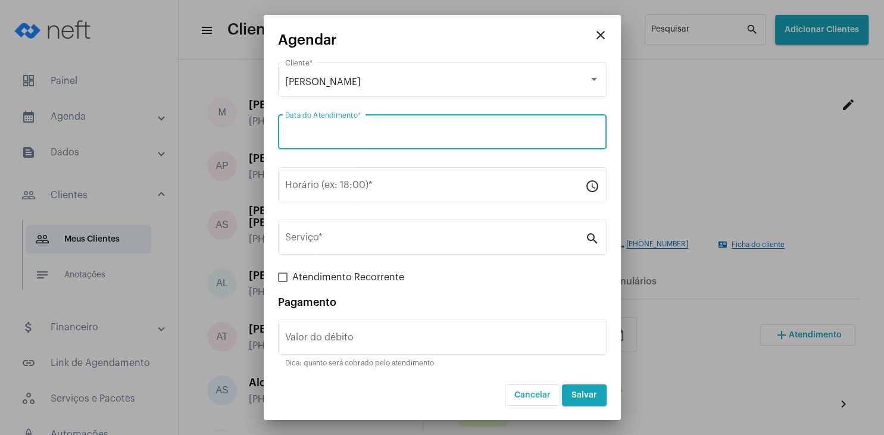
click at [387, 131] on input "Data do Atendimento *" at bounding box center [442, 134] width 314 height 11
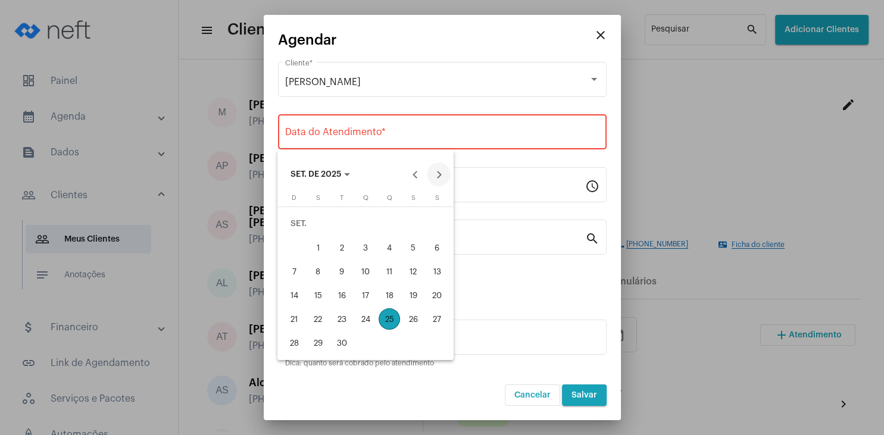
click at [446, 174] on button "Next month" at bounding box center [439, 174] width 24 height 24
click at [394, 227] on div "2" at bounding box center [389, 223] width 21 height 21
type input "[DATE]"
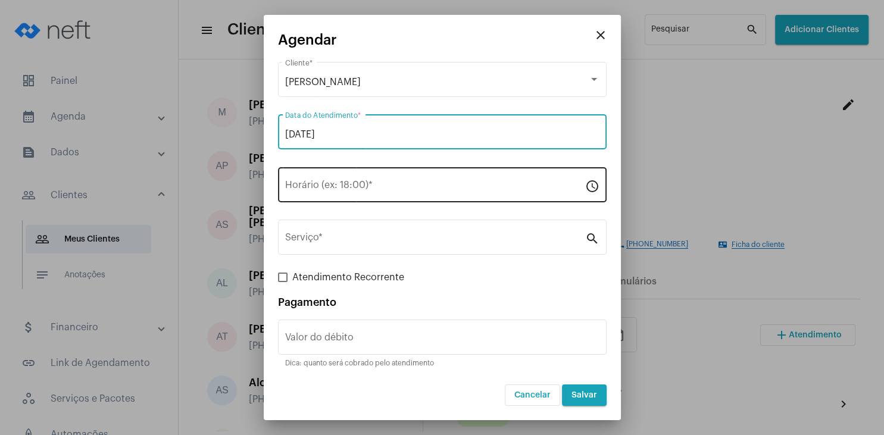
click at [358, 194] on div "Horário (ex: 18:00) *" at bounding box center [435, 183] width 300 height 37
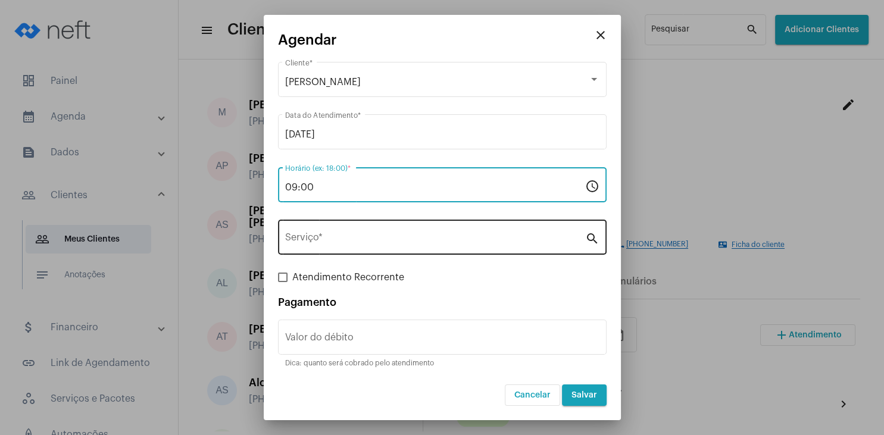
type input "09:00"
click at [350, 234] on div "Serviço *" at bounding box center [435, 235] width 300 height 37
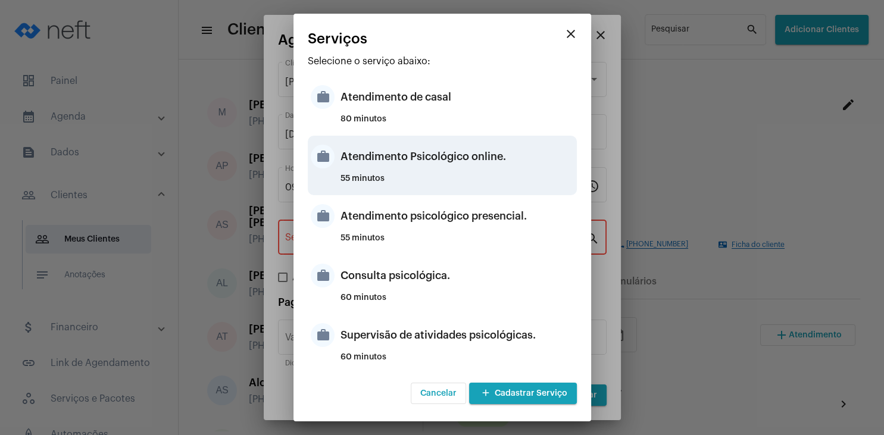
click at [496, 167] on div "Atendimento Psicológico online." at bounding box center [456, 157] width 233 height 36
type input "Atendimento Psicológico online."
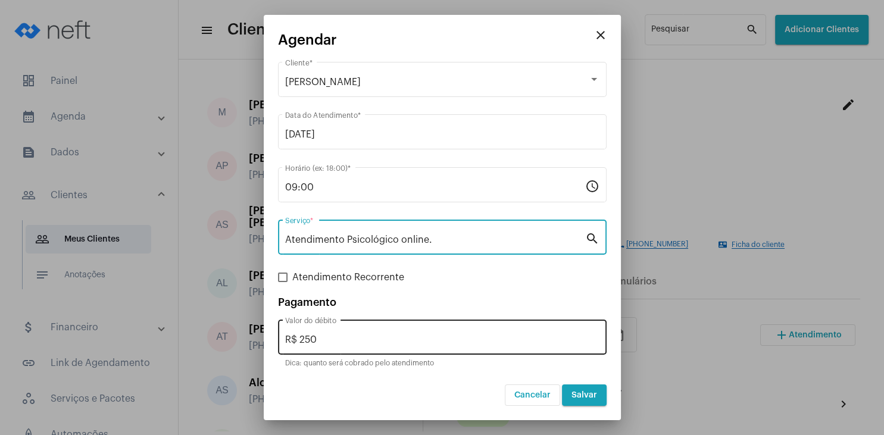
click at [334, 342] on input "R$ 250" at bounding box center [442, 340] width 314 height 11
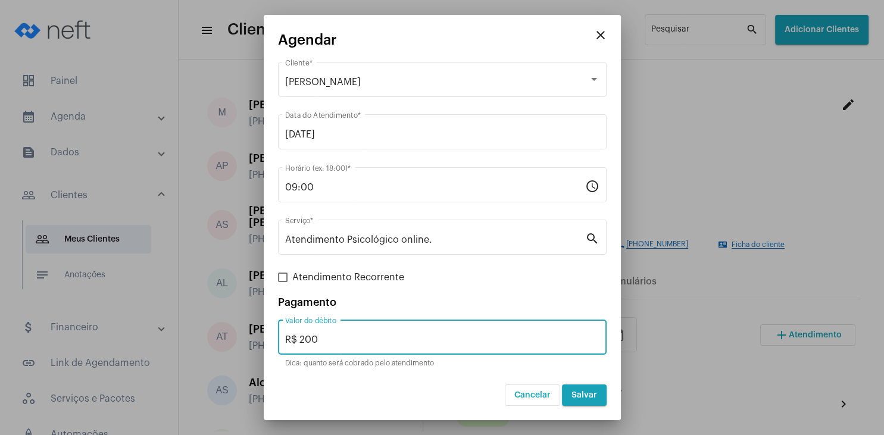
type input "R$ 200"
click at [599, 396] on button "Salvar" at bounding box center [584, 395] width 45 height 21
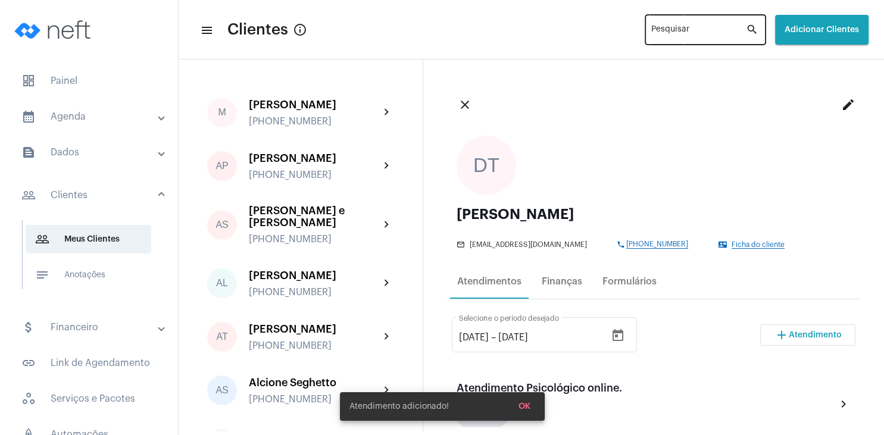
click at [680, 38] on div "Pesquisar" at bounding box center [698, 28] width 95 height 33
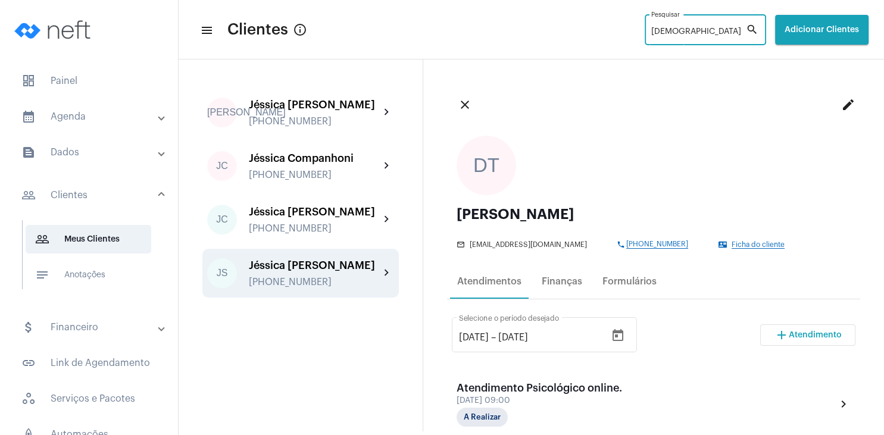
type input "[DEMOGRAPHIC_DATA]"
click at [335, 271] on div "Jéssica [PERSON_NAME]" at bounding box center [314, 266] width 131 height 12
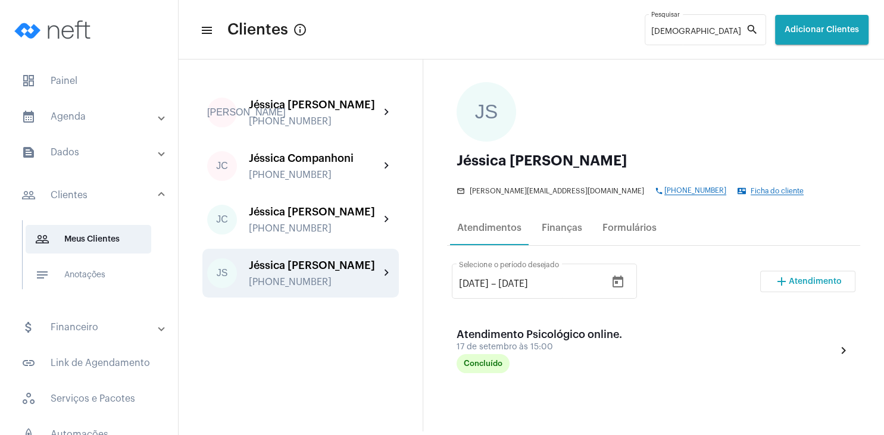
scroll to position [57, 0]
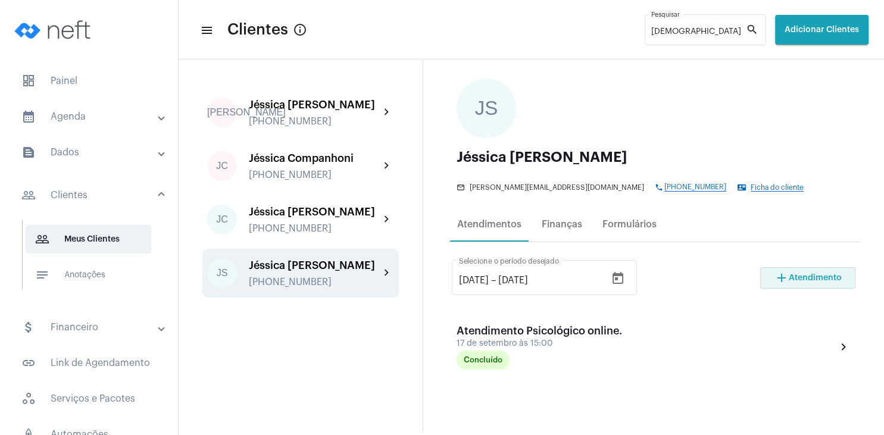
click at [783, 273] on mat-icon "add" at bounding box center [781, 278] width 14 height 14
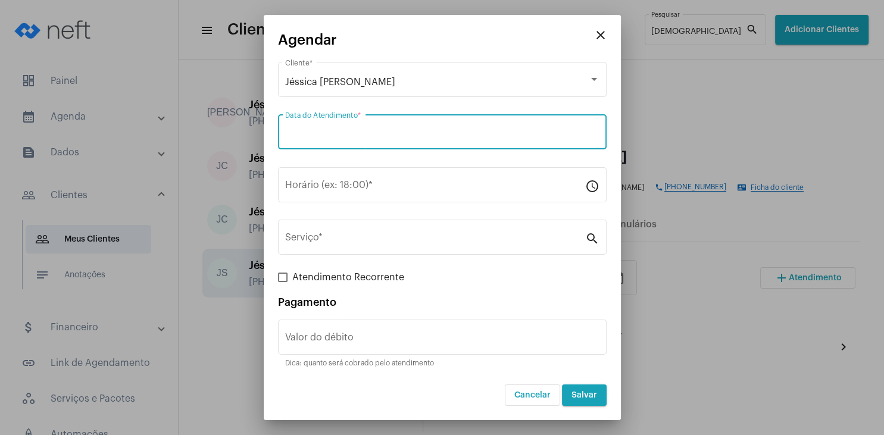
click at [351, 136] on input "Data do Atendimento *" at bounding box center [442, 134] width 314 height 11
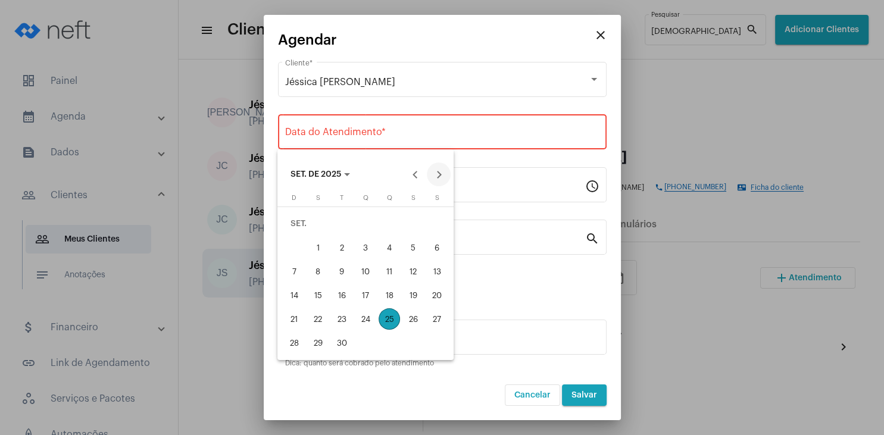
click at [442, 174] on button "Next month" at bounding box center [439, 174] width 24 height 24
click at [367, 223] on div "1" at bounding box center [365, 223] width 21 height 21
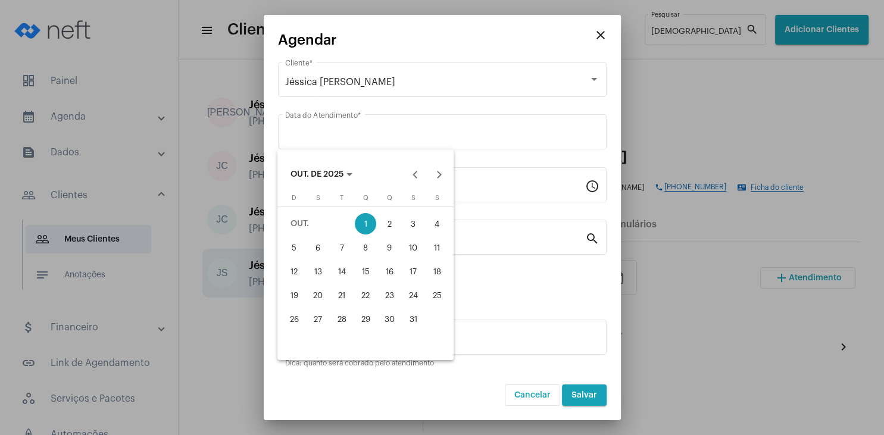
type input "[DATE]"
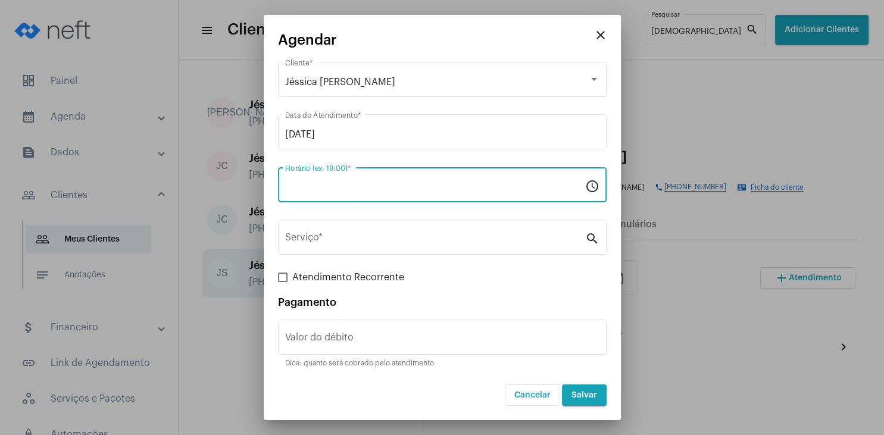
click at [329, 189] on input "Horário (ex: 18:00) *" at bounding box center [435, 187] width 300 height 11
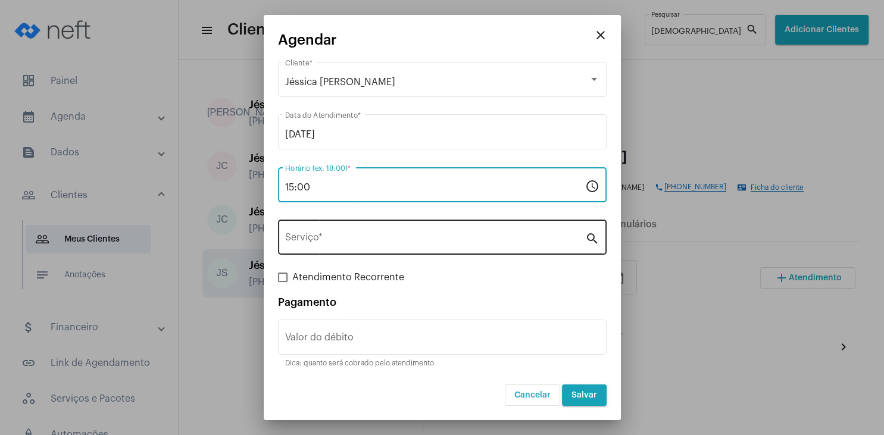
type input "15:00"
click at [332, 230] on div "Serviço *" at bounding box center [435, 235] width 300 height 37
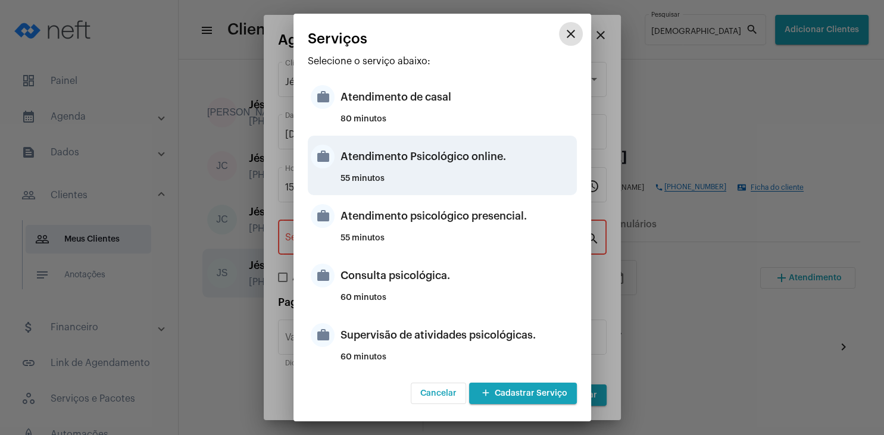
click at [462, 164] on div "Atendimento Psicológico online." at bounding box center [456, 157] width 233 height 36
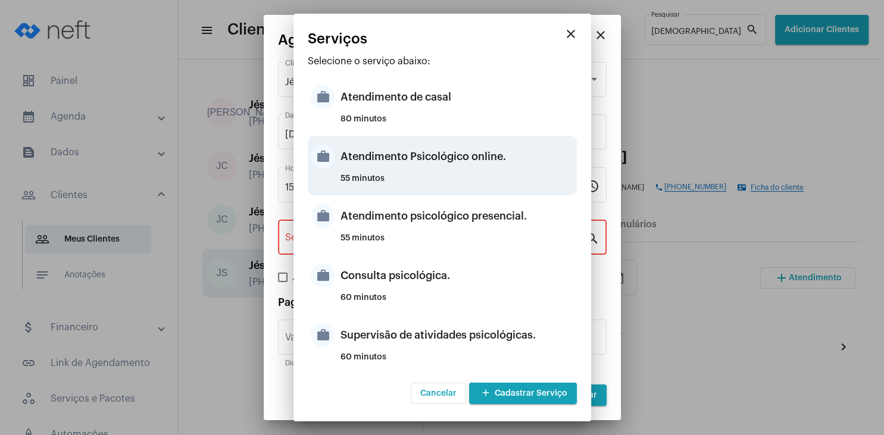
type input "Atendimento Psicológico online."
type input "R$ 250"
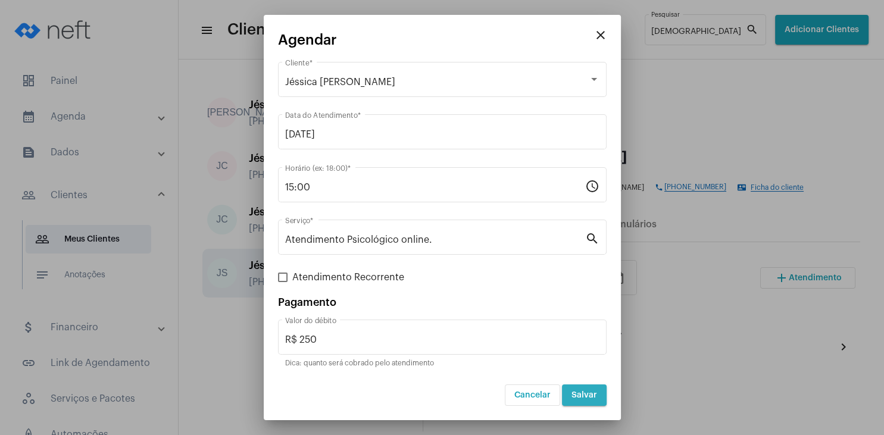
click at [584, 394] on span "Salvar" at bounding box center [584, 395] width 26 height 8
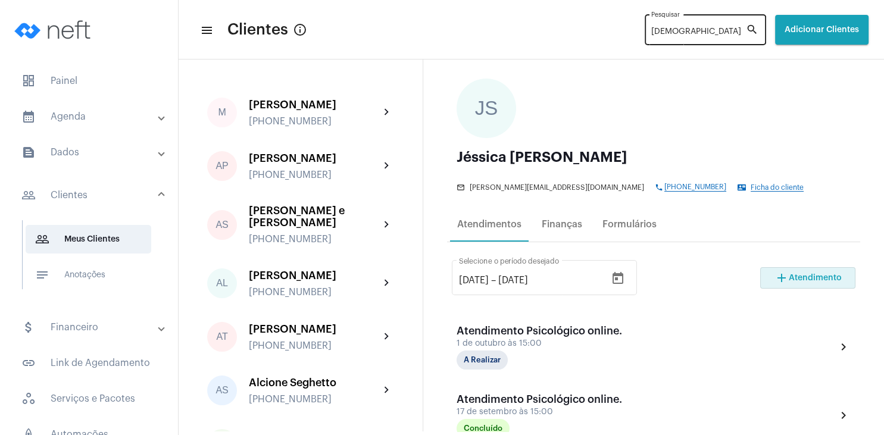
click at [651, 35] on input "[DEMOGRAPHIC_DATA]" at bounding box center [698, 32] width 95 height 10
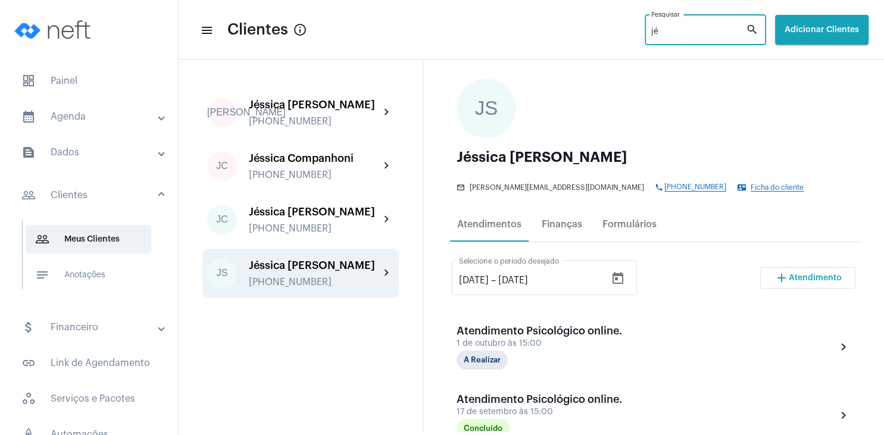
type input "j"
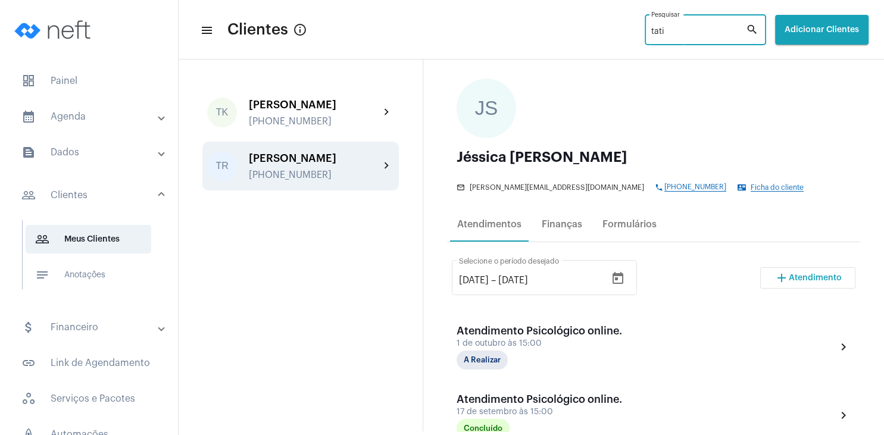
type input "tati"
click at [314, 170] on div "[PERSON_NAME] [PHONE_NUMBER]" at bounding box center [314, 166] width 131 height 28
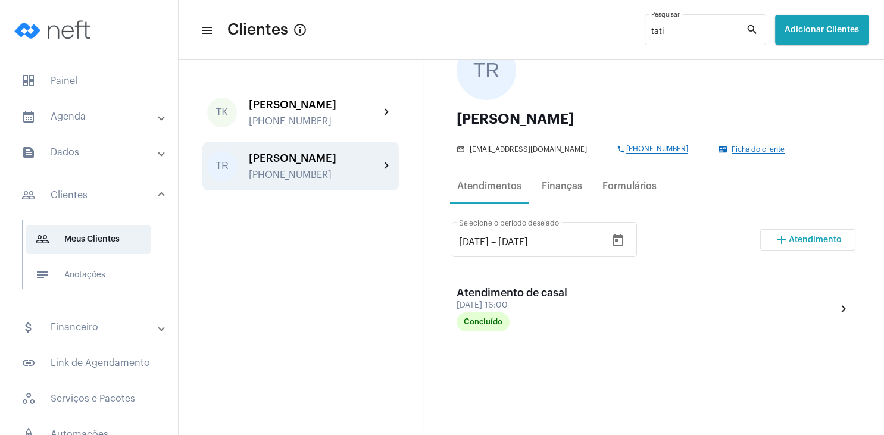
scroll to position [114, 0]
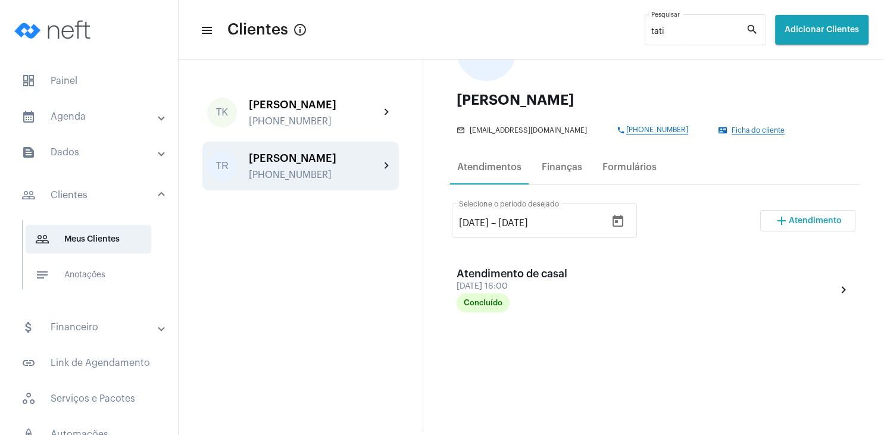
click at [796, 218] on span "Atendimento" at bounding box center [815, 221] width 53 height 8
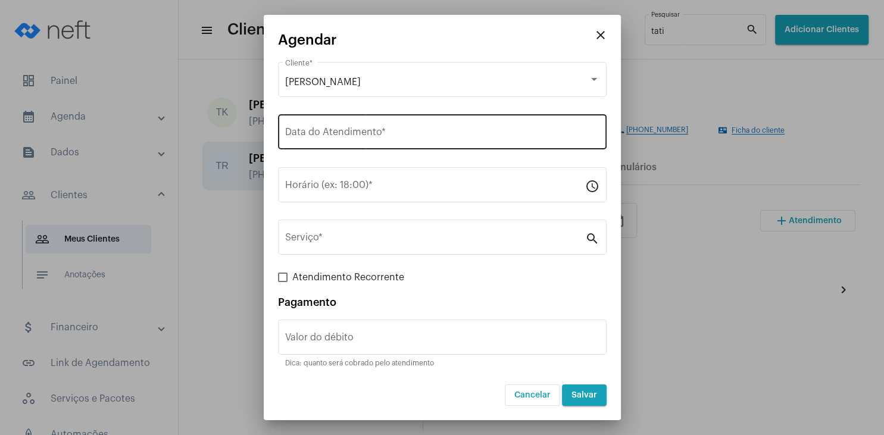
click at [301, 127] on div "Data do Atendimento *" at bounding box center [442, 130] width 314 height 37
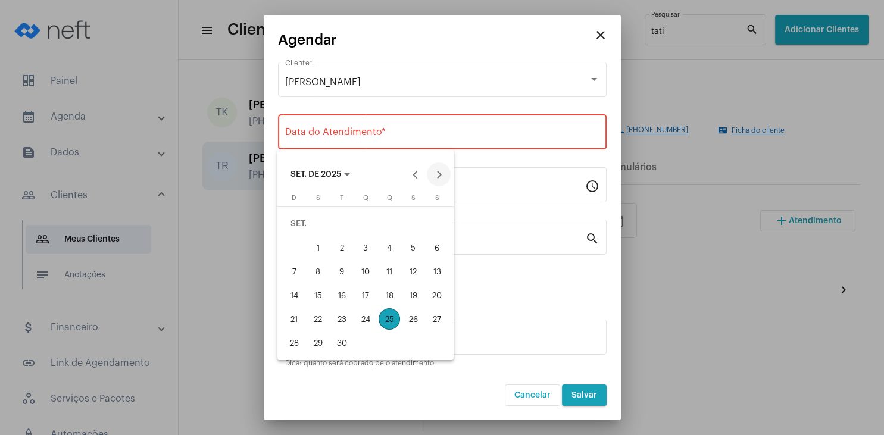
click at [435, 175] on button "Next month" at bounding box center [439, 174] width 24 height 24
click at [362, 224] on div "1" at bounding box center [365, 223] width 21 height 21
type input "[DATE]"
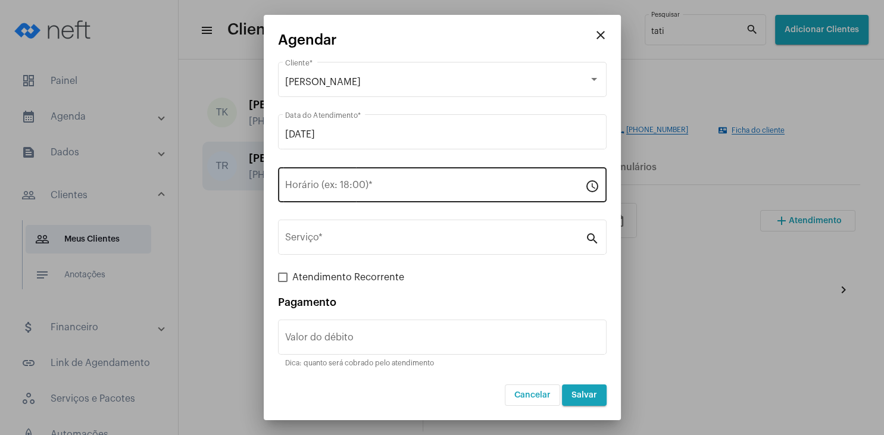
click at [306, 194] on div "Horário (ex: 18:00) *" at bounding box center [435, 183] width 300 height 37
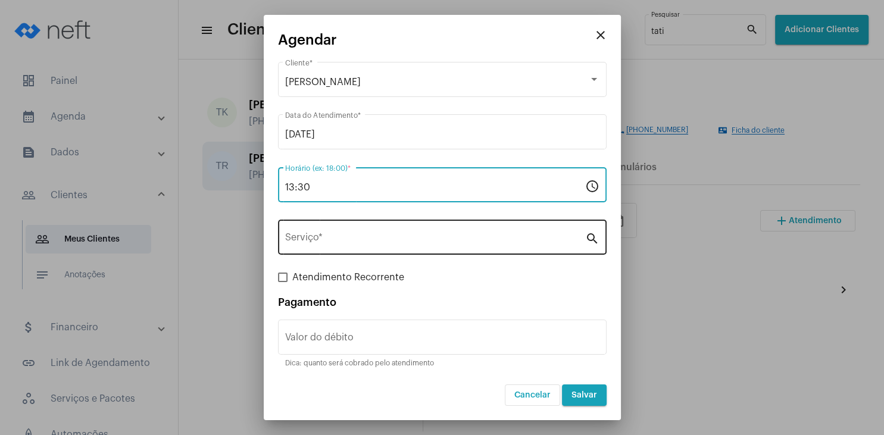
type input "13:30"
click at [315, 237] on input "Serviço *" at bounding box center [435, 240] width 300 height 11
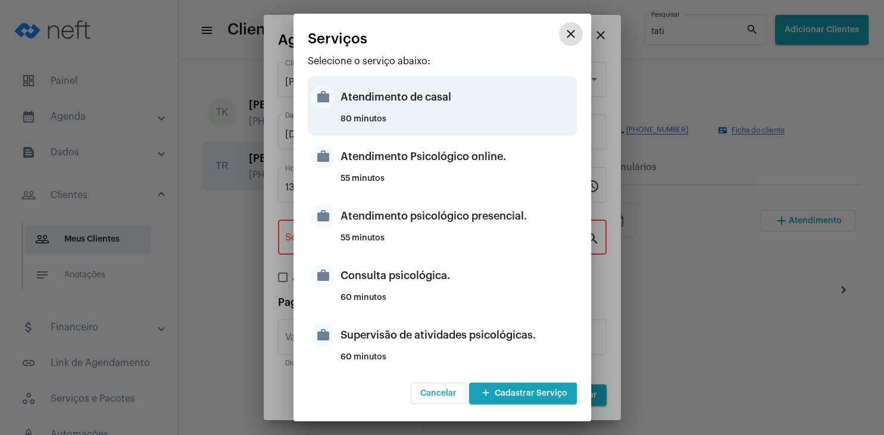
click at [439, 108] on div "Atendimento de casal" at bounding box center [456, 97] width 233 height 36
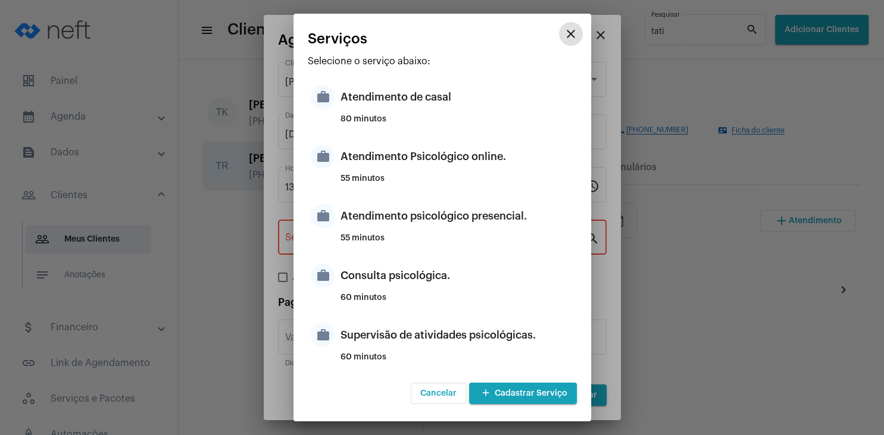
type input "Atendimento de casal"
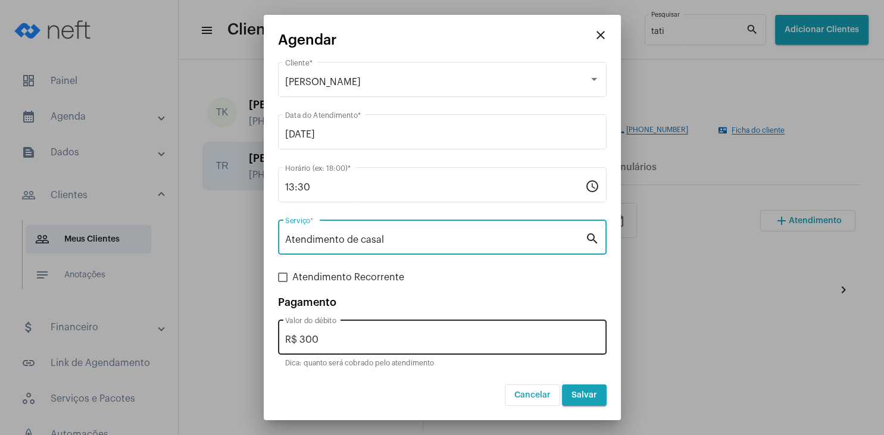
click at [340, 337] on input "R$ 300" at bounding box center [442, 340] width 314 height 11
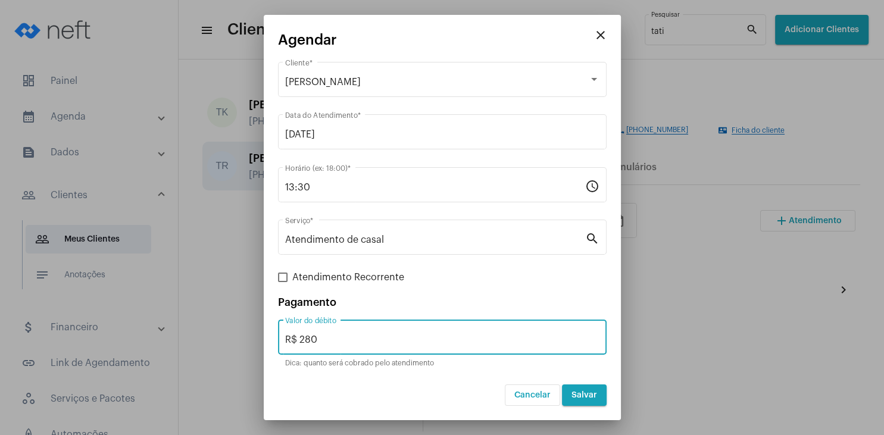
type input "R$ 280"
click at [577, 395] on span "Salvar" at bounding box center [584, 395] width 26 height 8
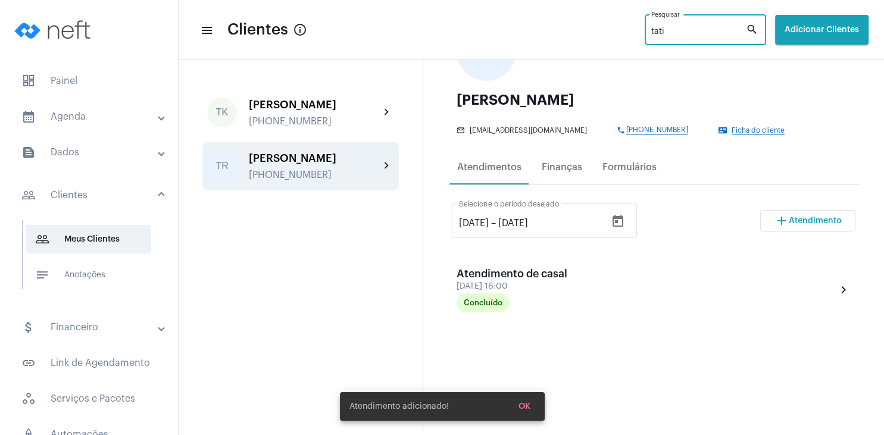
click at [689, 30] on input "tati" at bounding box center [698, 32] width 95 height 10
type input "t"
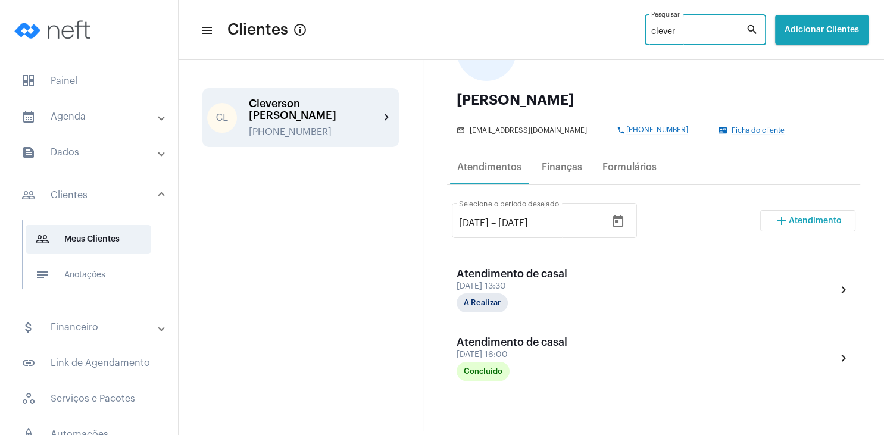
type input "clever"
click at [316, 112] on div "Cleverson [PERSON_NAME] [PHONE_NUMBER]" at bounding box center [314, 118] width 131 height 40
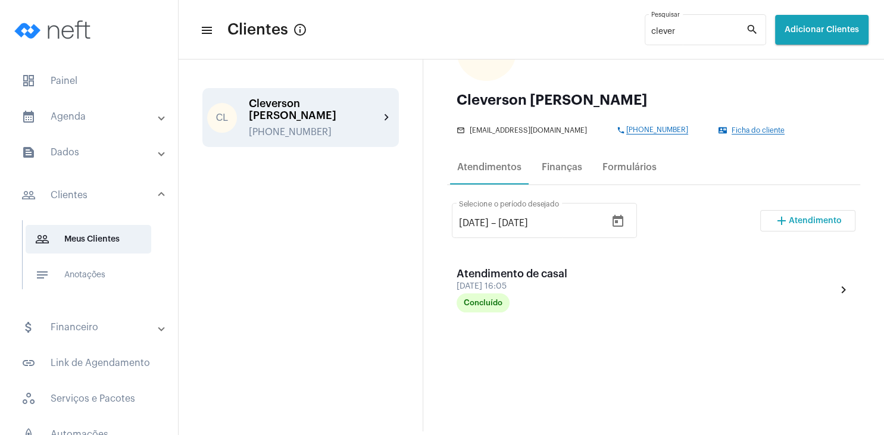
click at [802, 225] on span "Atendimento" at bounding box center [815, 221] width 53 height 8
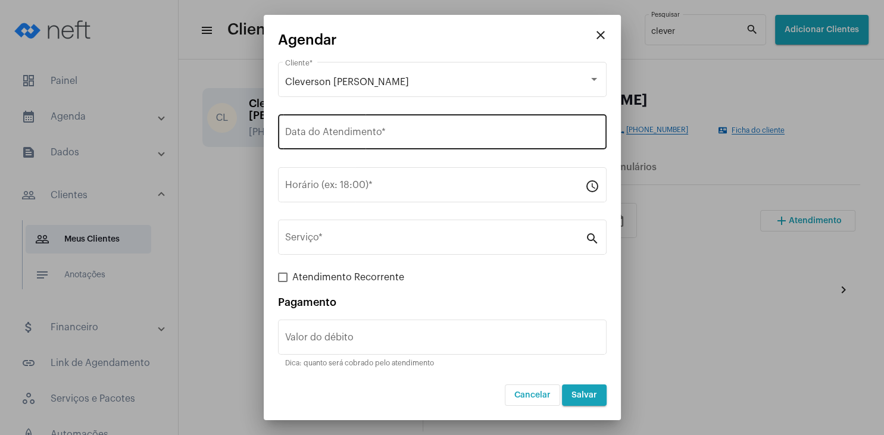
click at [302, 146] on div "Data do Atendimento *" at bounding box center [442, 130] width 314 height 37
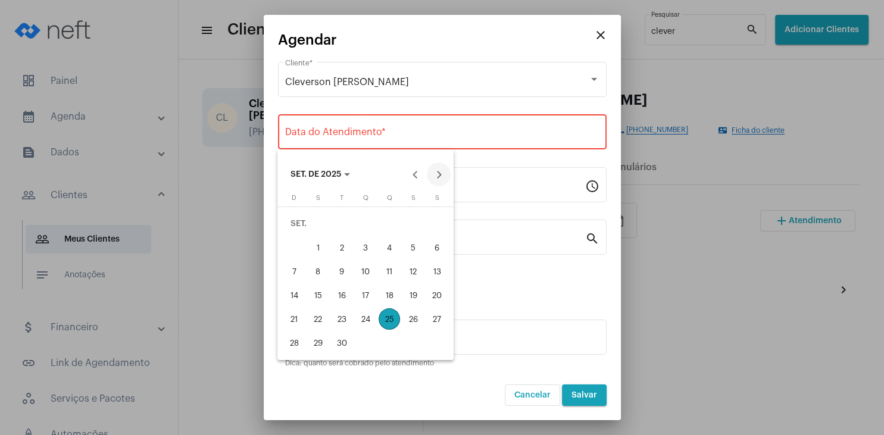
click at [436, 171] on button "Next month" at bounding box center [439, 174] width 24 height 24
click at [374, 223] on div "1" at bounding box center [365, 223] width 21 height 21
type input "[DATE]"
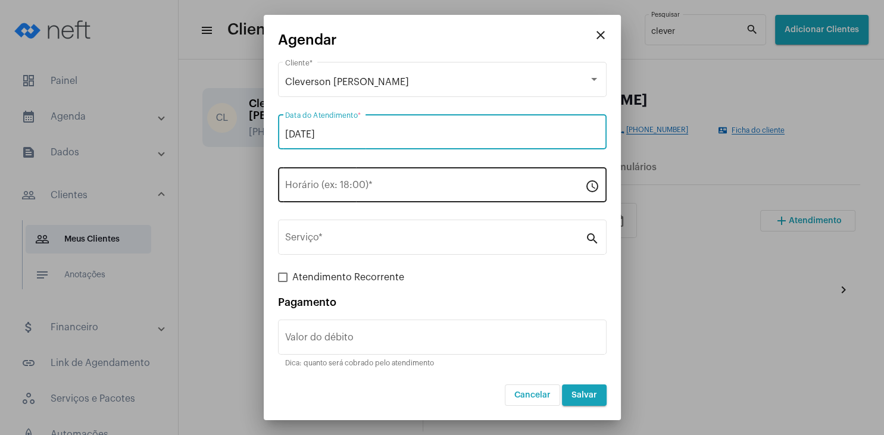
click at [321, 183] on input "Horário (ex: 18:00) *" at bounding box center [435, 187] width 300 height 11
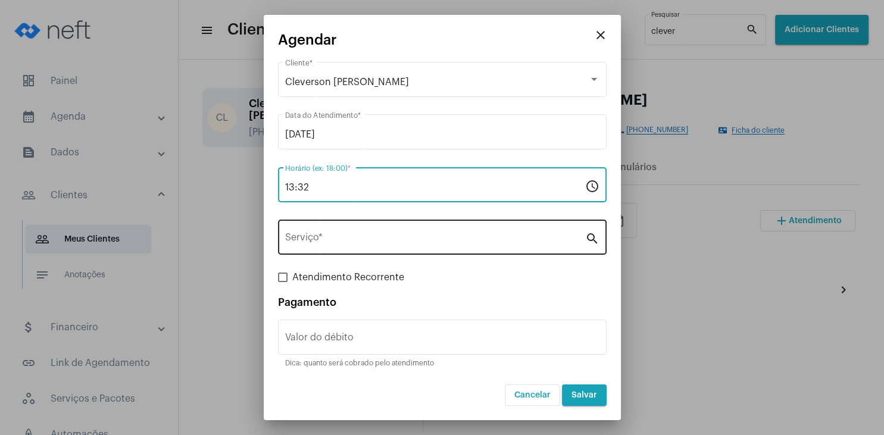
type input "13:32"
click at [323, 248] on div "Serviço *" at bounding box center [435, 235] width 300 height 37
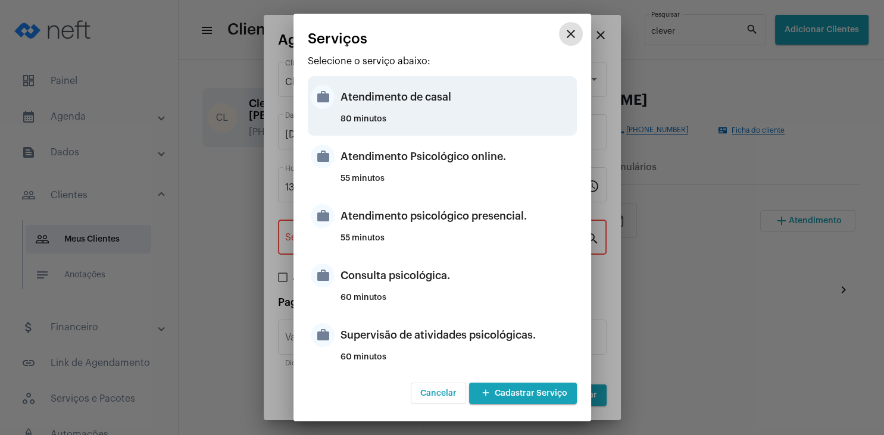
click at [393, 113] on div "Atendimento de casal" at bounding box center [456, 97] width 233 height 36
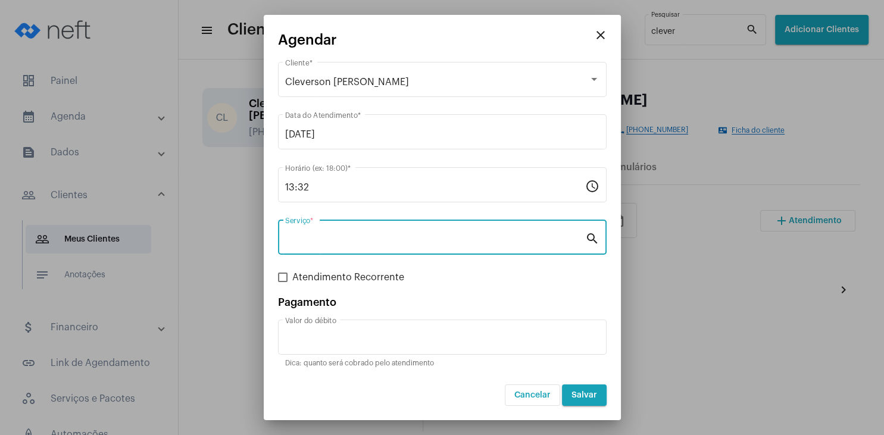
type input "Atendimento de casal"
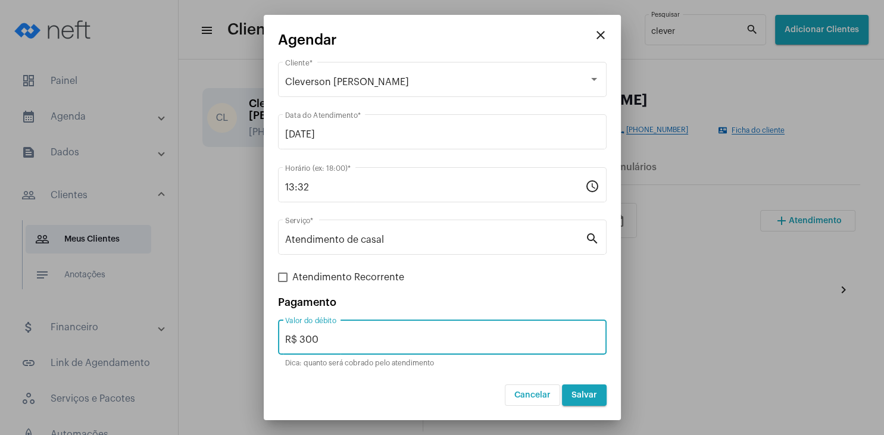
click at [342, 339] on input "R$ 300" at bounding box center [442, 340] width 314 height 11
type input "R$ 280"
click at [580, 396] on span "Salvar" at bounding box center [584, 395] width 26 height 8
